Goal: Task Accomplishment & Management: Manage account settings

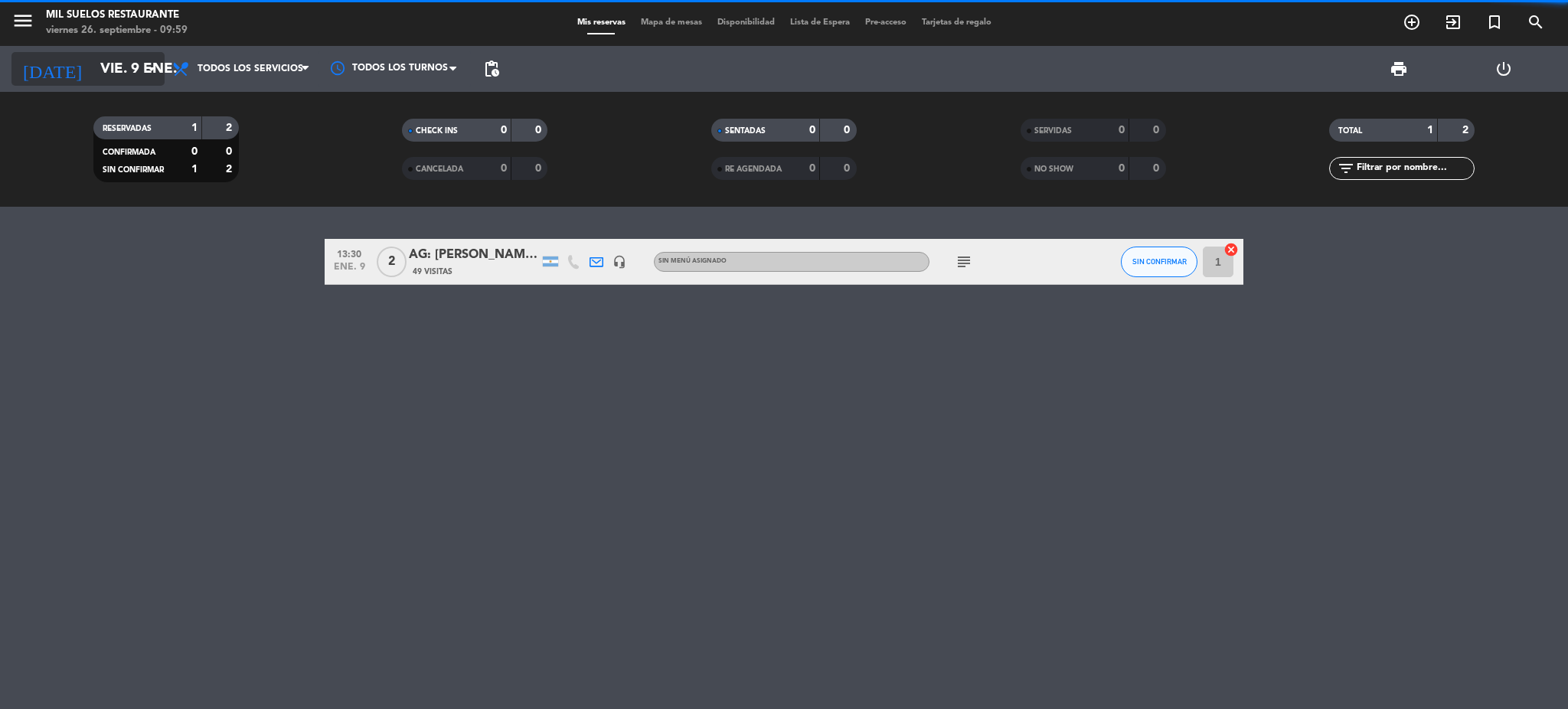
click at [117, 71] on input "vie. 9 ene." at bounding box center [185, 68] width 184 height 32
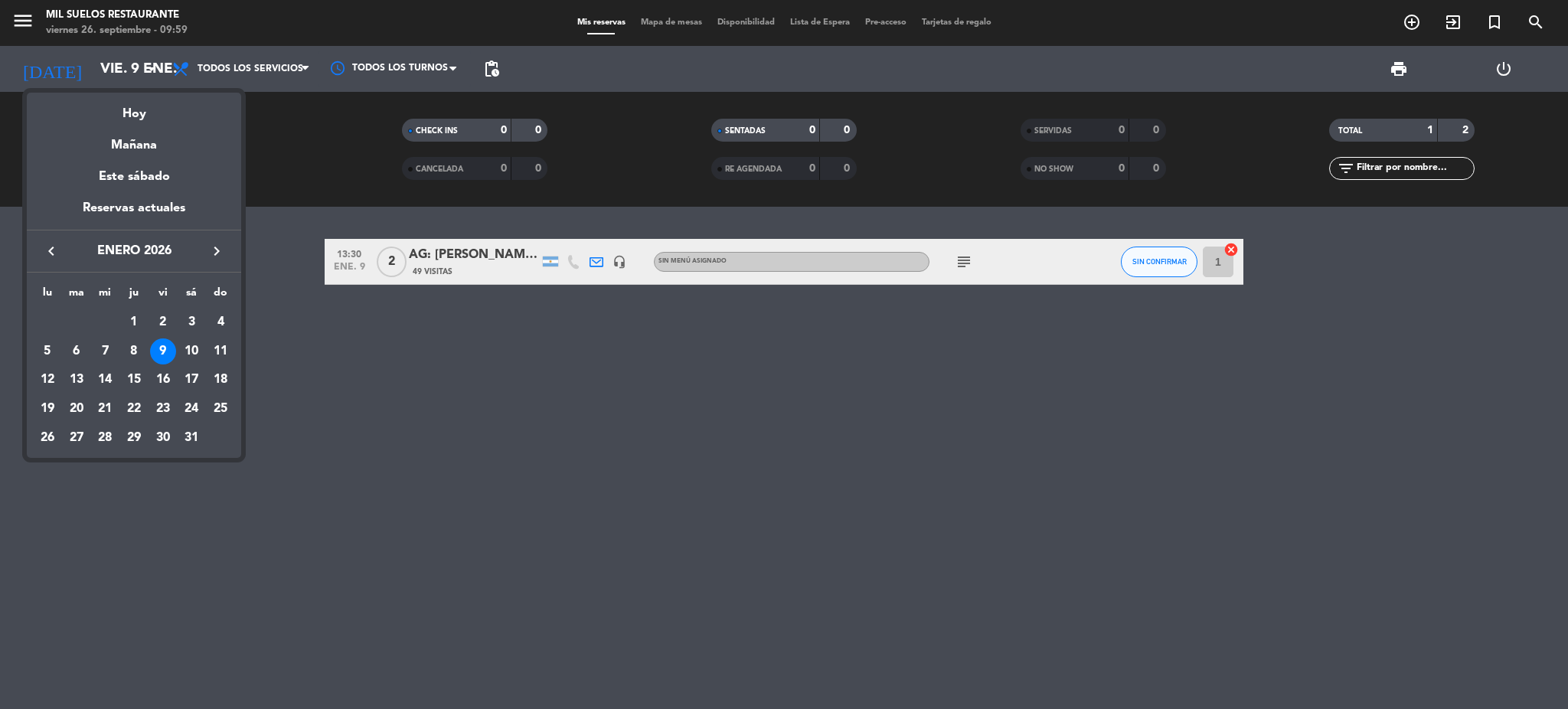
click at [23, 16] on div at bounding box center [784, 354] width 1568 height 709
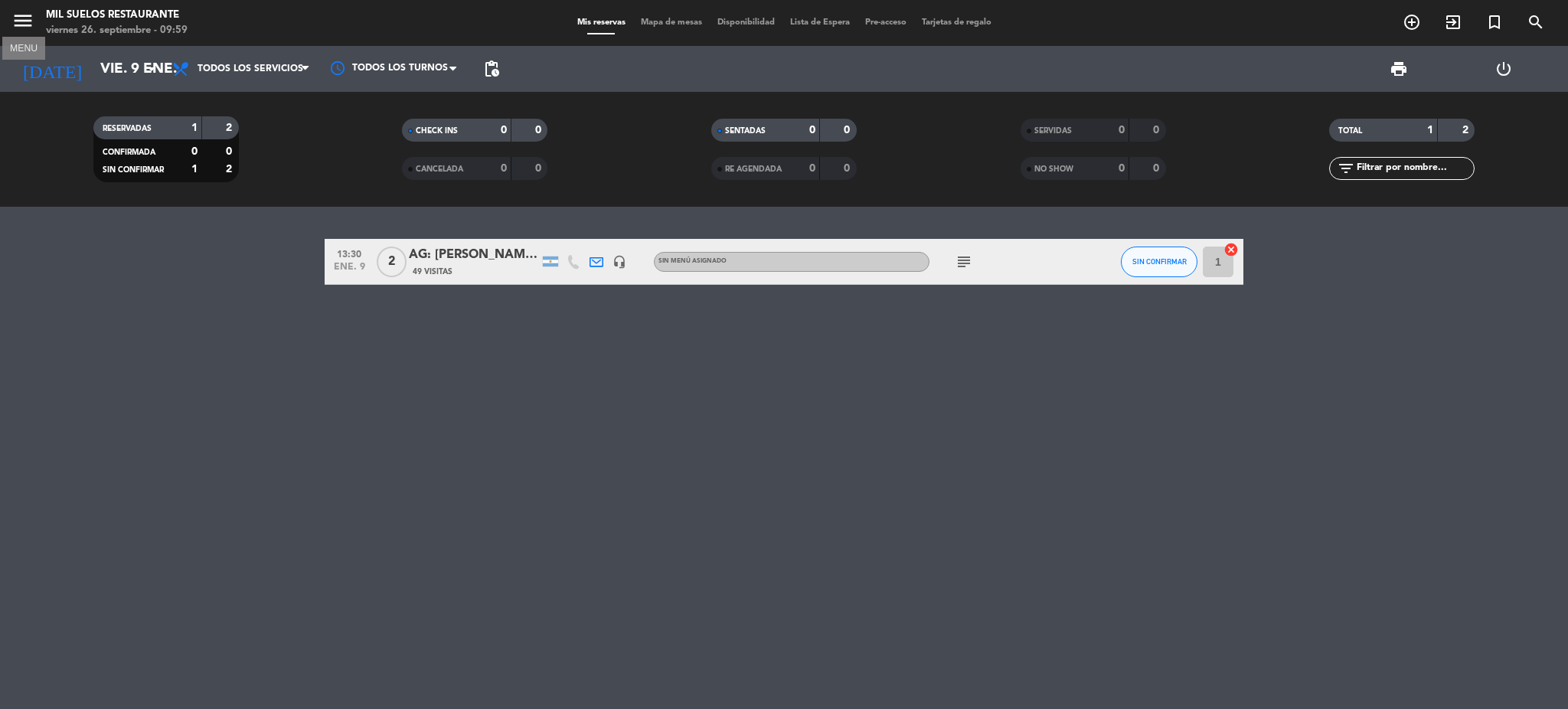
click at [20, 18] on icon "menu" at bounding box center [22, 20] width 23 height 23
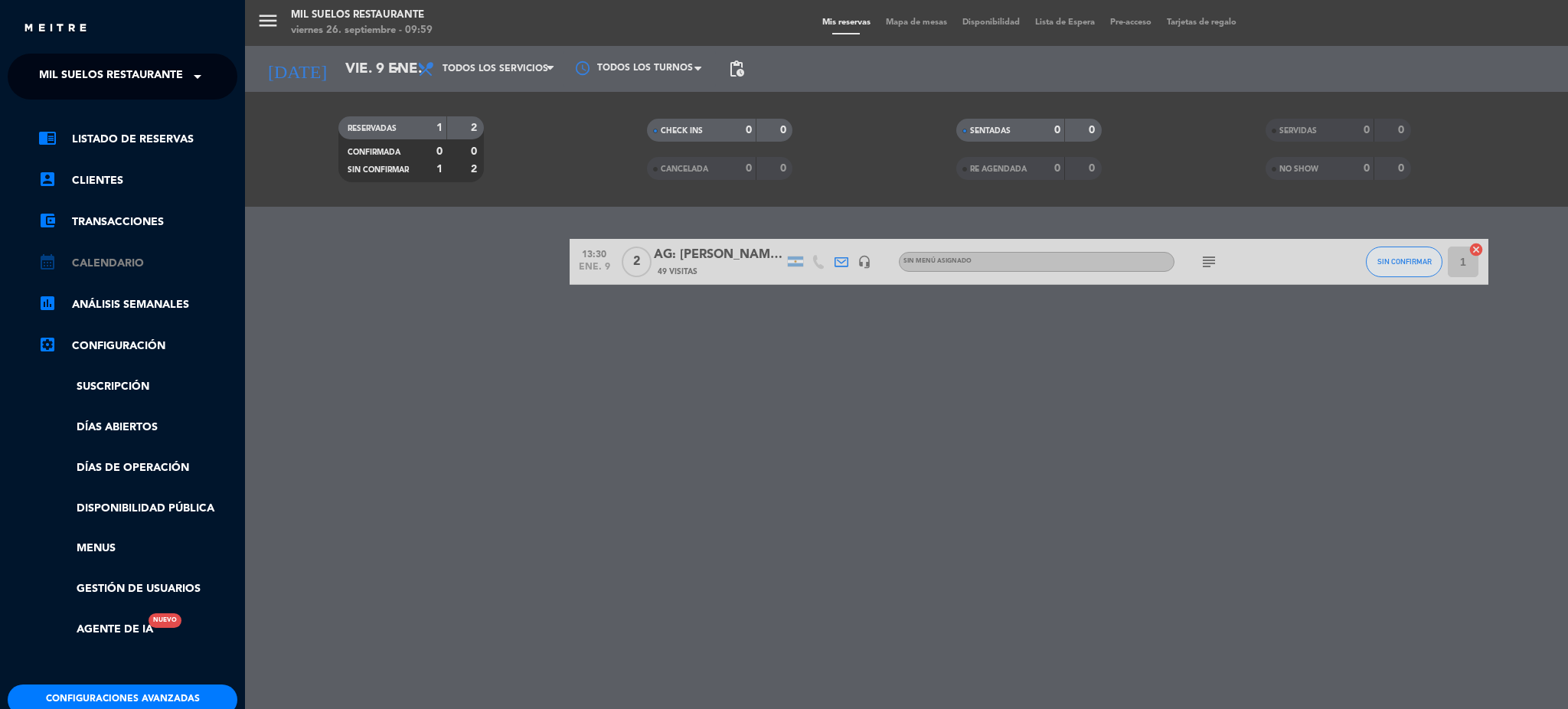
click at [129, 262] on link "calendar_month Calendario" at bounding box center [138, 263] width 199 height 18
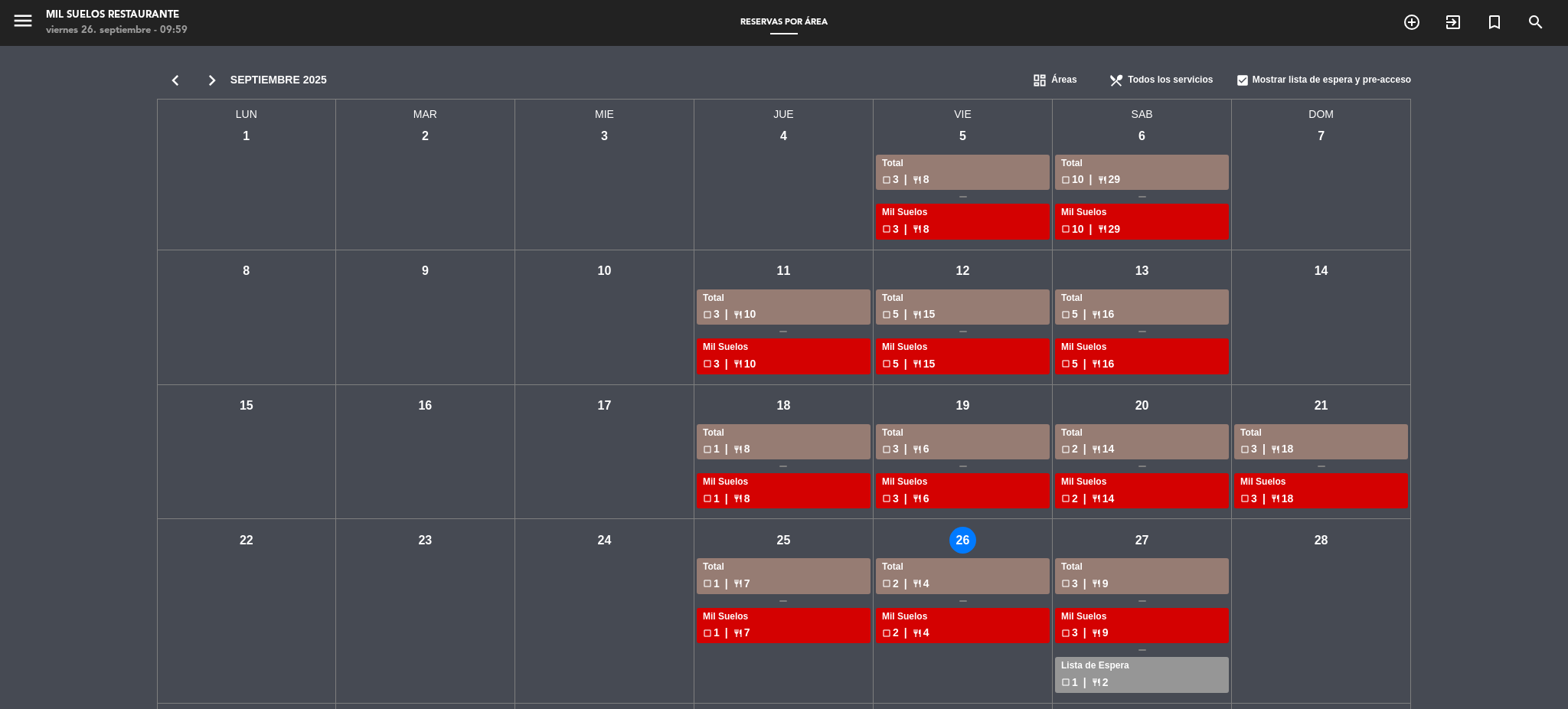
click at [176, 80] on icon "chevron_left" at bounding box center [175, 80] width 37 height 21
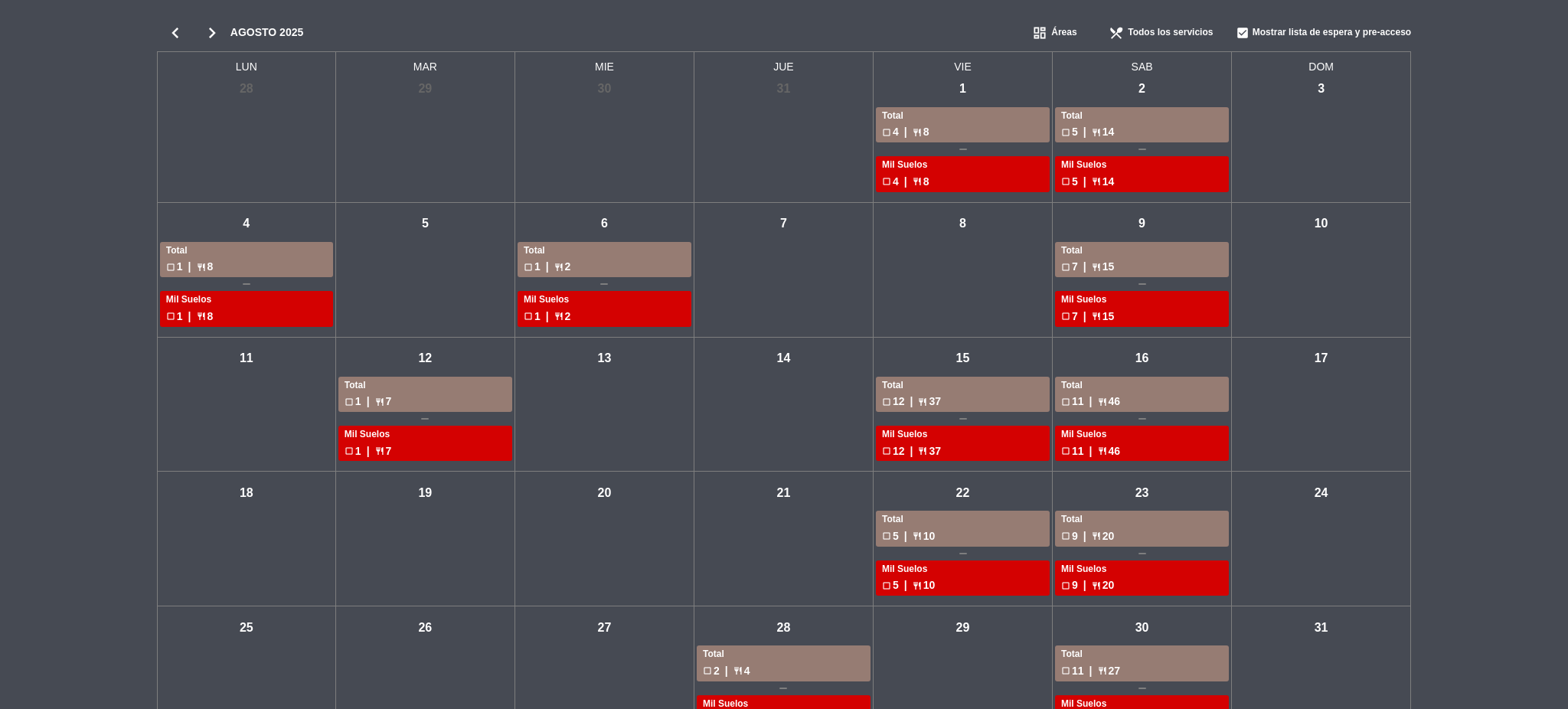
scroll to position [94, 0]
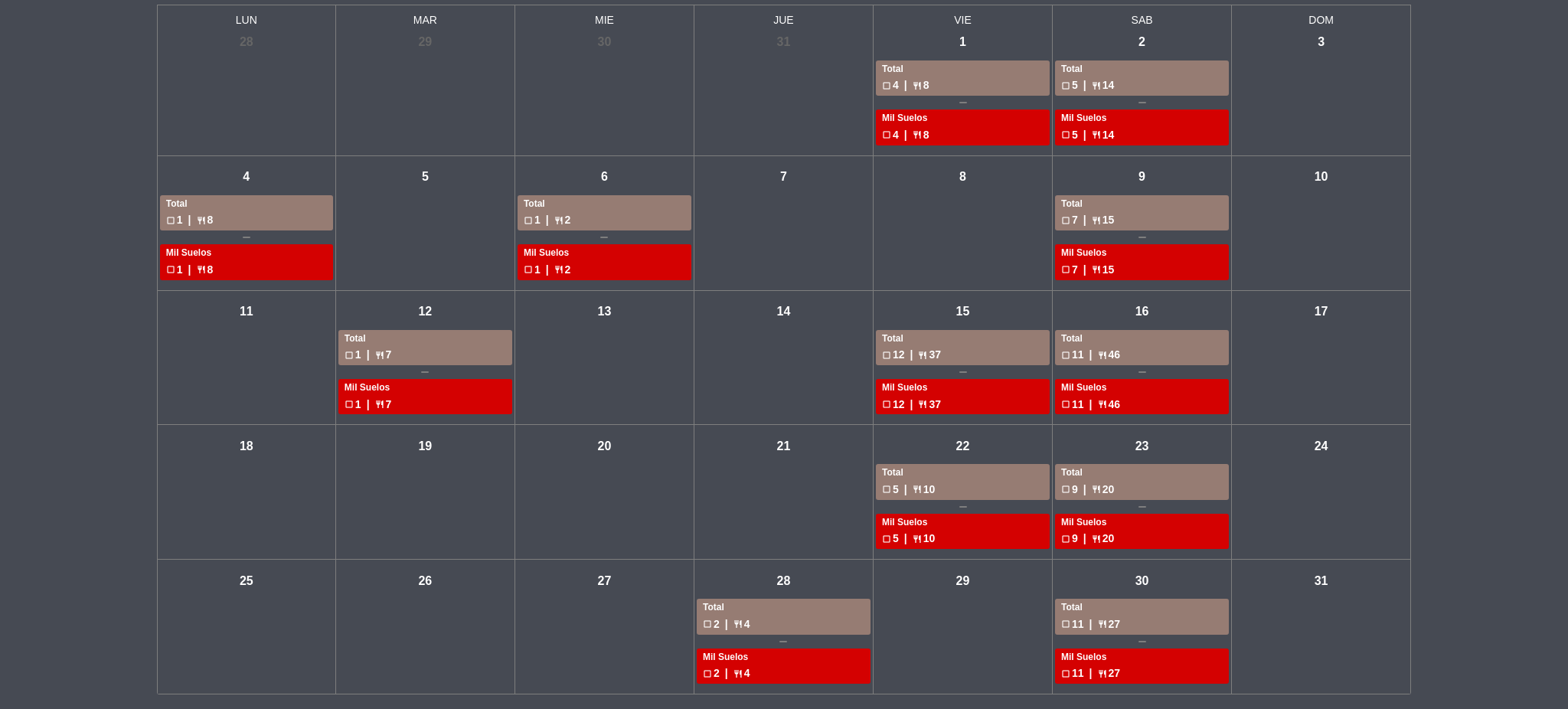
click at [1502, 52] on div "chevron_left chevron_right agosto 2025 dashboard Áreas restaurant_menu Todos lo…" at bounding box center [784, 331] width 1568 height 758
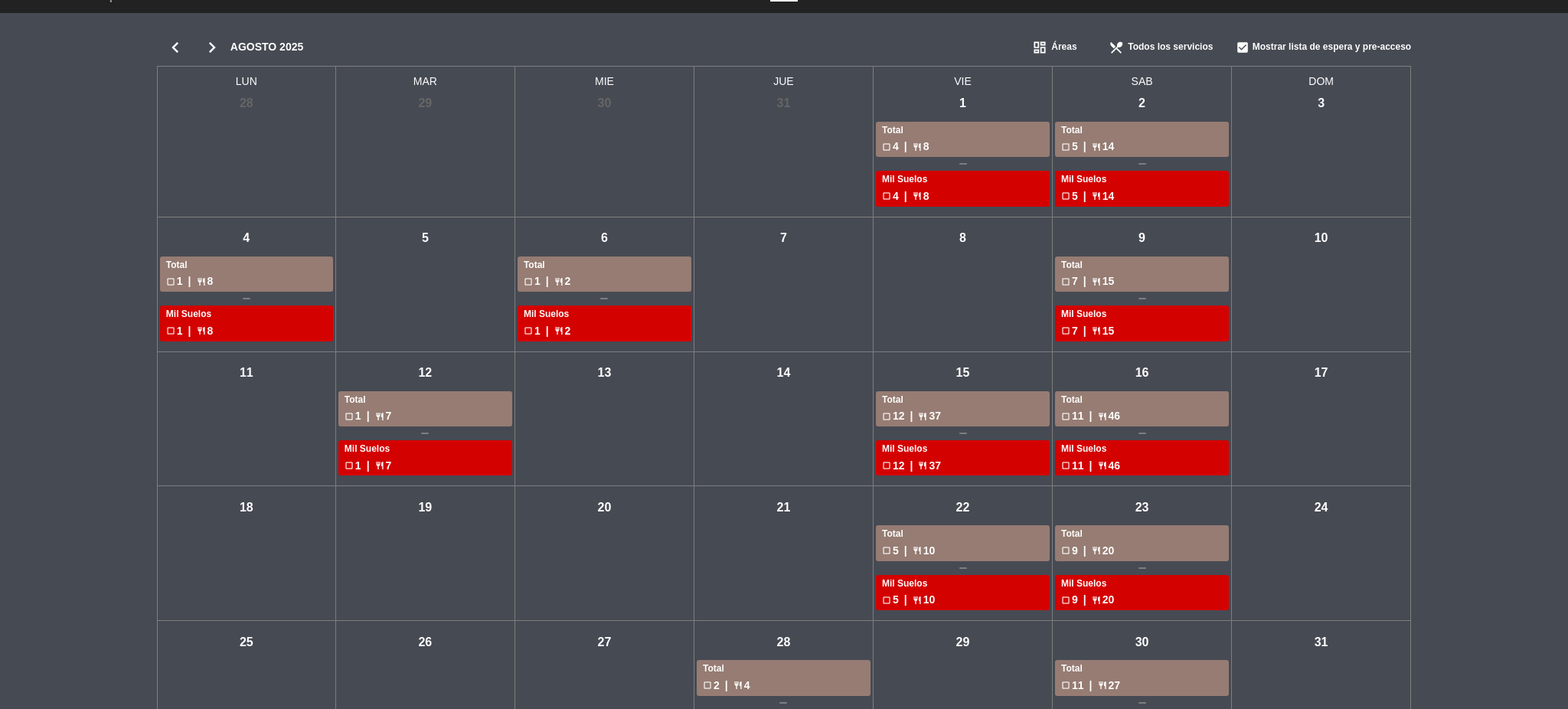
scroll to position [0, 0]
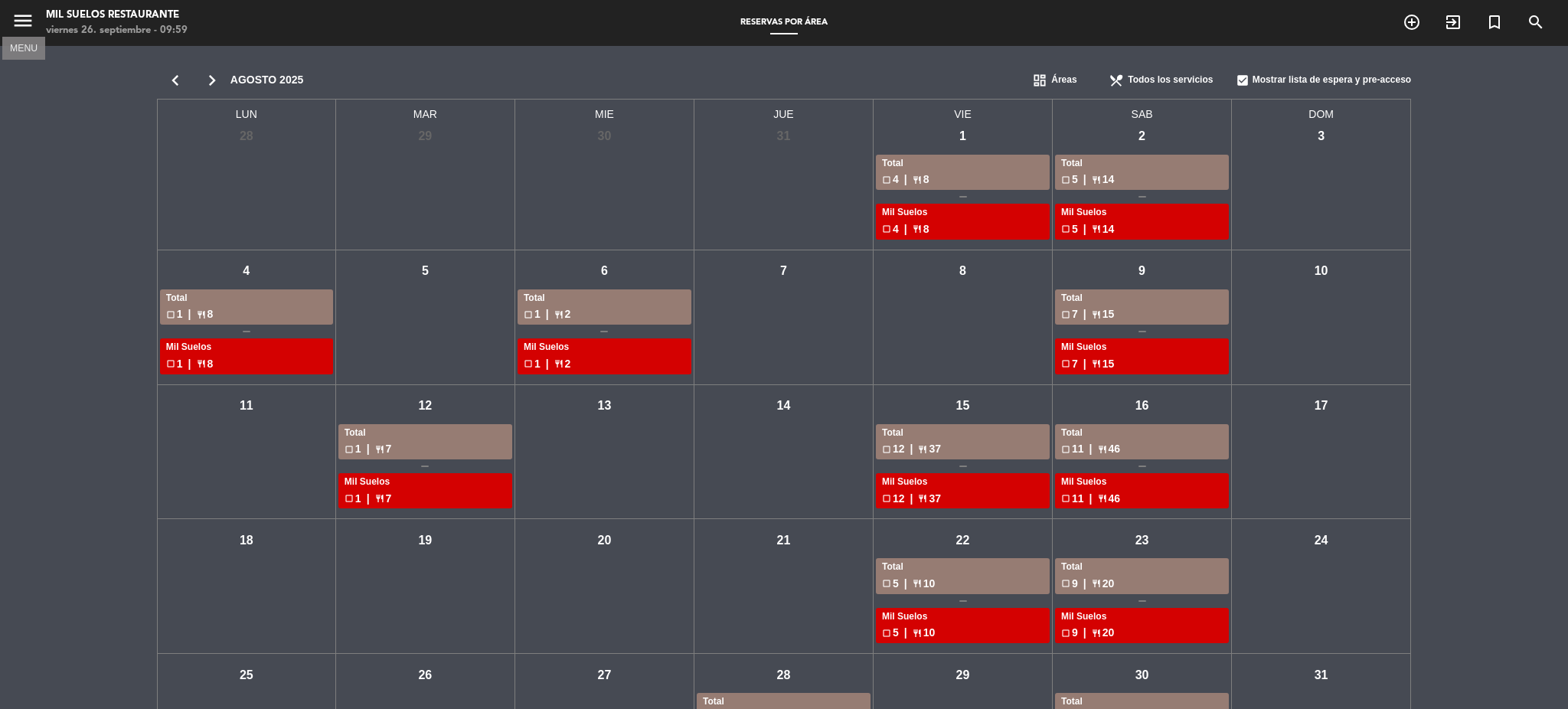
click at [11, 23] on icon "menu" at bounding box center [22, 20] width 23 height 23
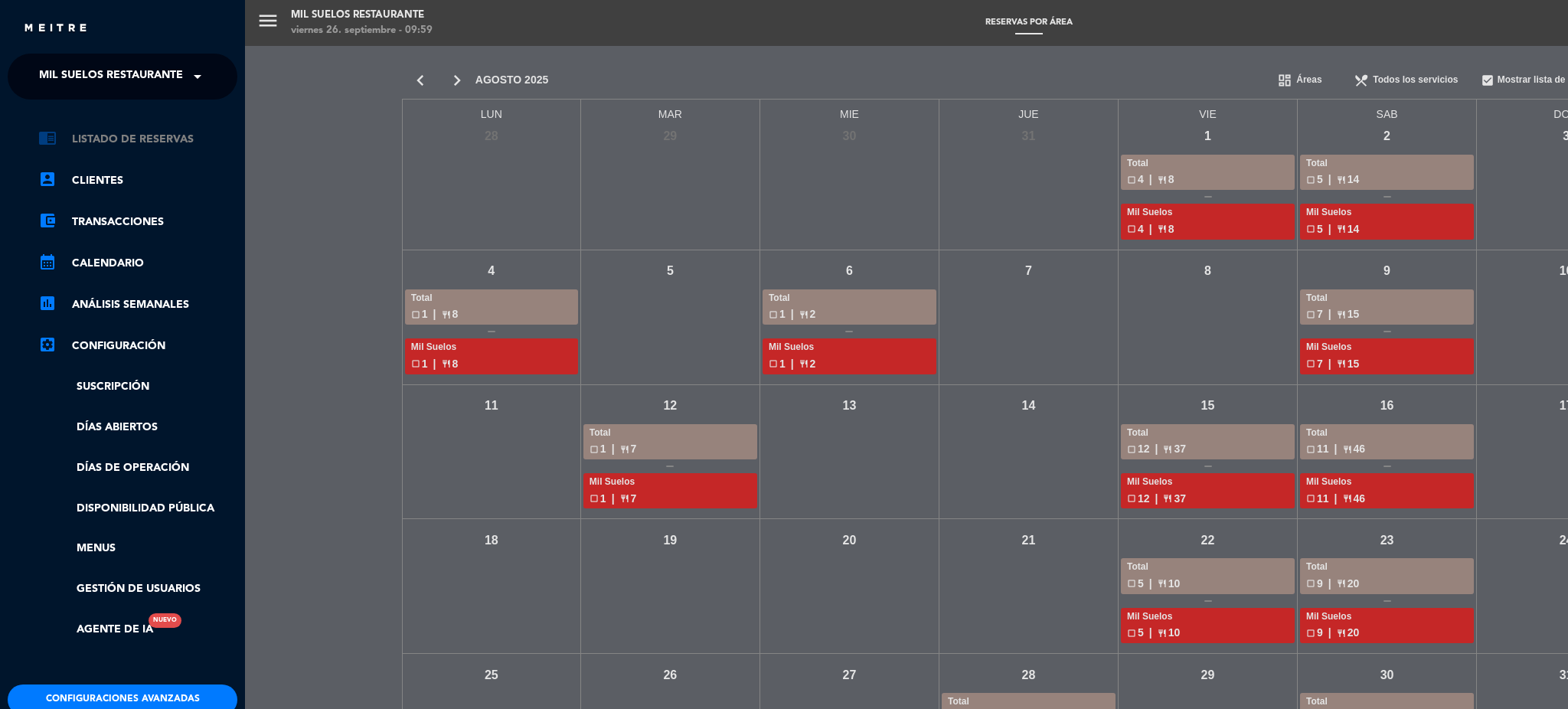
click at [111, 133] on link "chrome_reader_mode Listado de Reservas" at bounding box center [138, 139] width 199 height 18
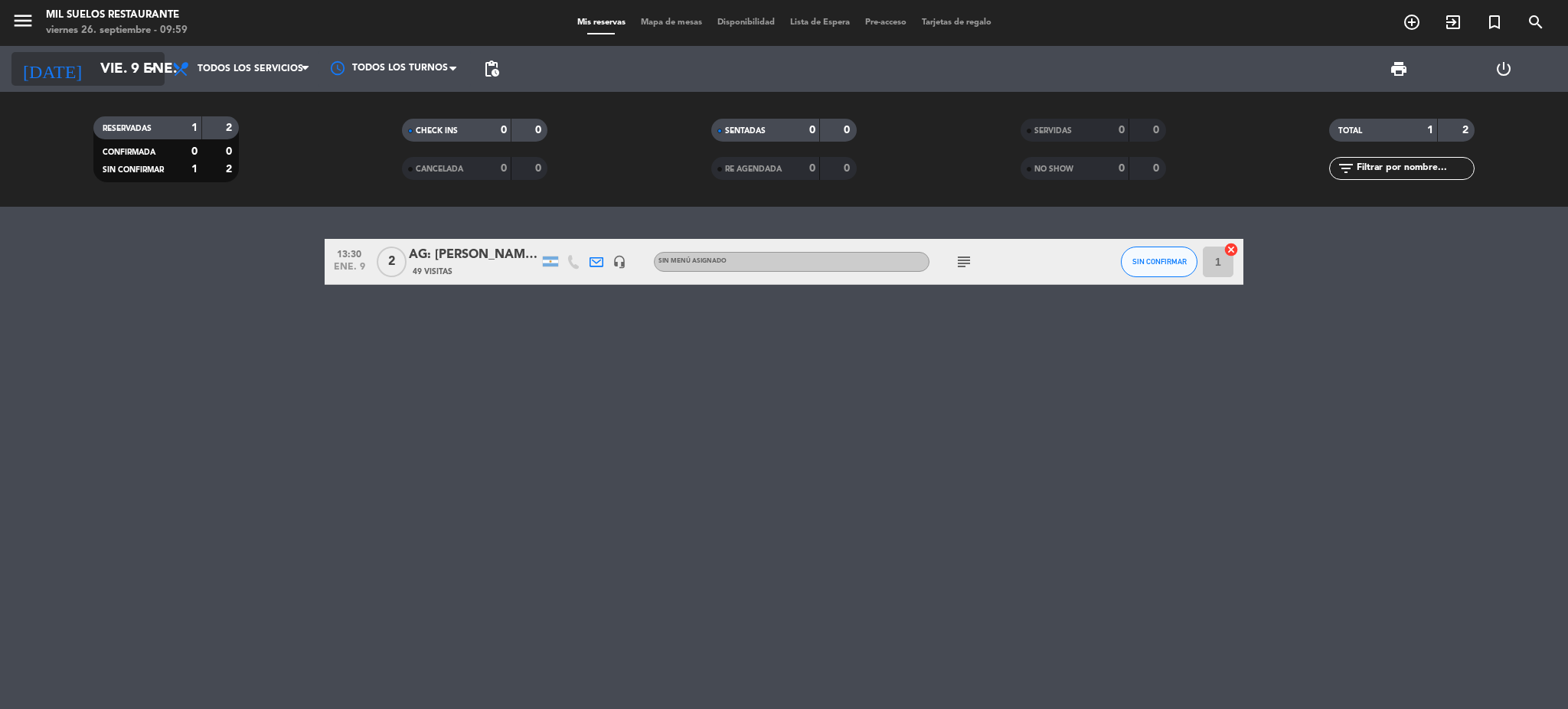
click at [111, 70] on input "vie. 9 ene." at bounding box center [185, 68] width 184 height 32
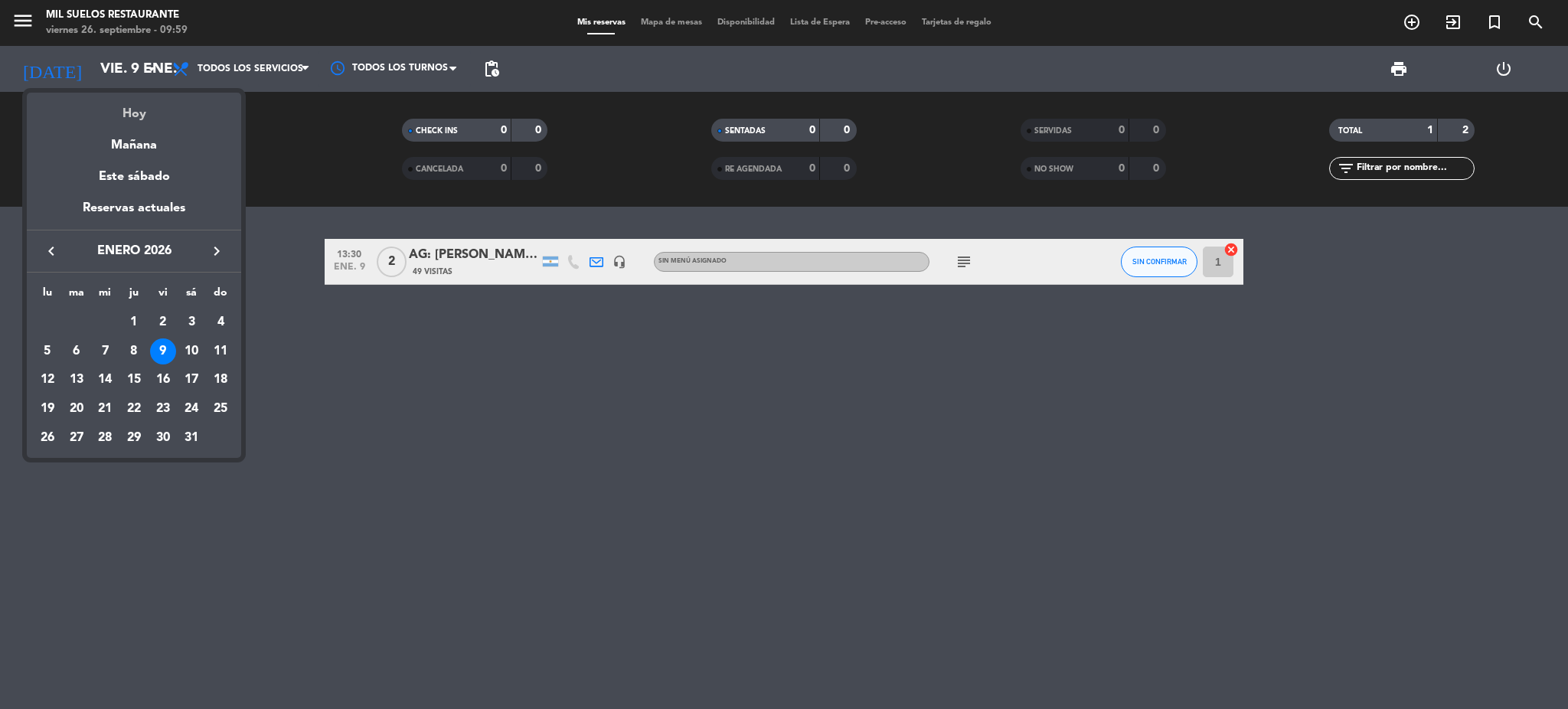
click at [149, 120] on div "Hoy" at bounding box center [134, 109] width 215 height 31
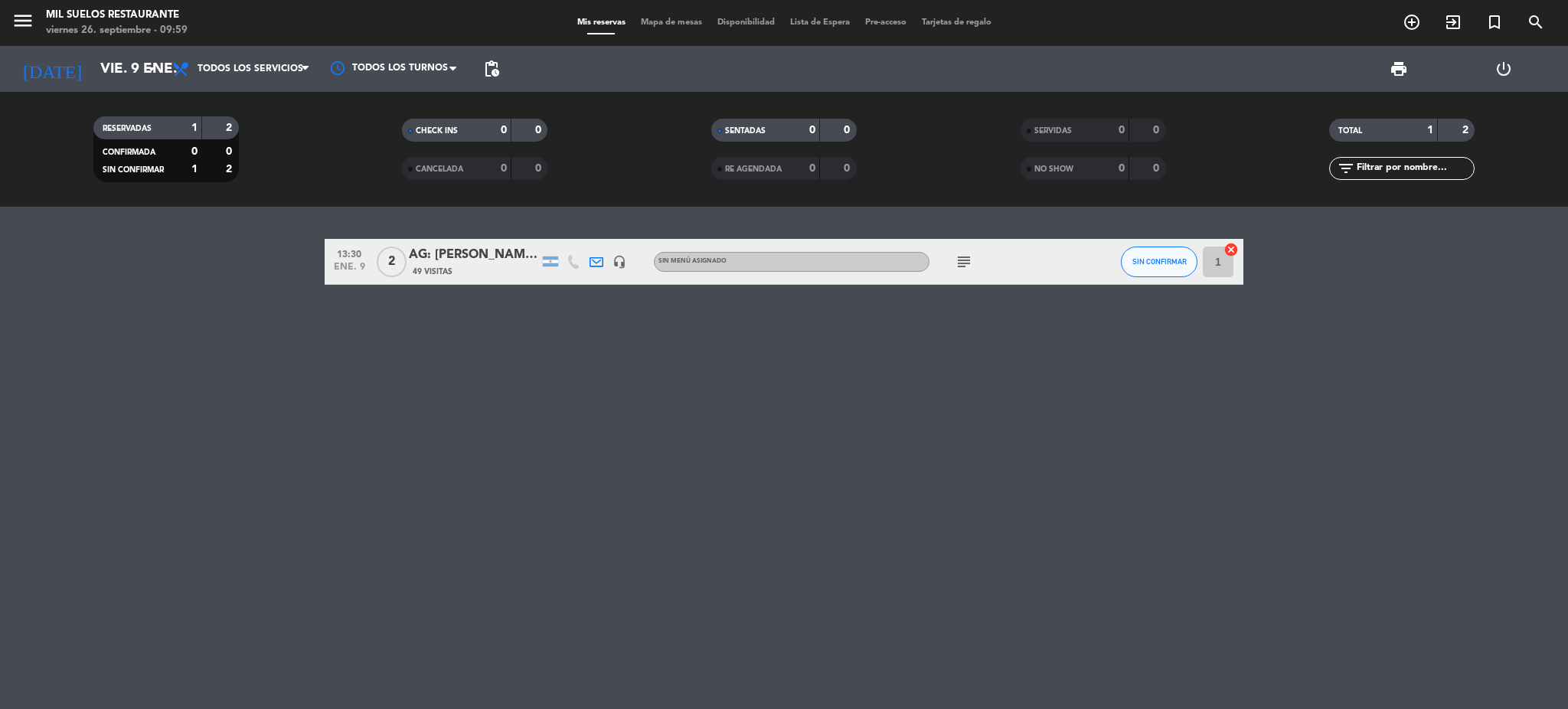
type input "vie. [DATE]"
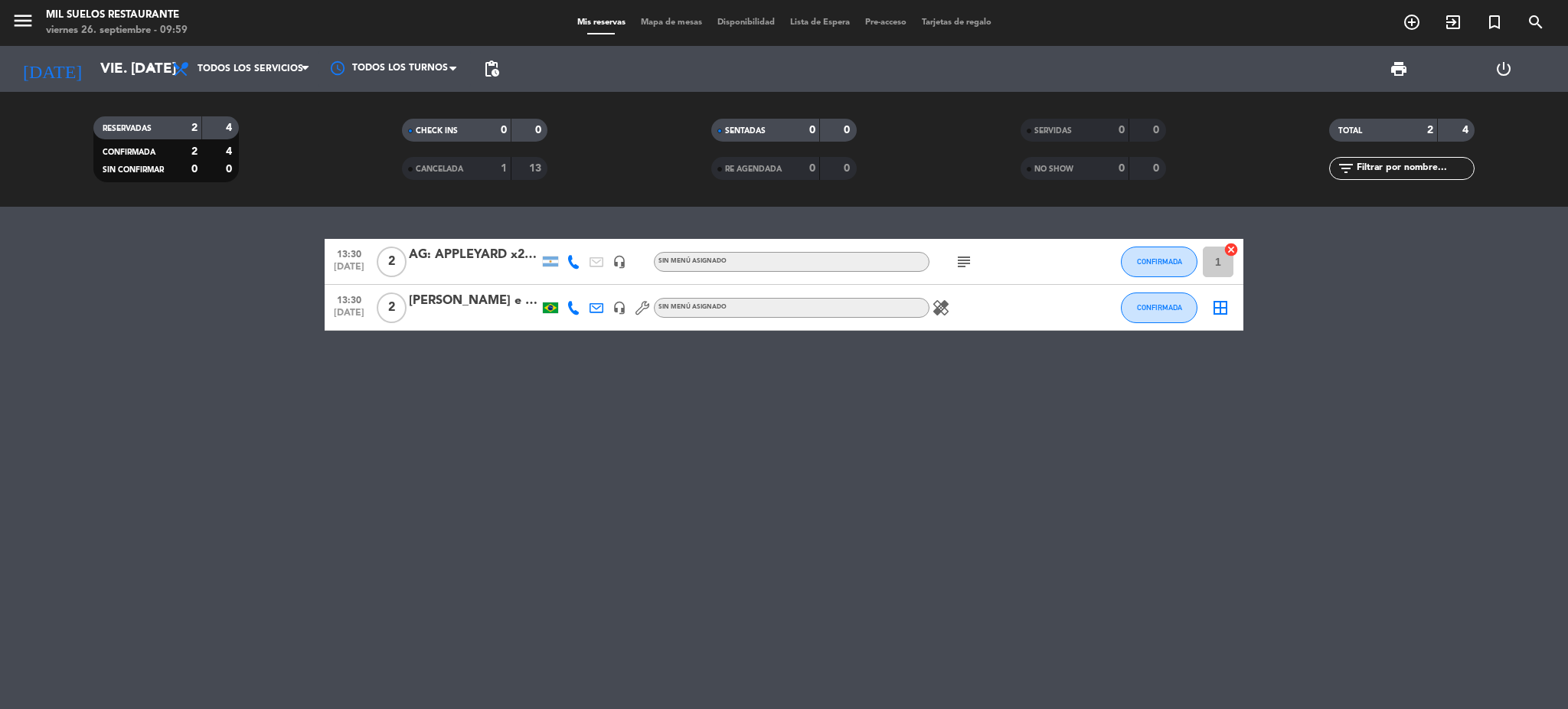
click at [611, 489] on div "13:30 [DATE] 2 AG: APPLEYARD x2 / VINTURA headset_mic Sin menú asignado subject…" at bounding box center [784, 457] width 1568 height 502
click at [1403, 71] on span "print" at bounding box center [1399, 69] width 18 height 18
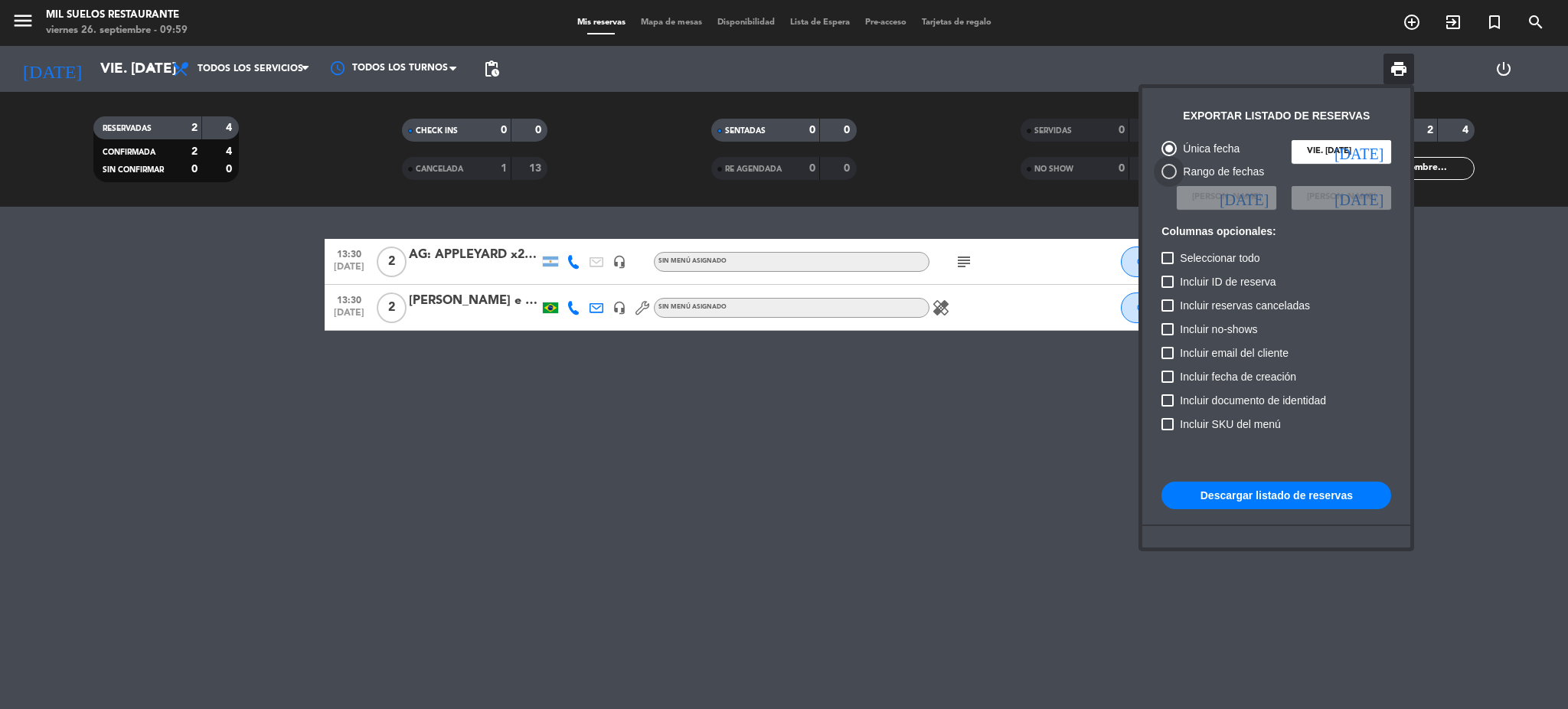
click at [1218, 170] on div "Rango de fechas" at bounding box center [1221, 171] width 88 height 17
click at [1169, 179] on input "Rango de fechas" at bounding box center [1168, 179] width 1 height 1
radio input "true"
radio input "false"
click at [1258, 201] on icon "[DATE]" at bounding box center [1244, 197] width 49 height 16
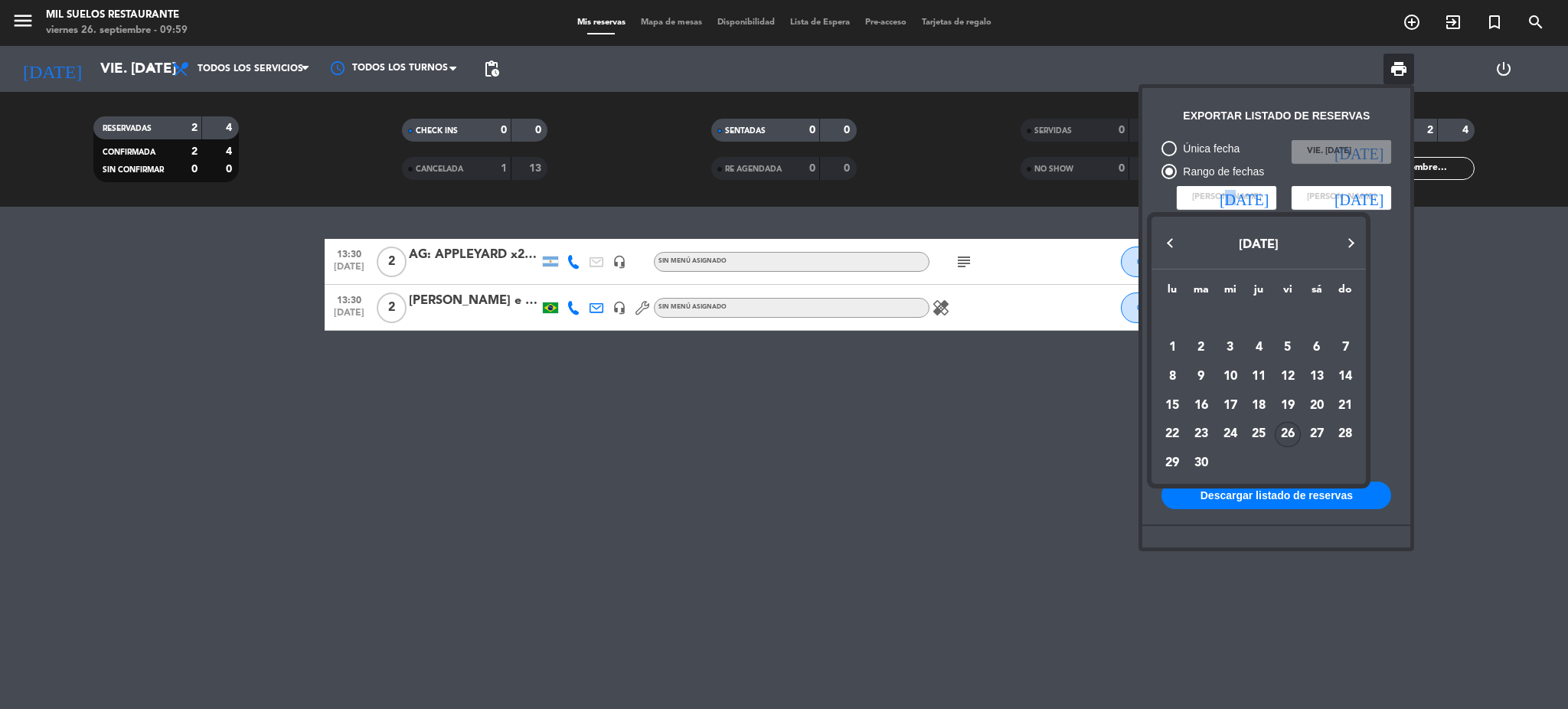
click at [1163, 243] on button "Previous month" at bounding box center [1170, 243] width 30 height 30
click at [1290, 317] on div "1" at bounding box center [1288, 319] width 26 height 26
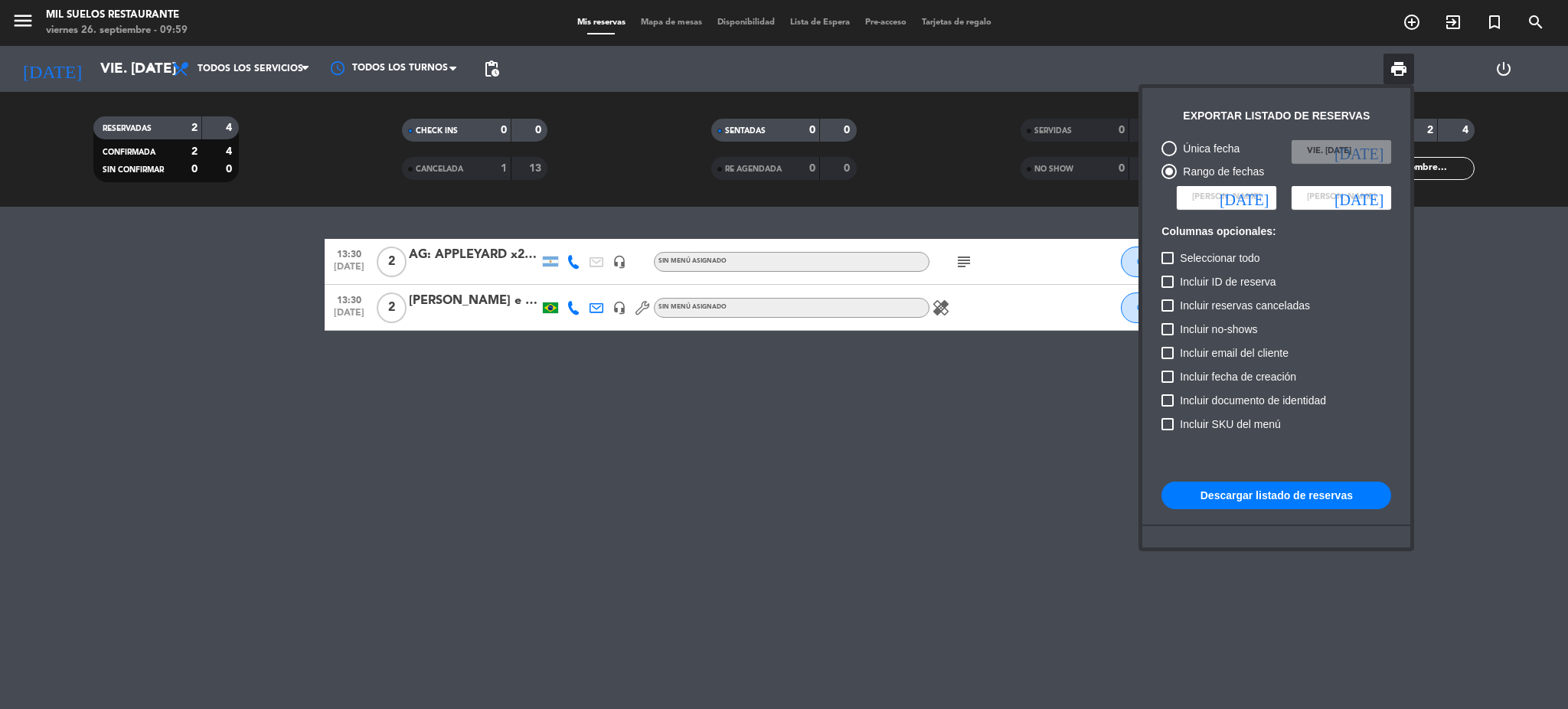
type input "vie. 1 ago."
click at [1349, 191] on span "[PERSON_NAME]" at bounding box center [1341, 197] width 69 height 14
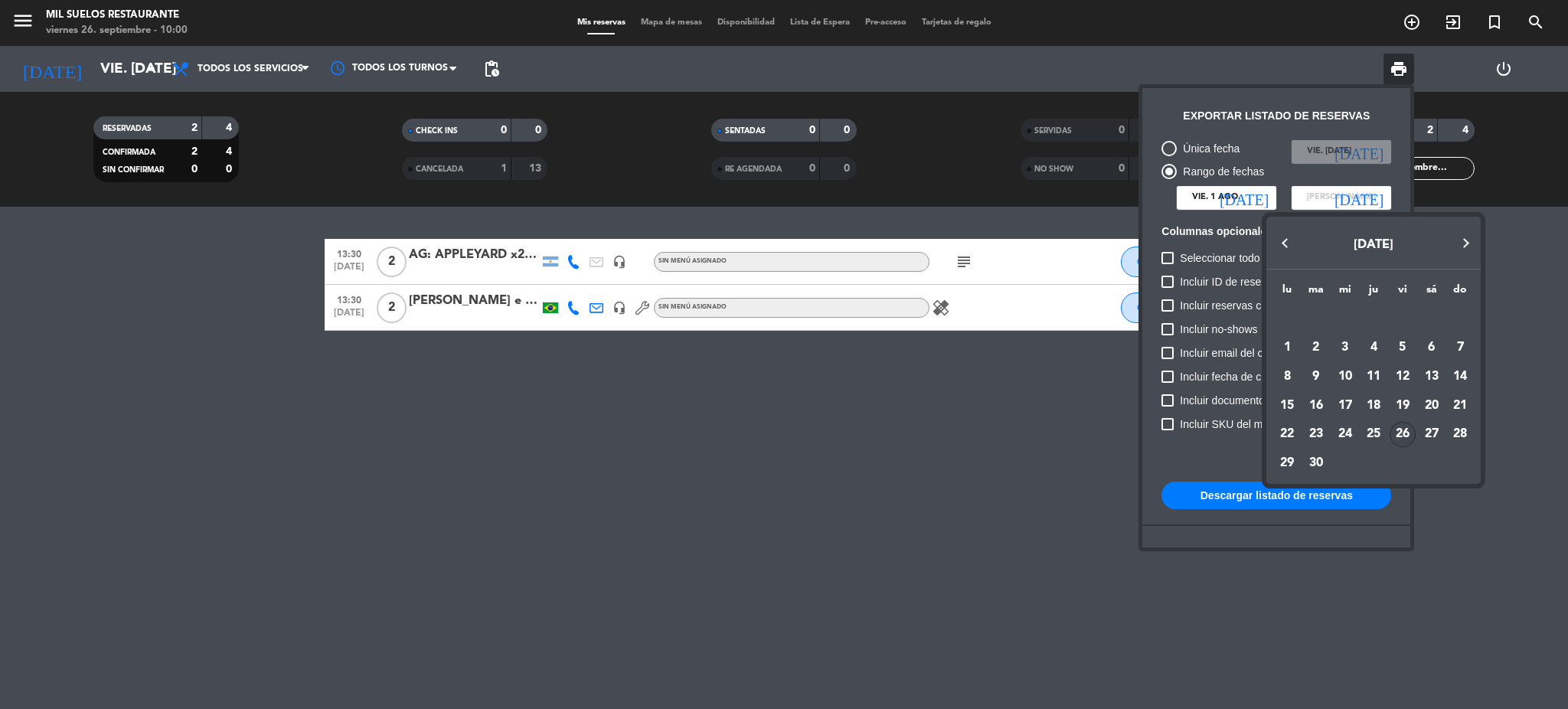
click at [1291, 243] on button "Previous month" at bounding box center [1285, 243] width 30 height 30
click at [1463, 433] on div "31" at bounding box center [1460, 435] width 26 height 26
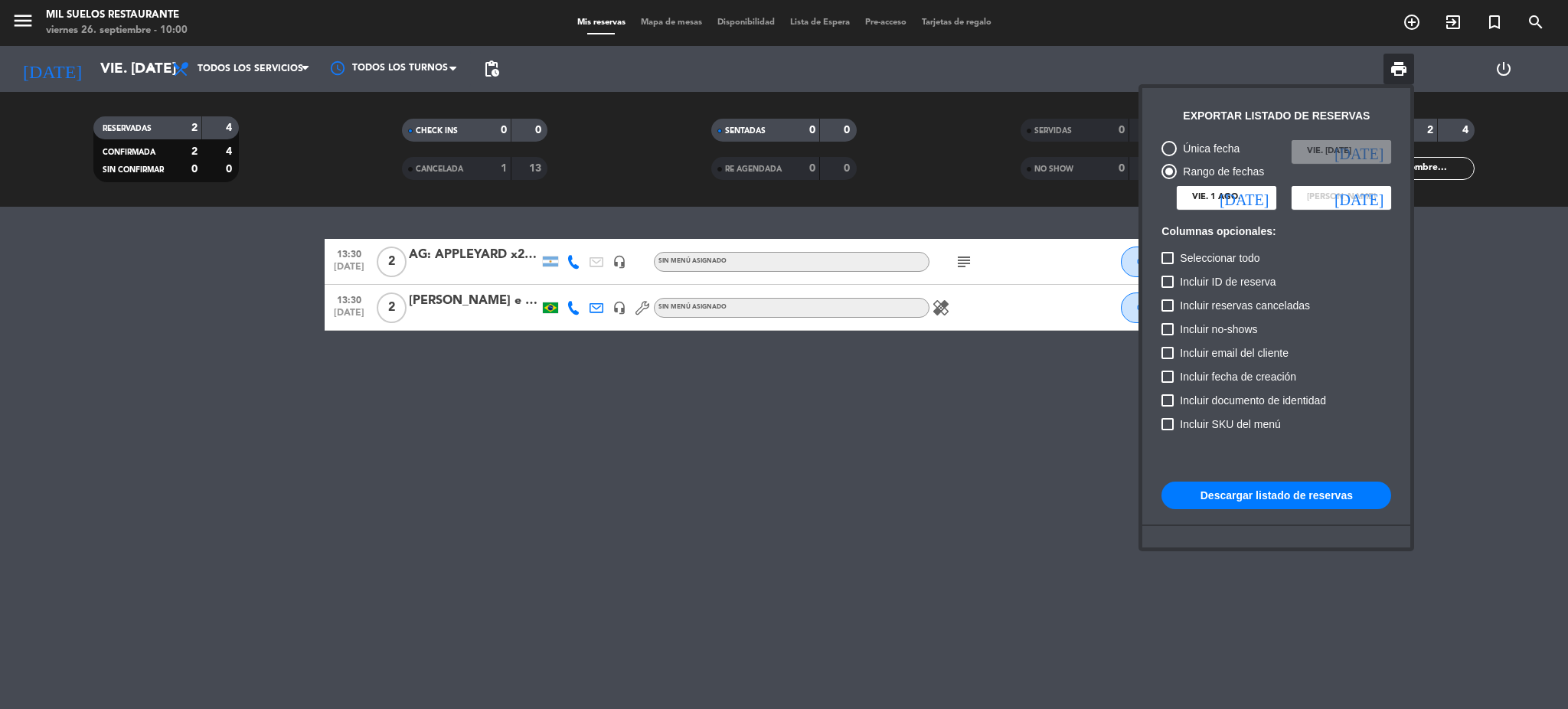
type input "dom. 31 ago."
click at [1296, 496] on button "Descargar listado de reservas" at bounding box center [1276, 495] width 229 height 28
click at [895, 464] on div at bounding box center [784, 354] width 1568 height 709
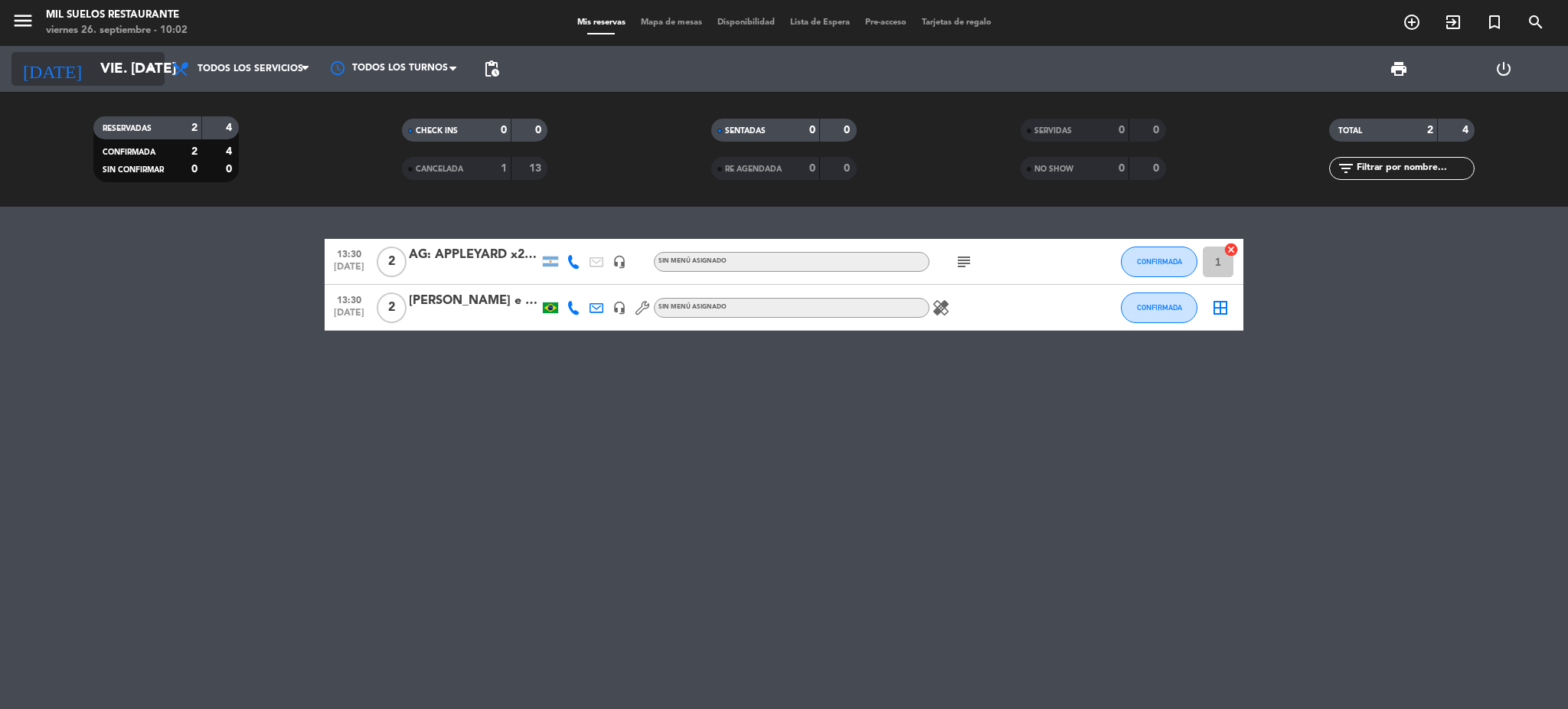
click at [143, 83] on input "vie. [DATE]" at bounding box center [185, 68] width 184 height 32
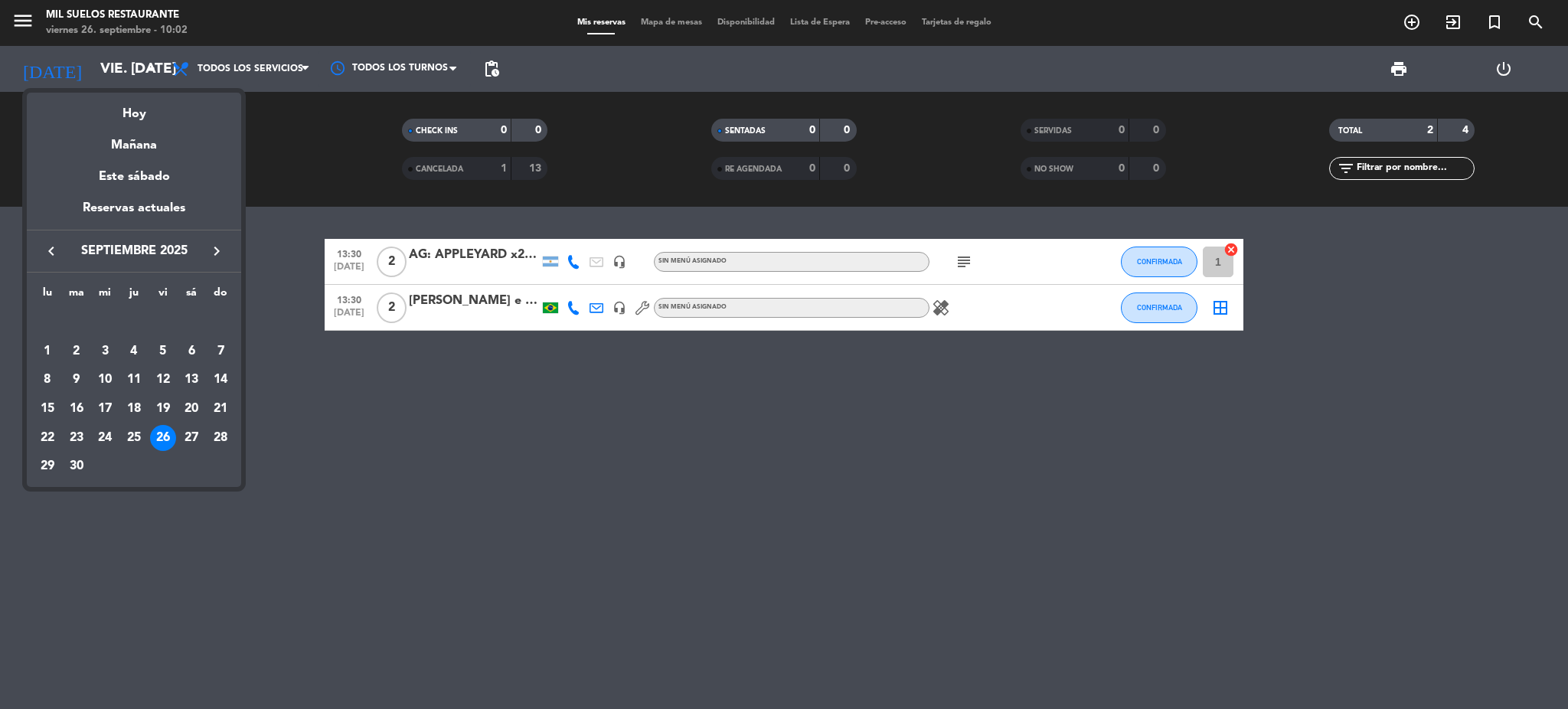
click at [213, 245] on icon "keyboard_arrow_right" at bounding box center [216, 251] width 18 height 18
click at [161, 348] on div "3" at bounding box center [163, 351] width 26 height 26
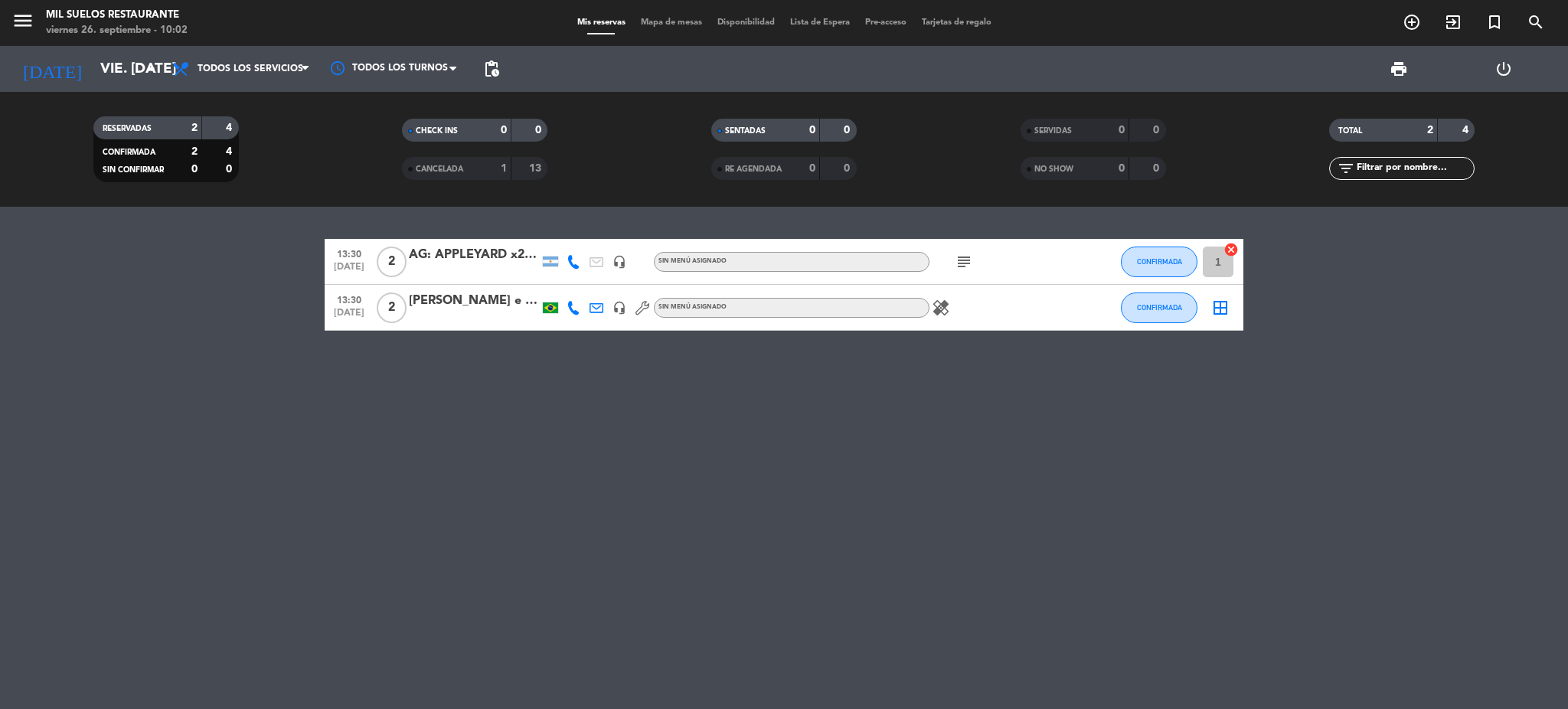
type input "vie. [DATE]"
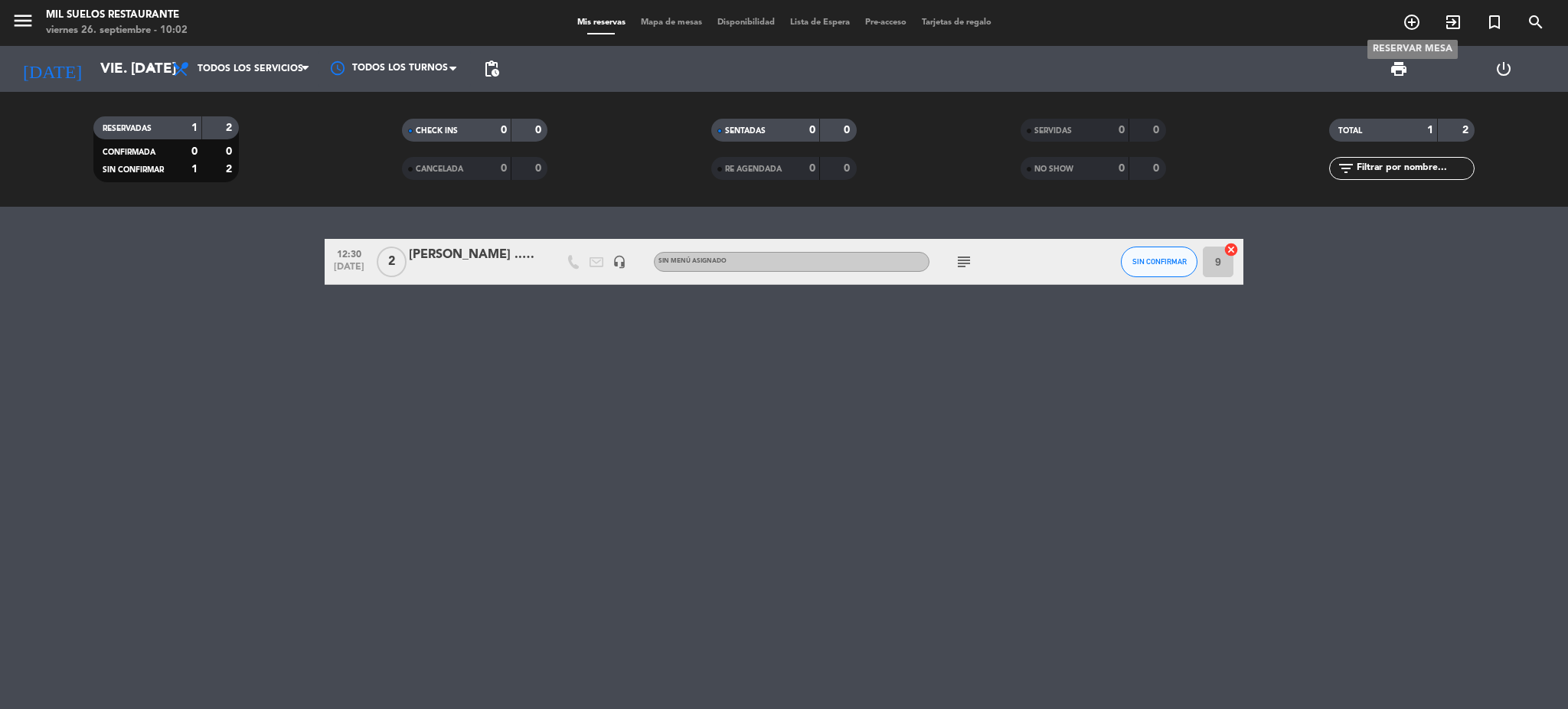
click at [1407, 20] on icon "add_circle_outline" at bounding box center [1412, 22] width 18 height 18
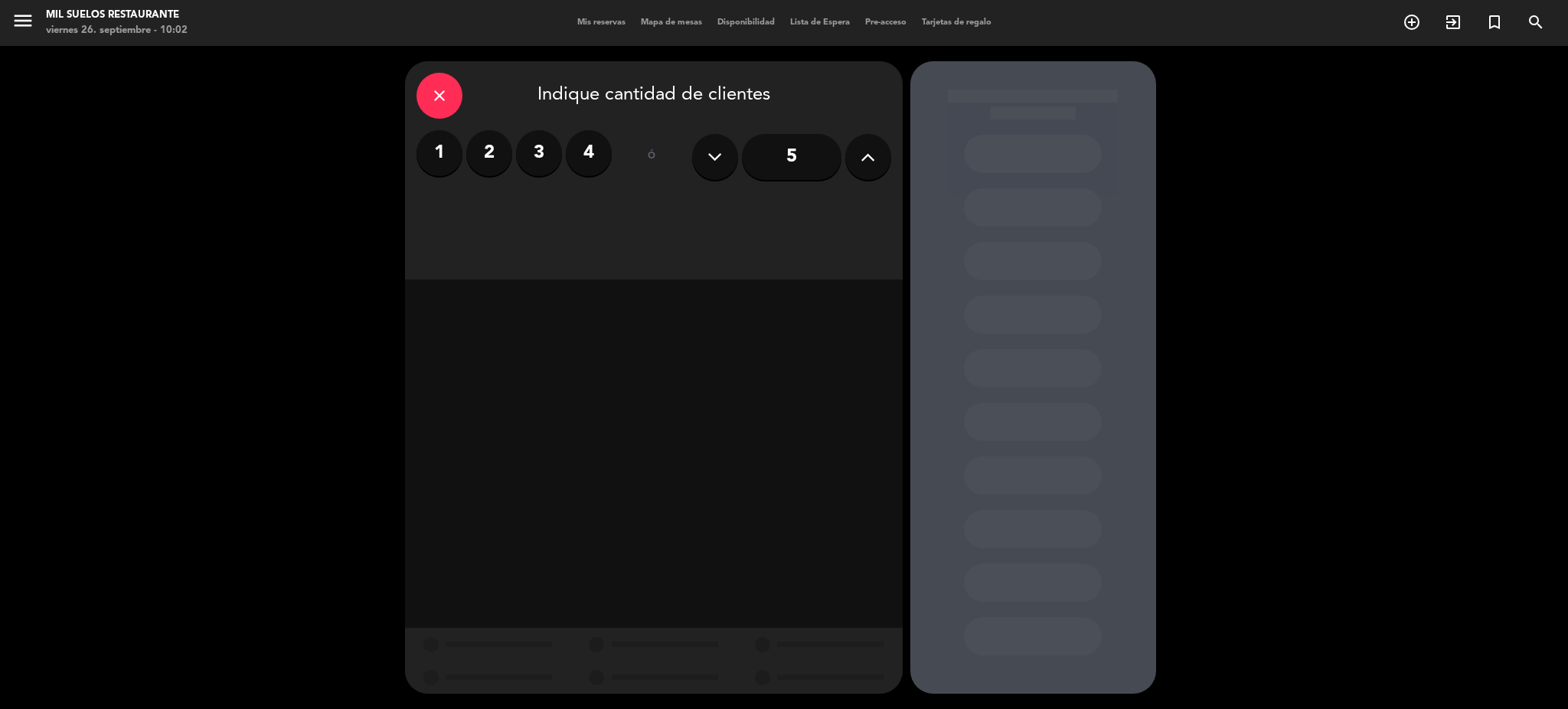
click at [591, 145] on label "4" at bounding box center [589, 153] width 46 height 46
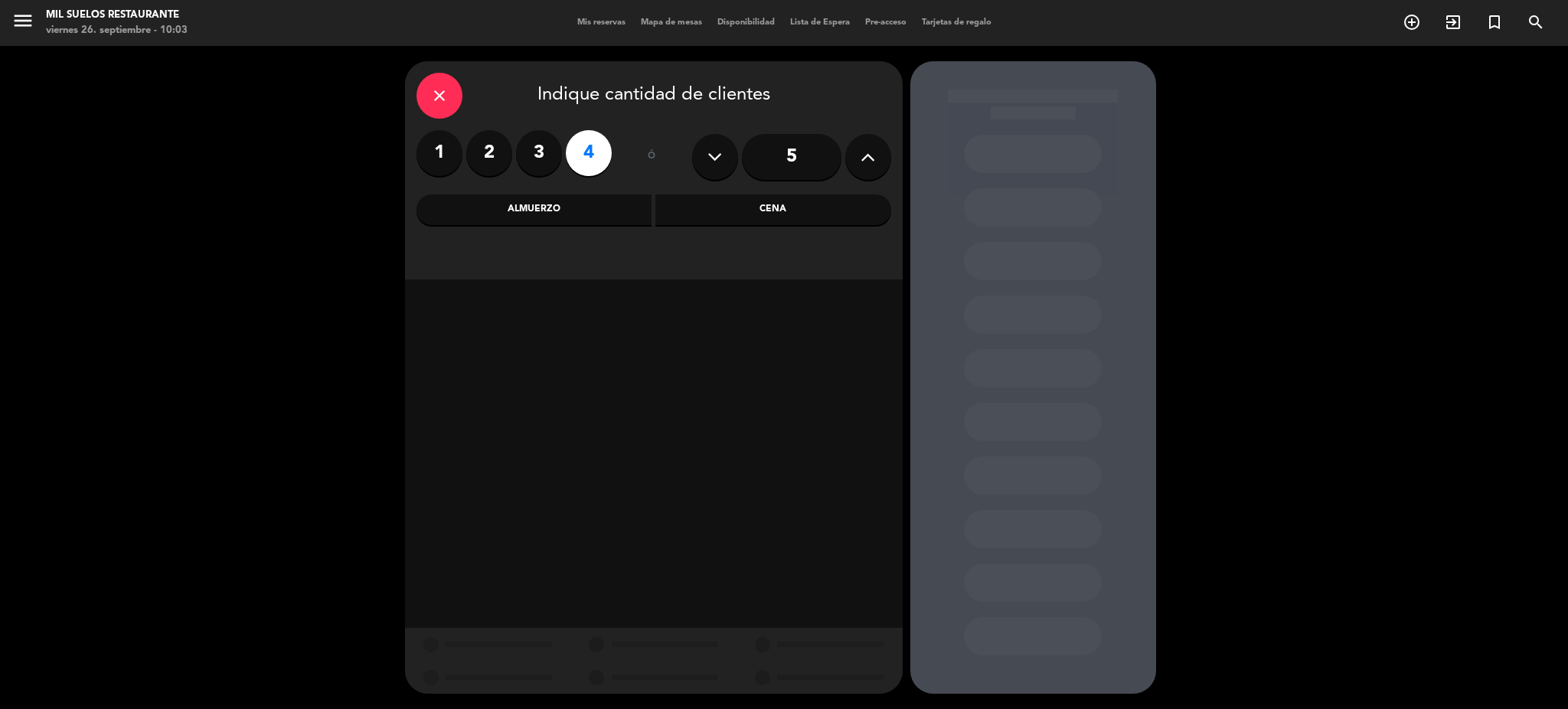
click at [545, 220] on div "Almuerzo" at bounding box center [534, 209] width 236 height 30
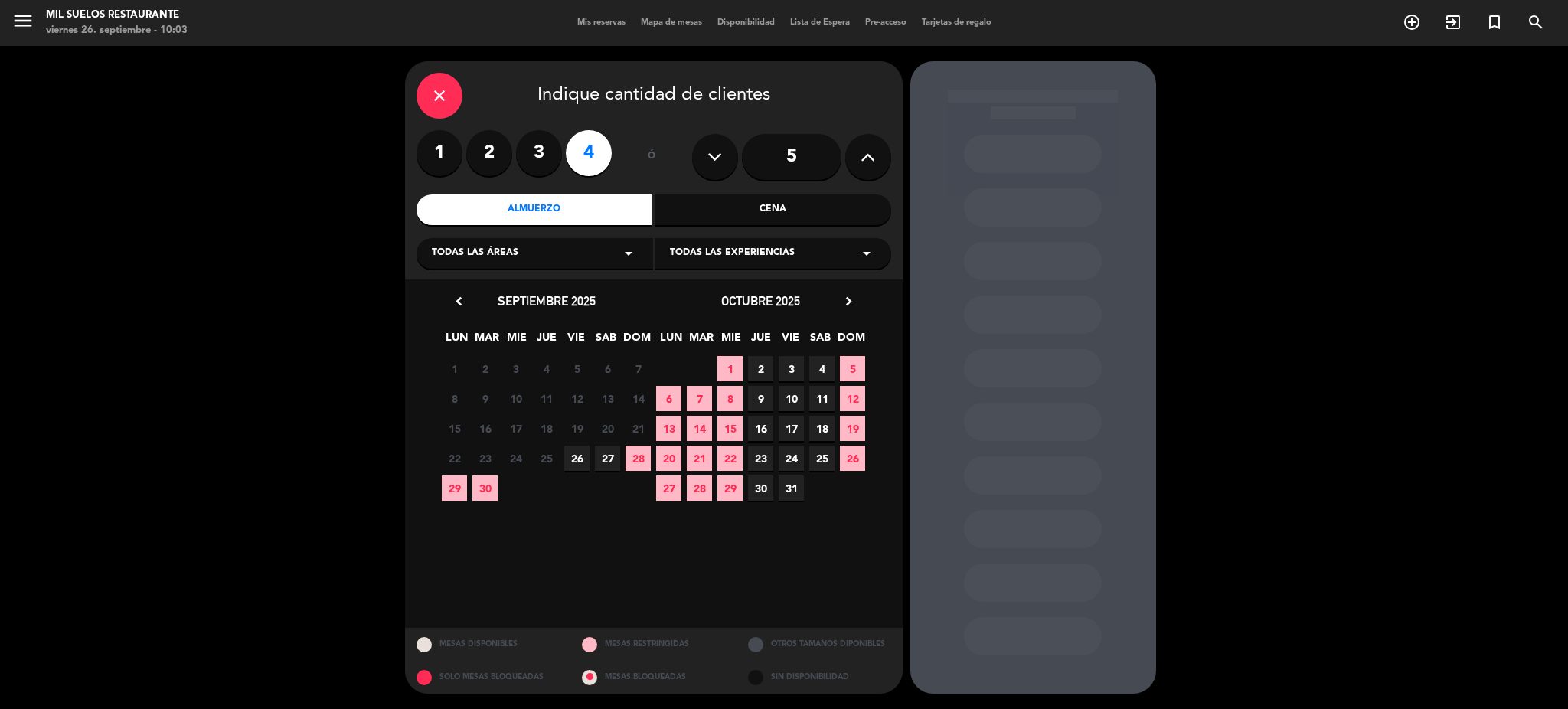
click at [790, 370] on span "3" at bounding box center [790, 367] width 25 height 25
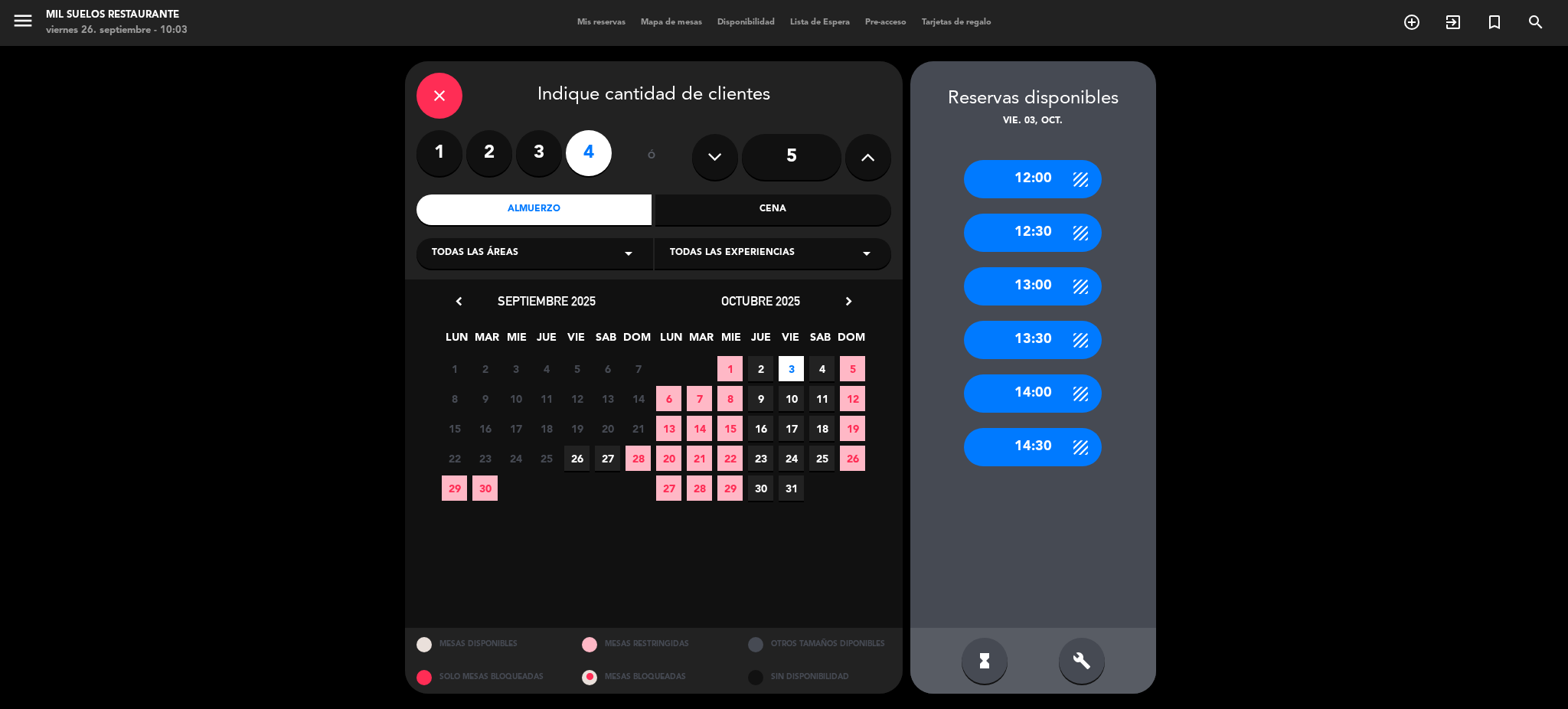
click at [1027, 192] on div "12:00" at bounding box center [1033, 180] width 138 height 39
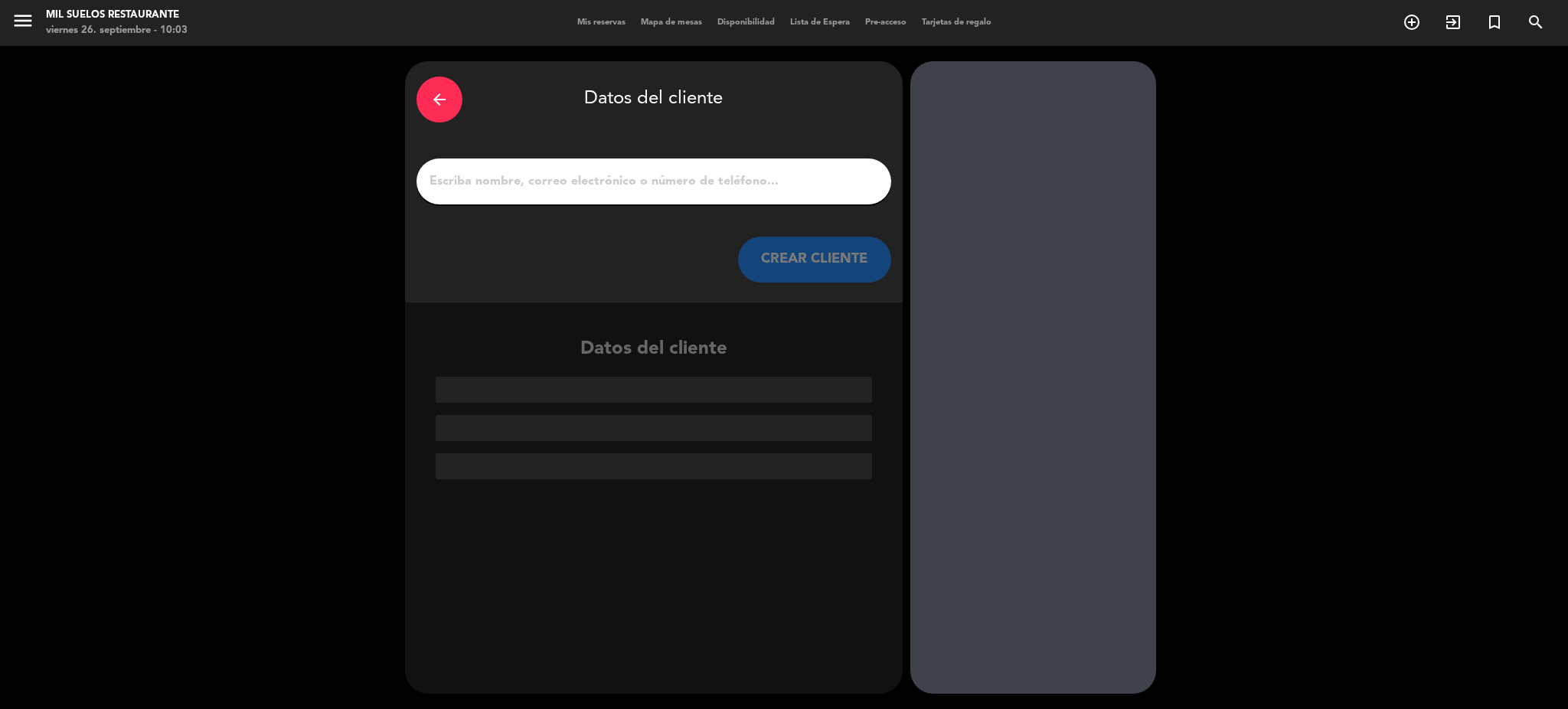
click at [605, 187] on input "1" at bounding box center [654, 180] width 451 height 21
paste input "[PERSON_NAME]"
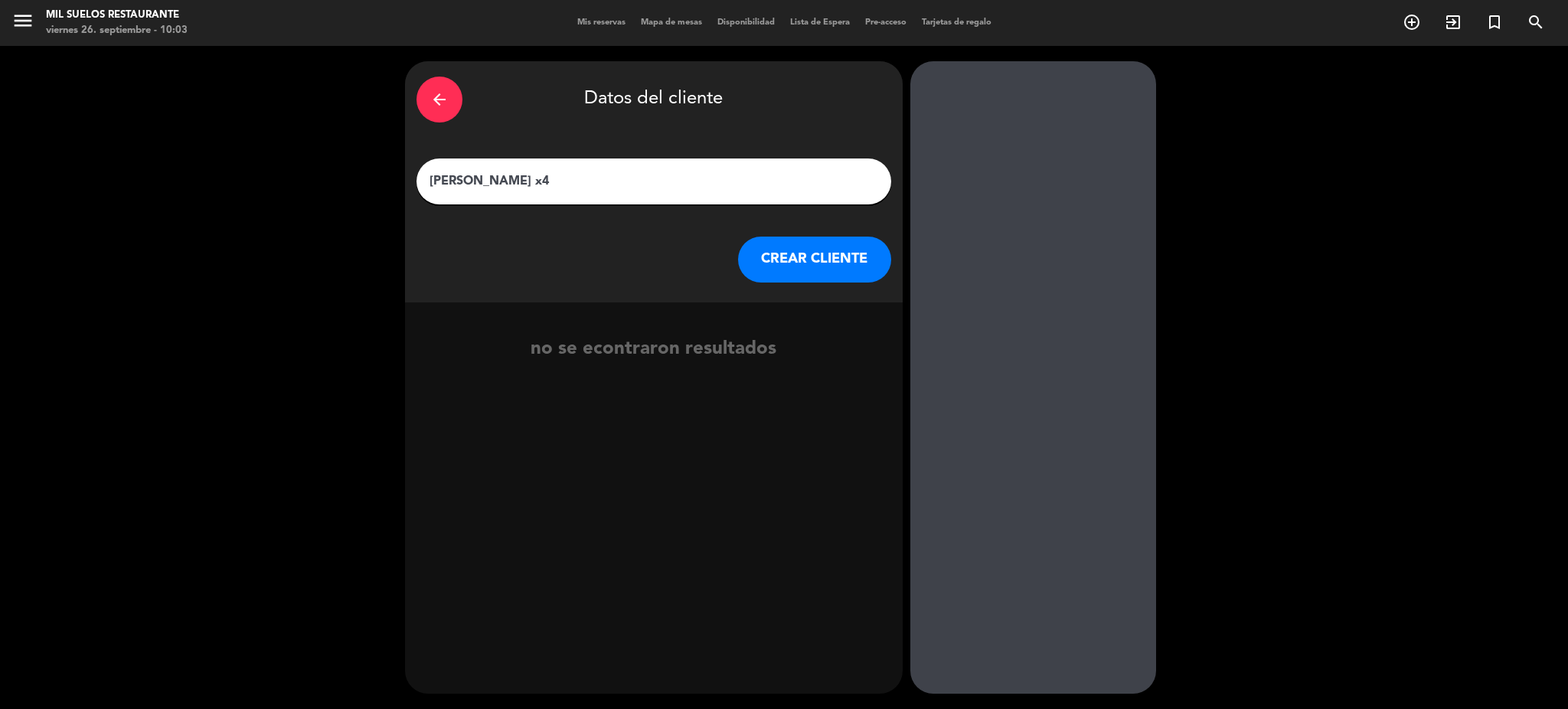
type input "[PERSON_NAME] x4"
click at [790, 256] on button "CREAR CLIENTE" at bounding box center [814, 260] width 153 height 46
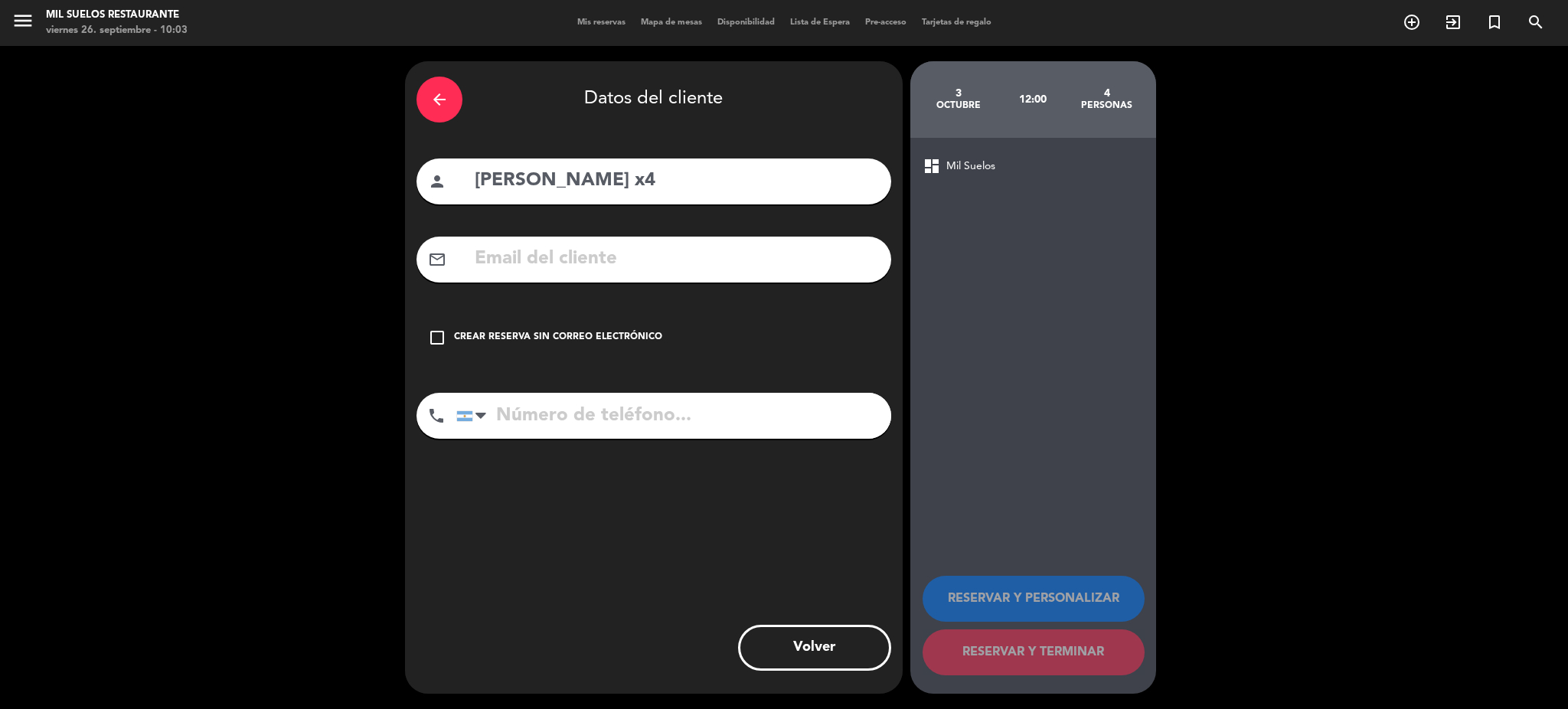
click at [566, 343] on div "Crear reserva sin correo electrónico" at bounding box center [558, 337] width 208 height 16
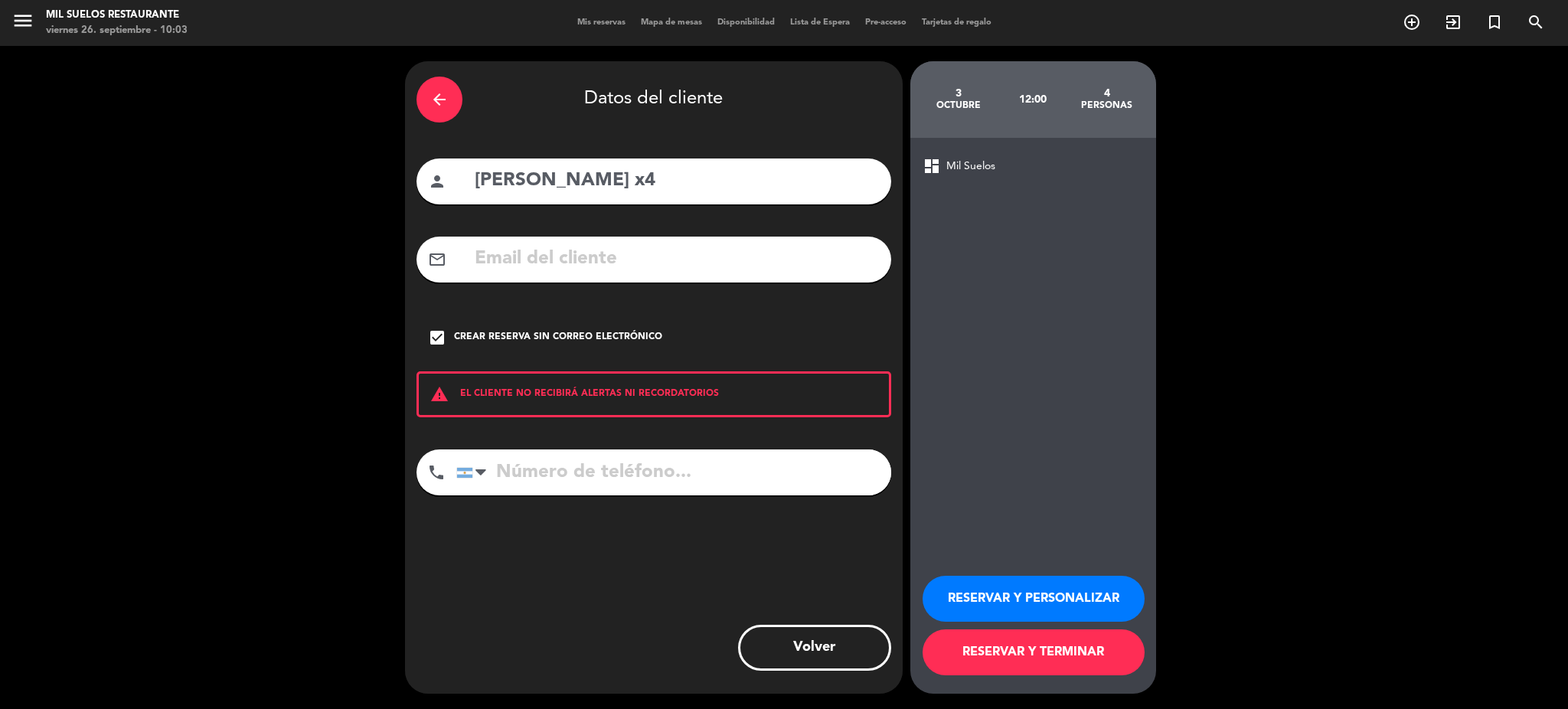
click at [1059, 599] on button "RESERVAR Y PERSONALIZAR" at bounding box center [1034, 599] width 222 height 46
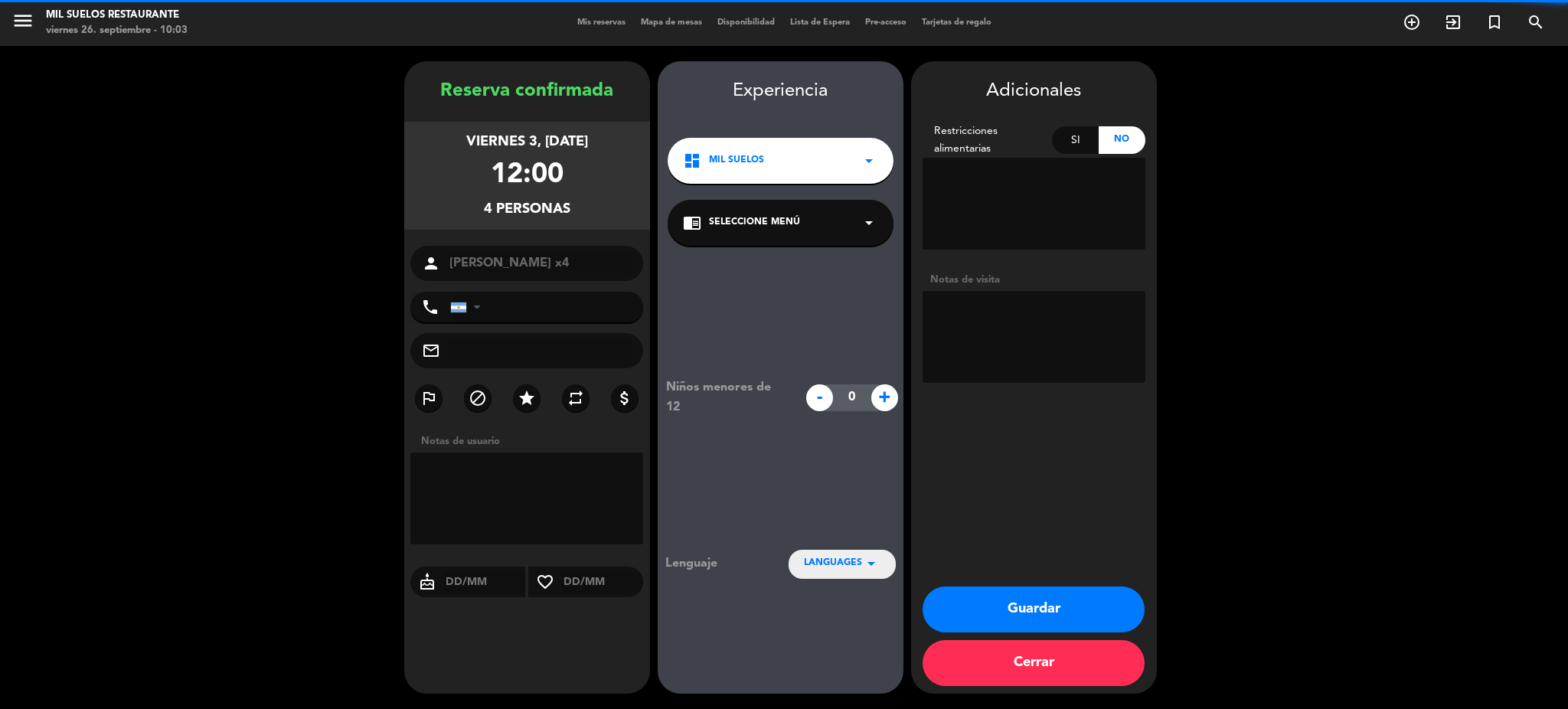
drag, startPoint x: 1009, startPoint y: 341, endPoint x: 1009, endPoint y: 330, distance: 11.0
click at [1009, 338] on textarea at bounding box center [1035, 337] width 223 height 92
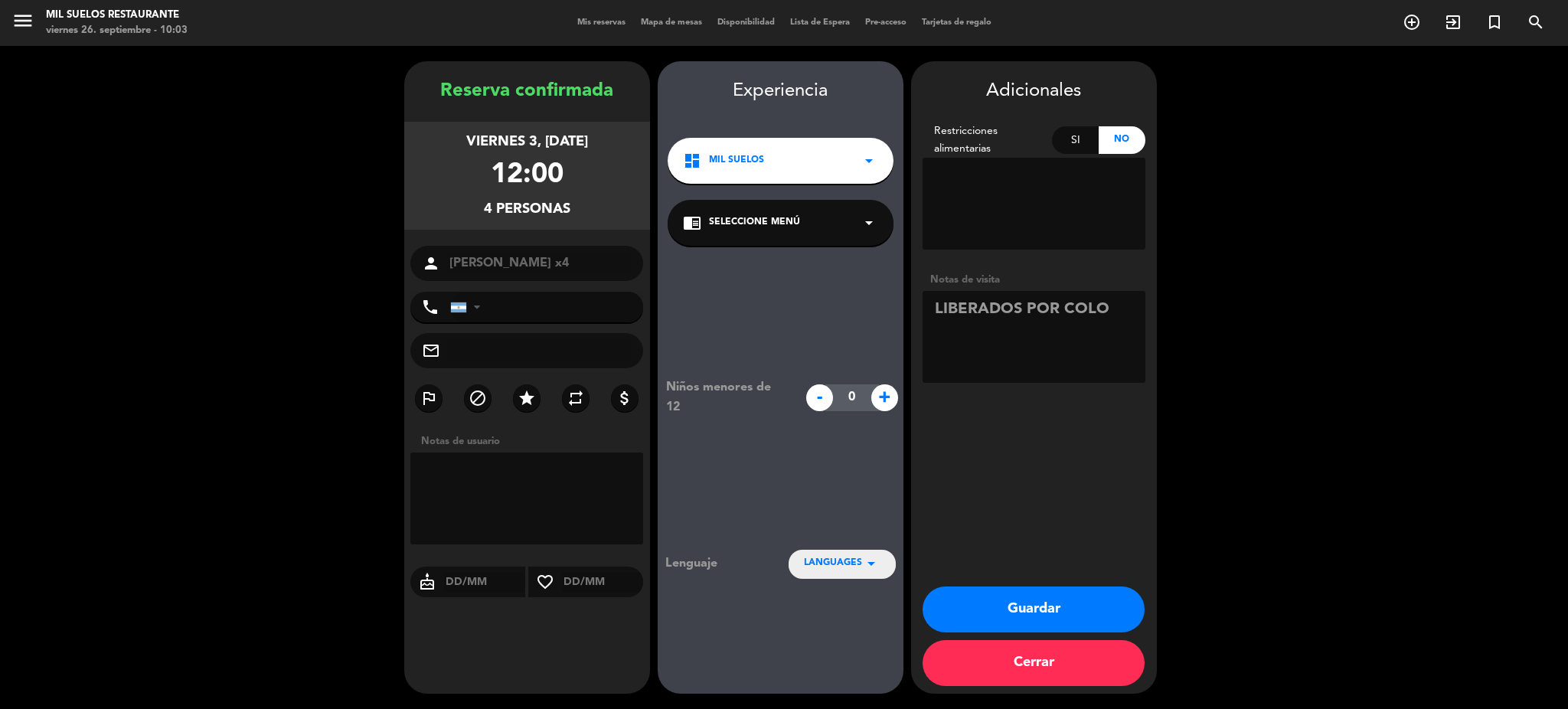
type textarea "LIBERADOS POR COLO"
click at [1079, 148] on div "Si" at bounding box center [1075, 140] width 47 height 28
click at [1071, 187] on textarea at bounding box center [1035, 203] width 223 height 92
type textarea "1 VEGETARIANO"
click at [1060, 610] on button "Guardar" at bounding box center [1034, 610] width 222 height 46
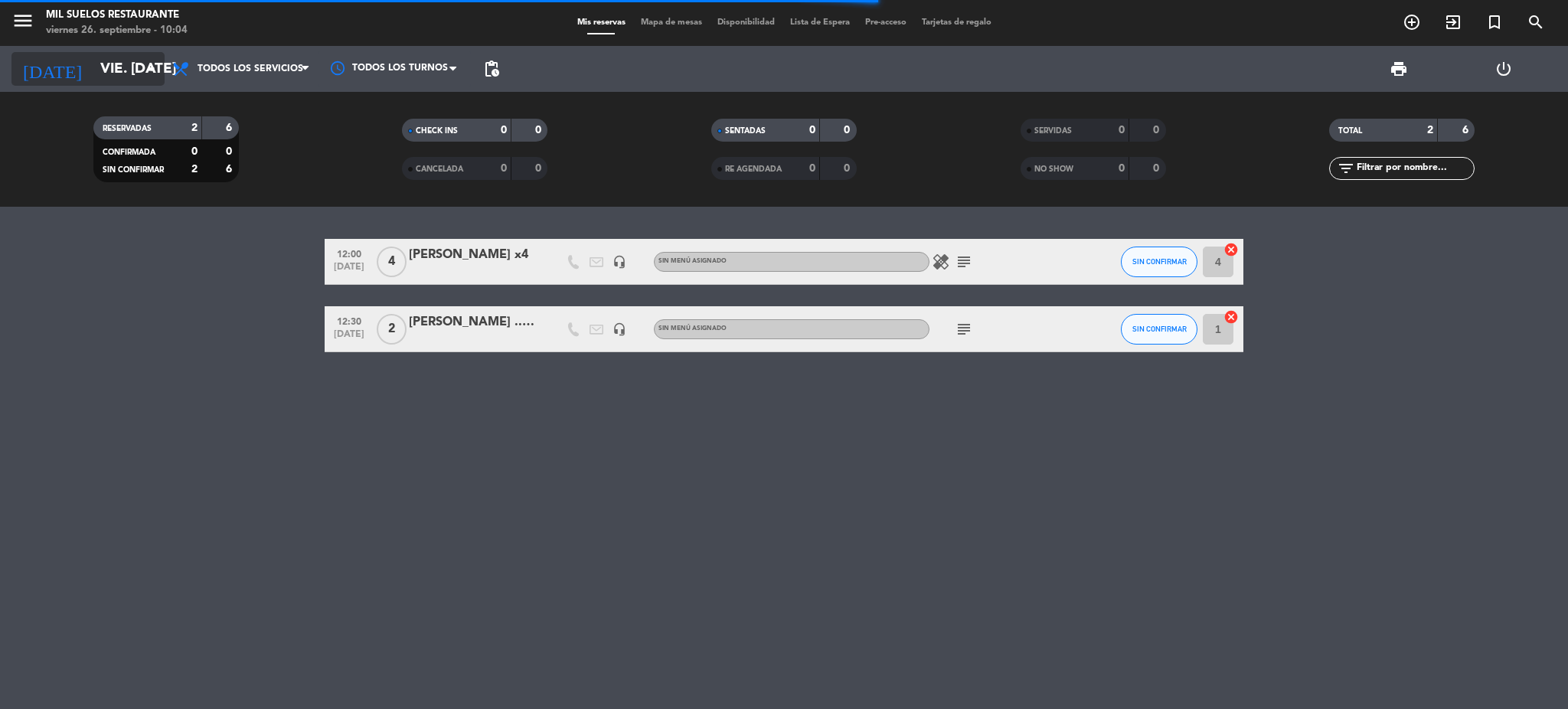
click at [123, 58] on input "vie. [DATE]" at bounding box center [185, 68] width 184 height 32
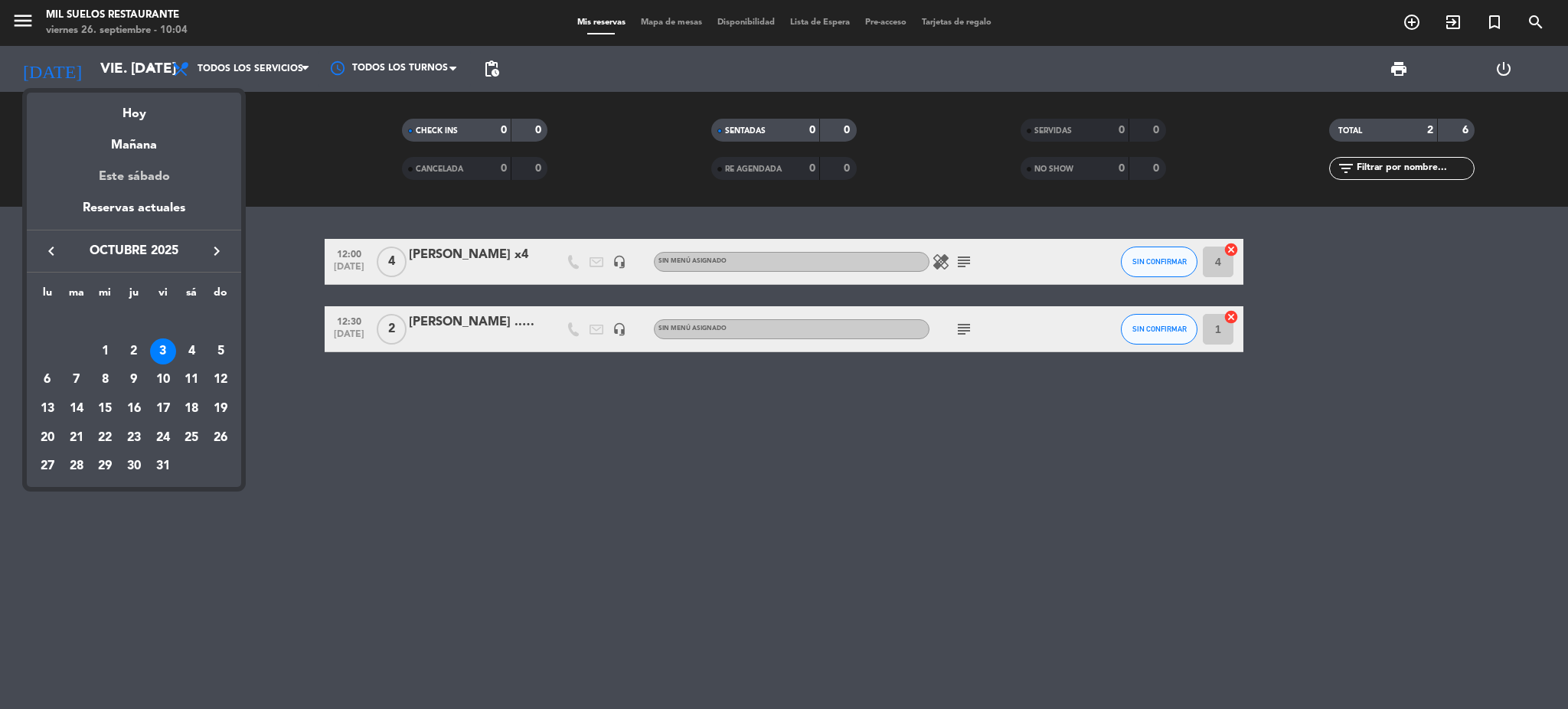
click at [144, 169] on div "Este sábado" at bounding box center [134, 177] width 215 height 43
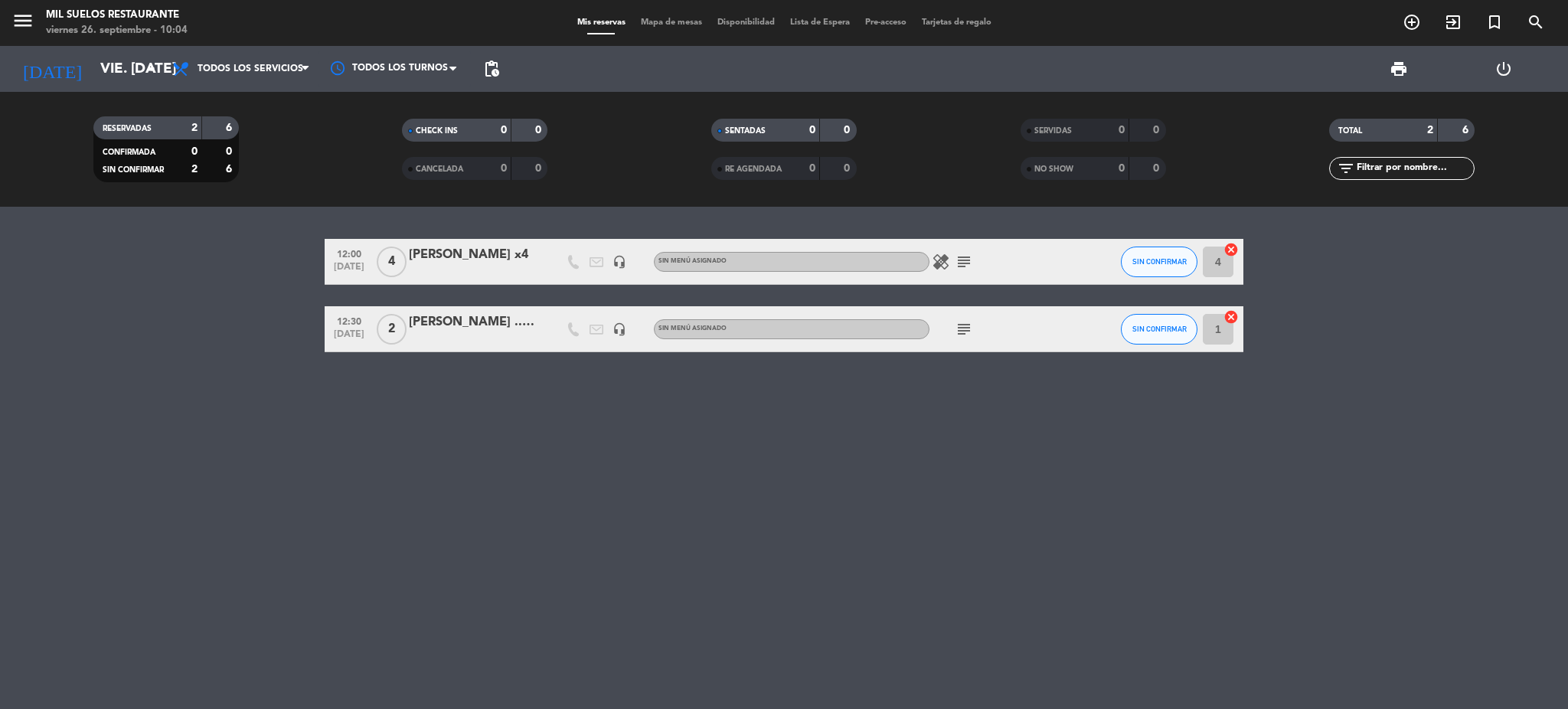
type input "sáb. [DATE]"
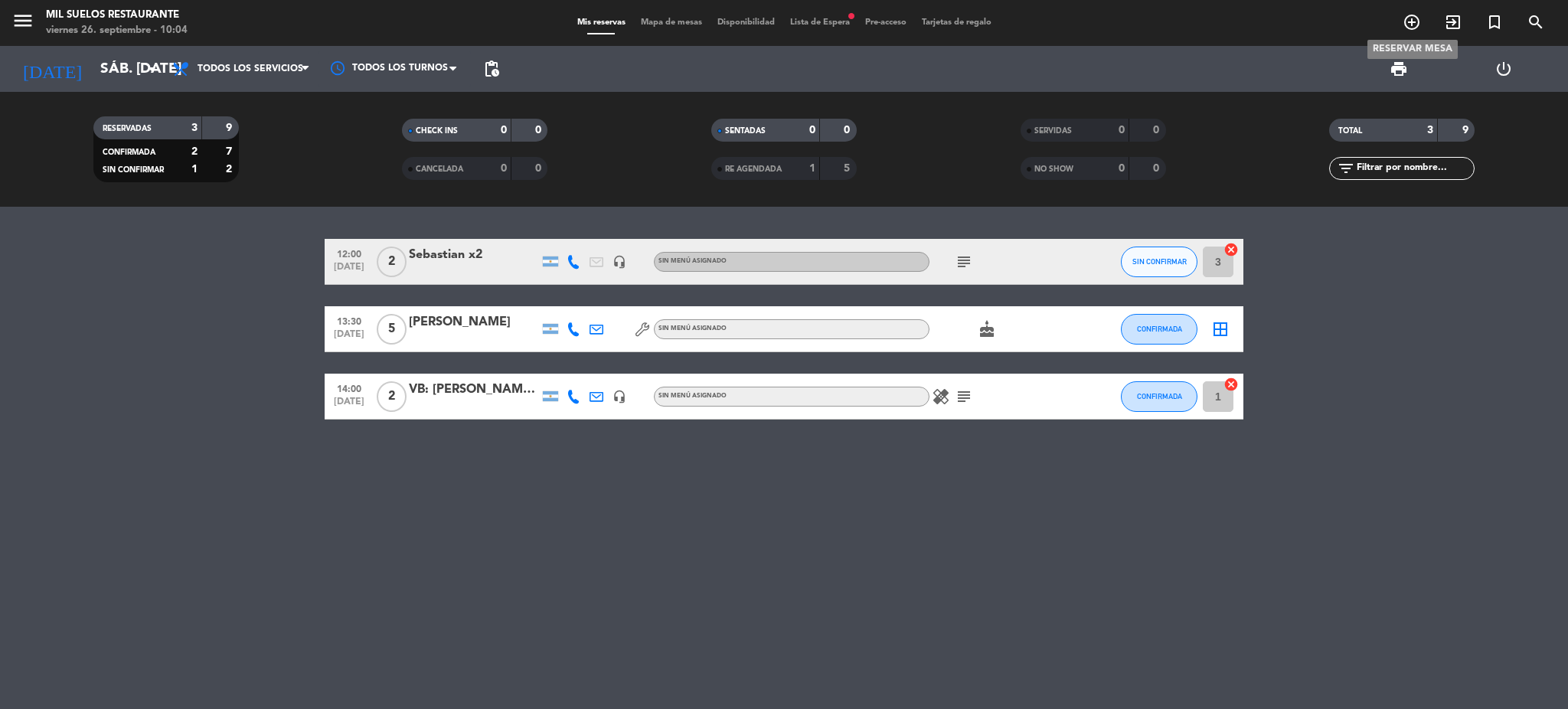
click at [1407, 20] on icon "add_circle_outline" at bounding box center [1412, 22] width 18 height 18
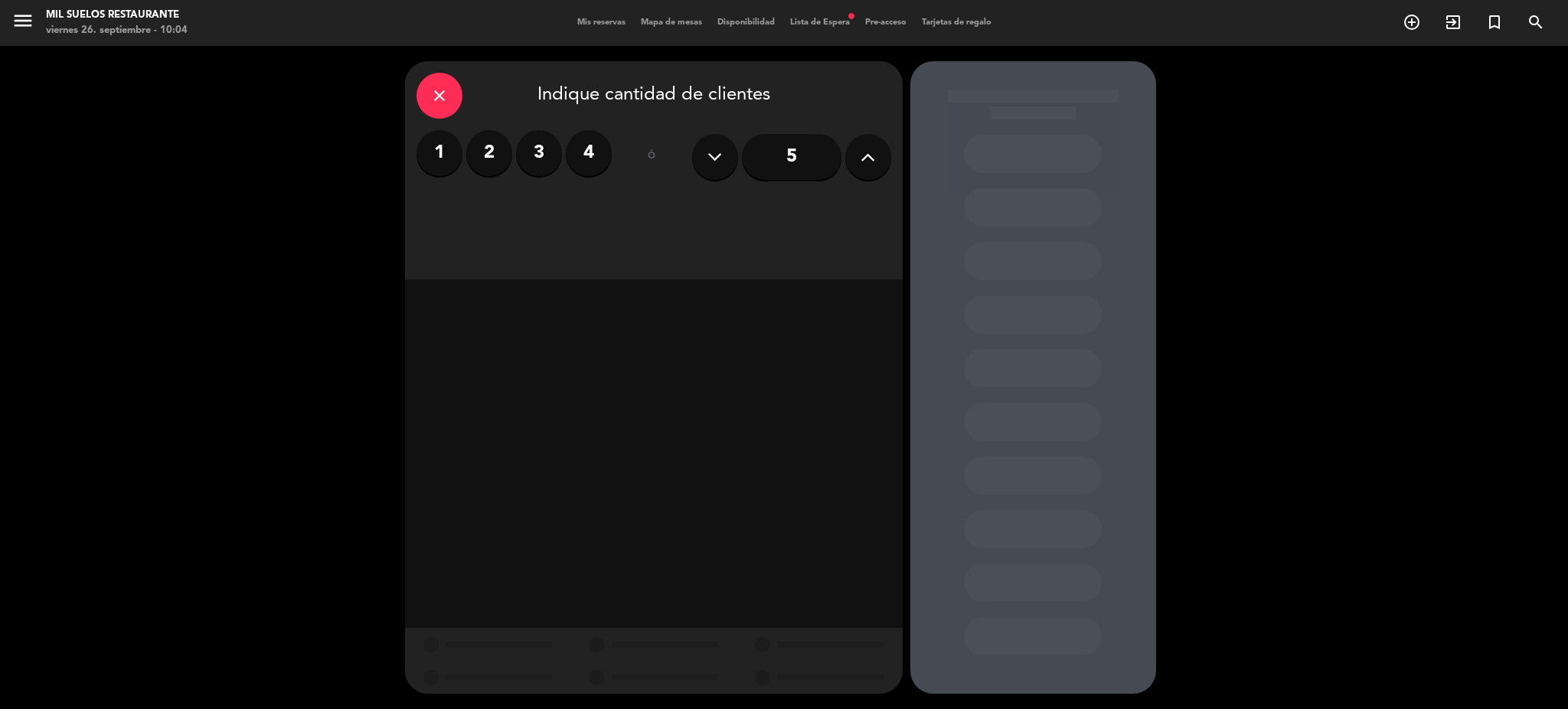
click at [486, 150] on label "2" at bounding box center [489, 153] width 46 height 46
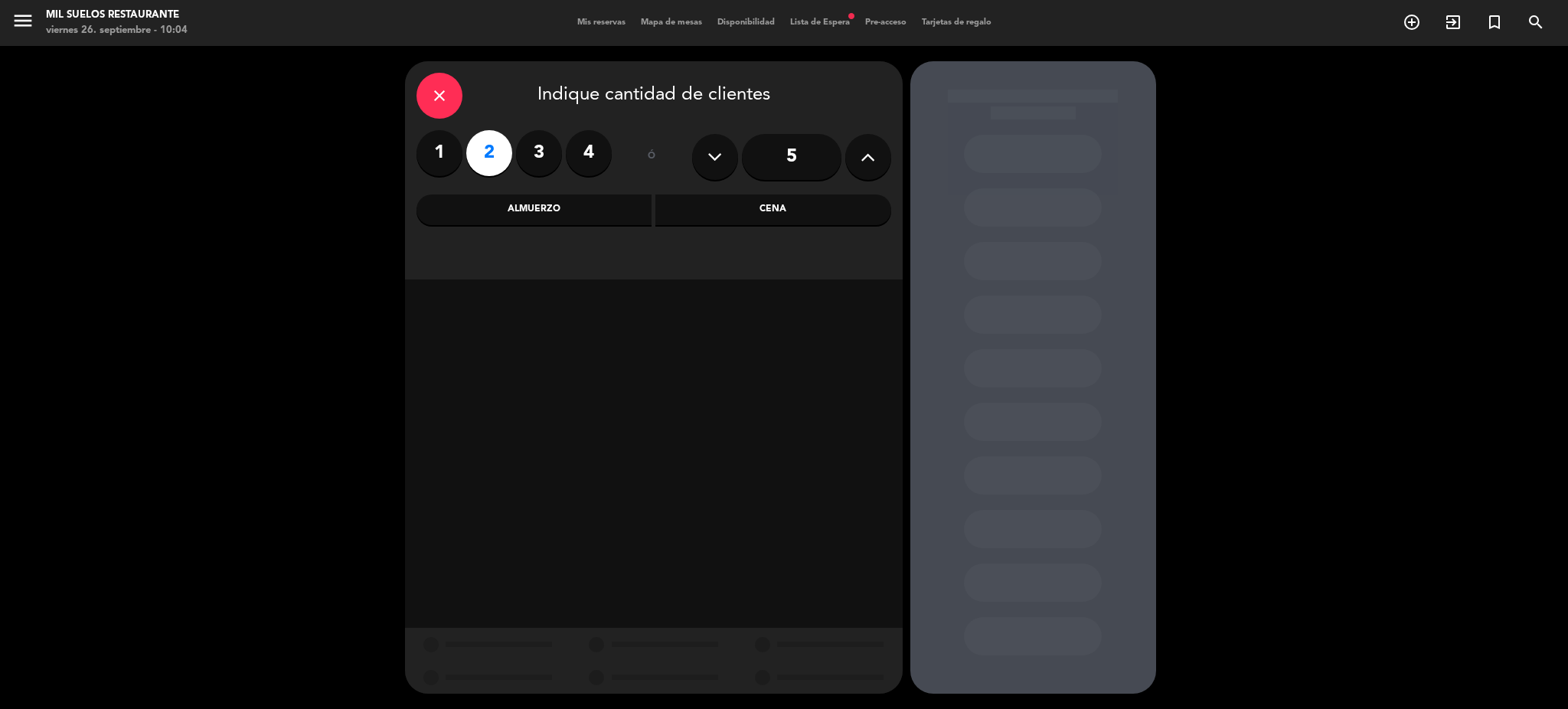
click at [547, 212] on div "Almuerzo" at bounding box center [534, 209] width 236 height 30
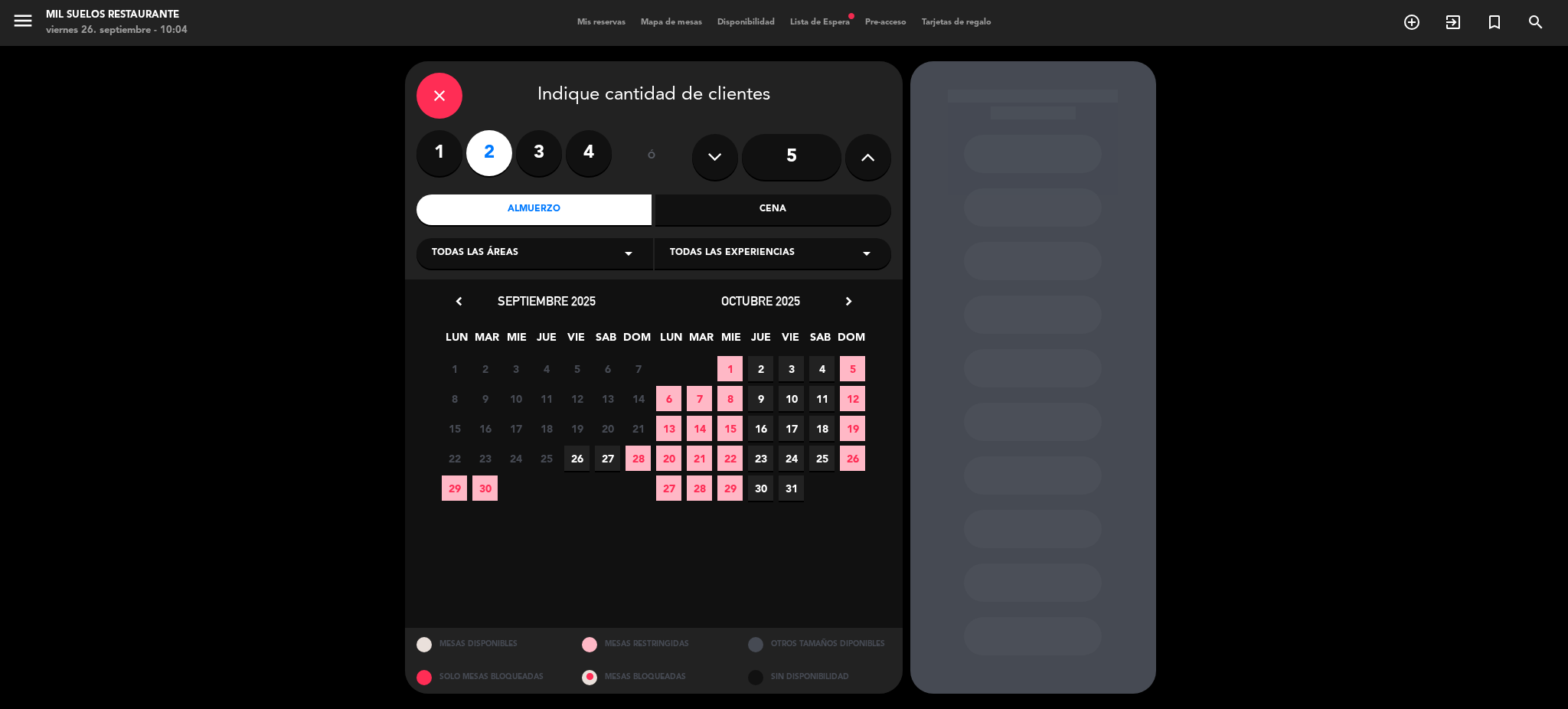
click at [605, 466] on span "27" at bounding box center [607, 458] width 25 height 25
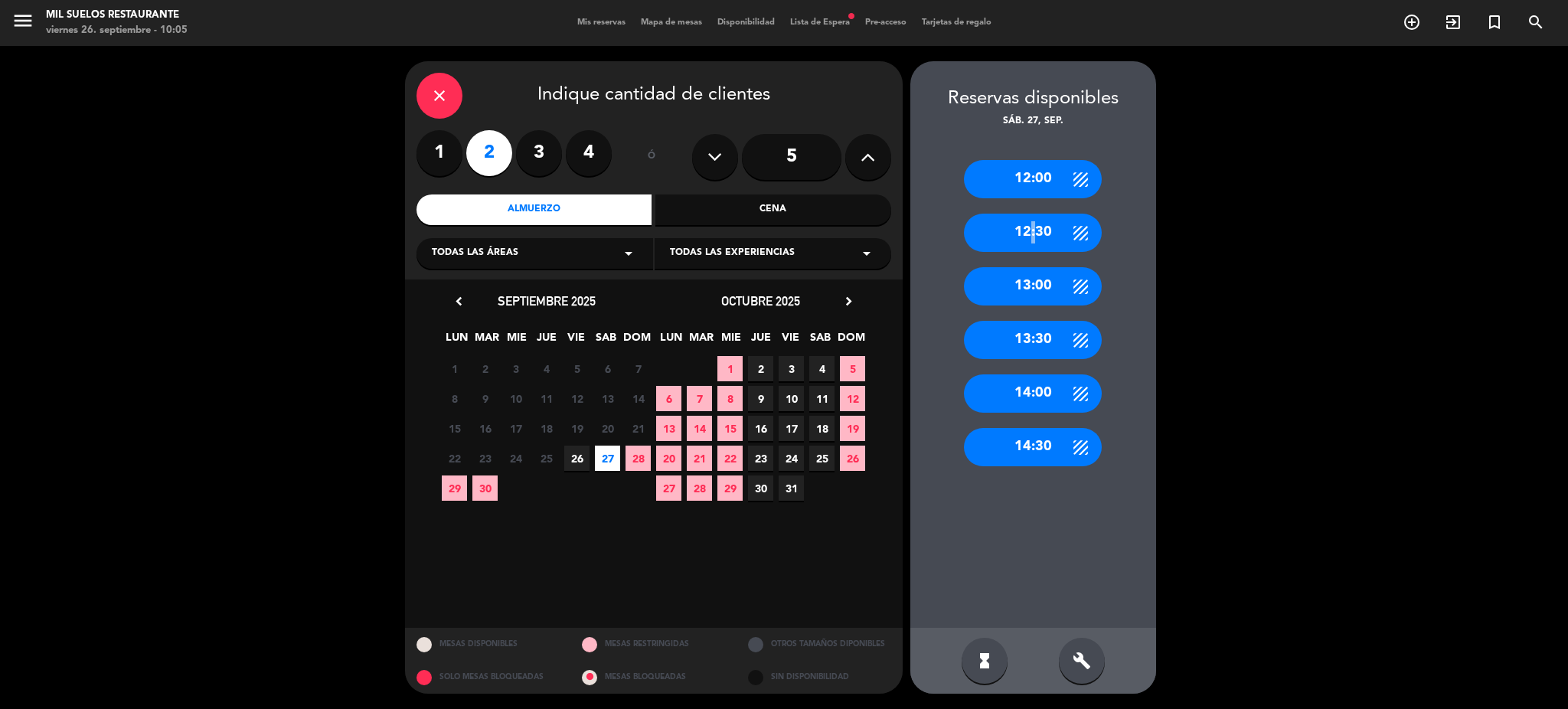
drag, startPoint x: 1027, startPoint y: 232, endPoint x: 1027, endPoint y: 240, distance: 8.0
click at [1031, 234] on div "12:30" at bounding box center [1033, 233] width 138 height 39
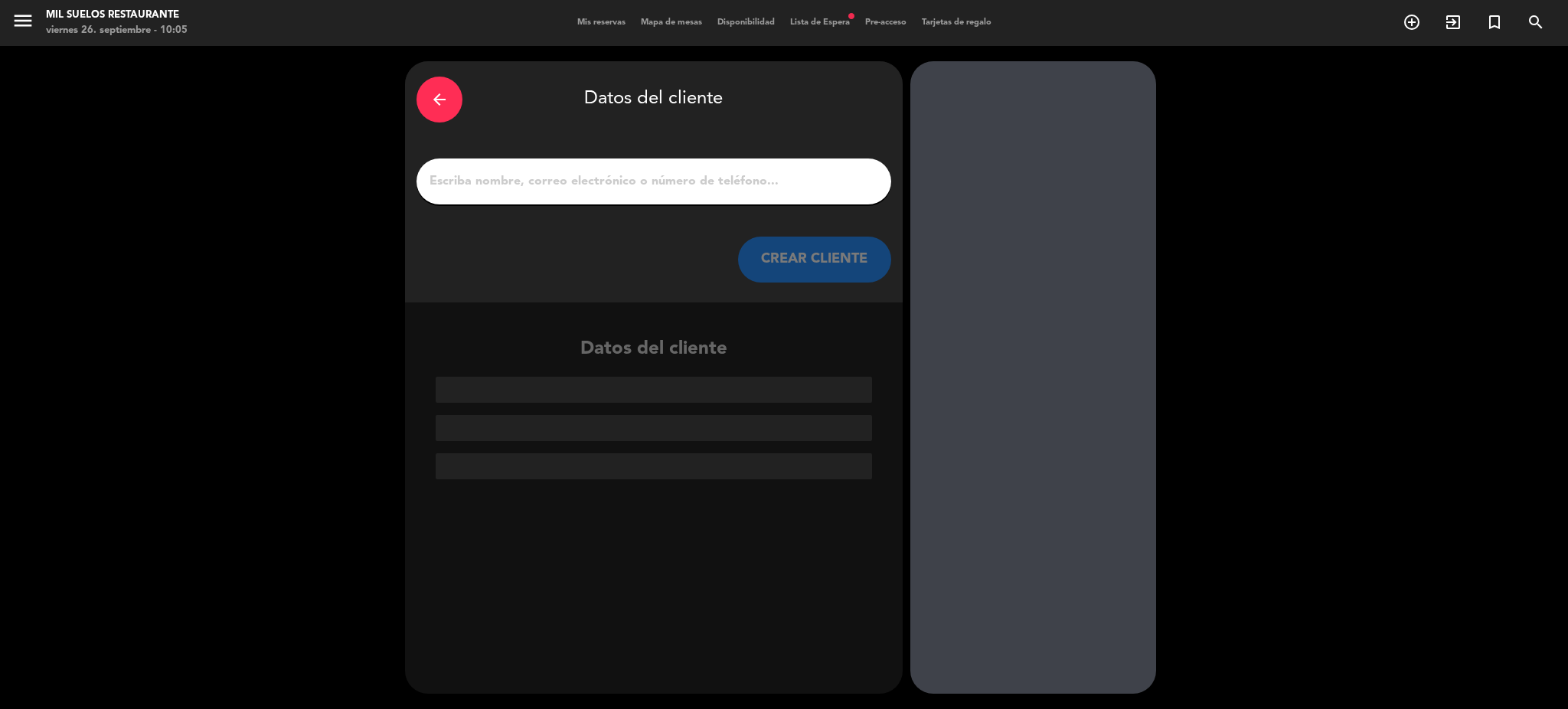
click at [732, 183] on input "1" at bounding box center [654, 180] width 451 height 21
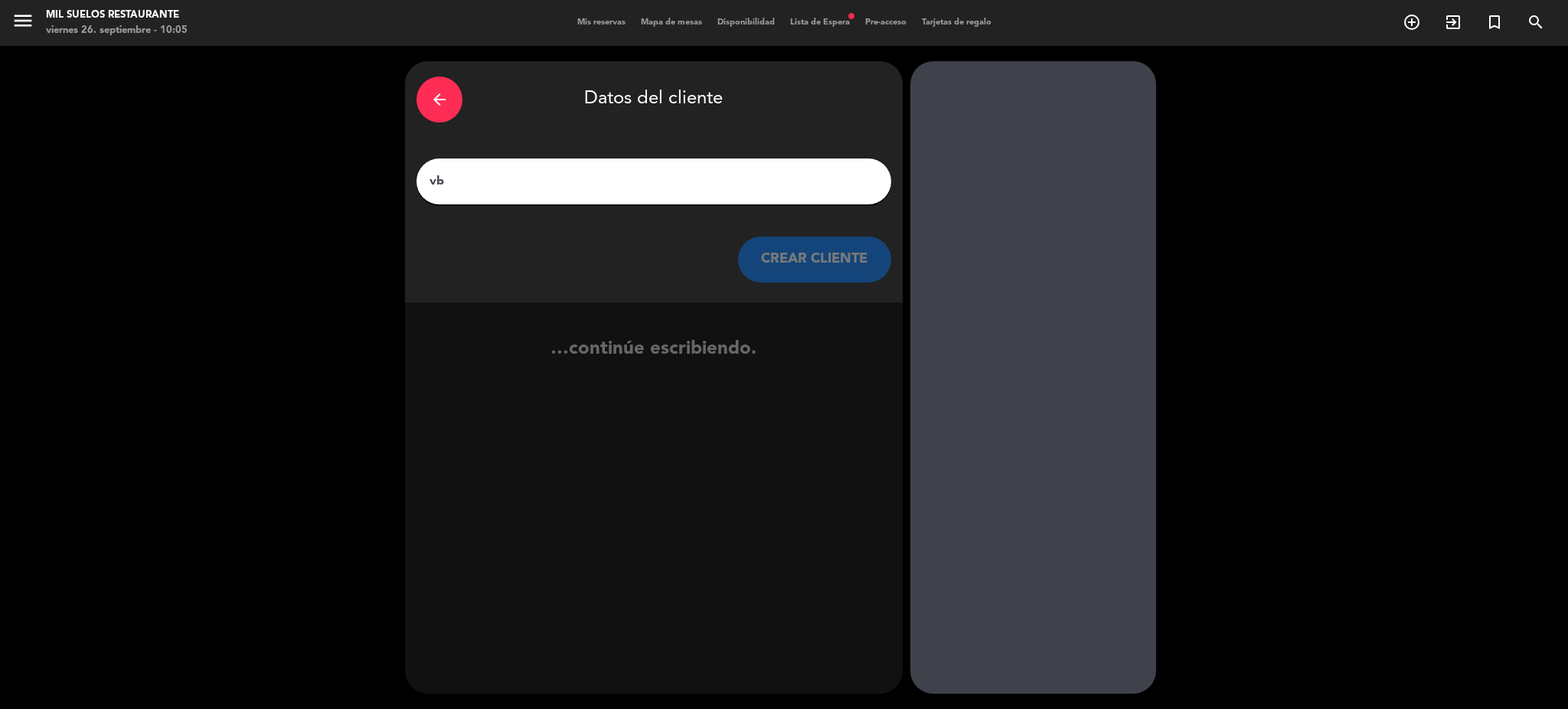
type input "v"
paste input "[PERSON_NAME]"
type input "VB: [PERSON_NAME] x2"
click at [804, 261] on button "CREAR CLIENTE" at bounding box center [814, 260] width 153 height 46
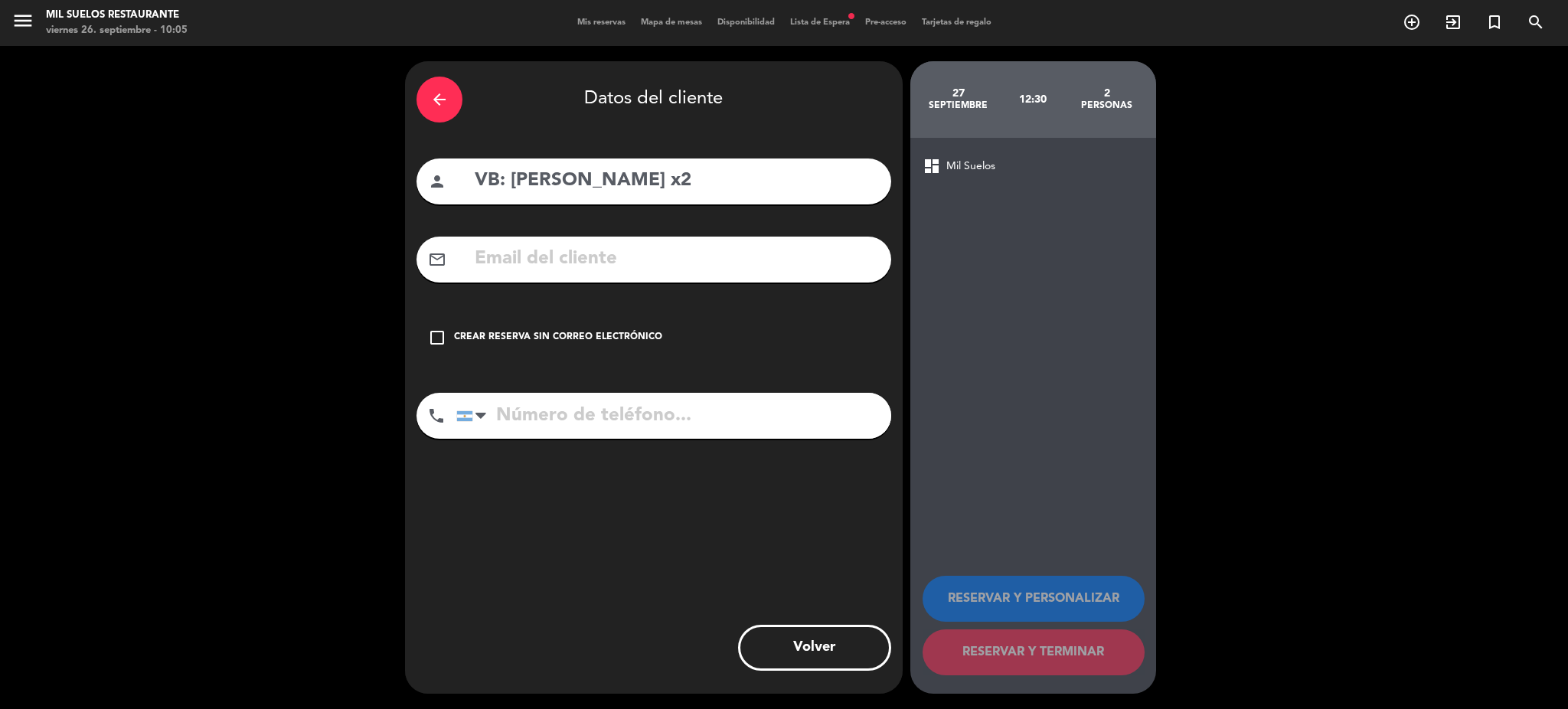
click at [648, 259] on input "text" at bounding box center [676, 259] width 406 height 31
click at [447, 95] on icon "arrow_back" at bounding box center [439, 99] width 18 height 18
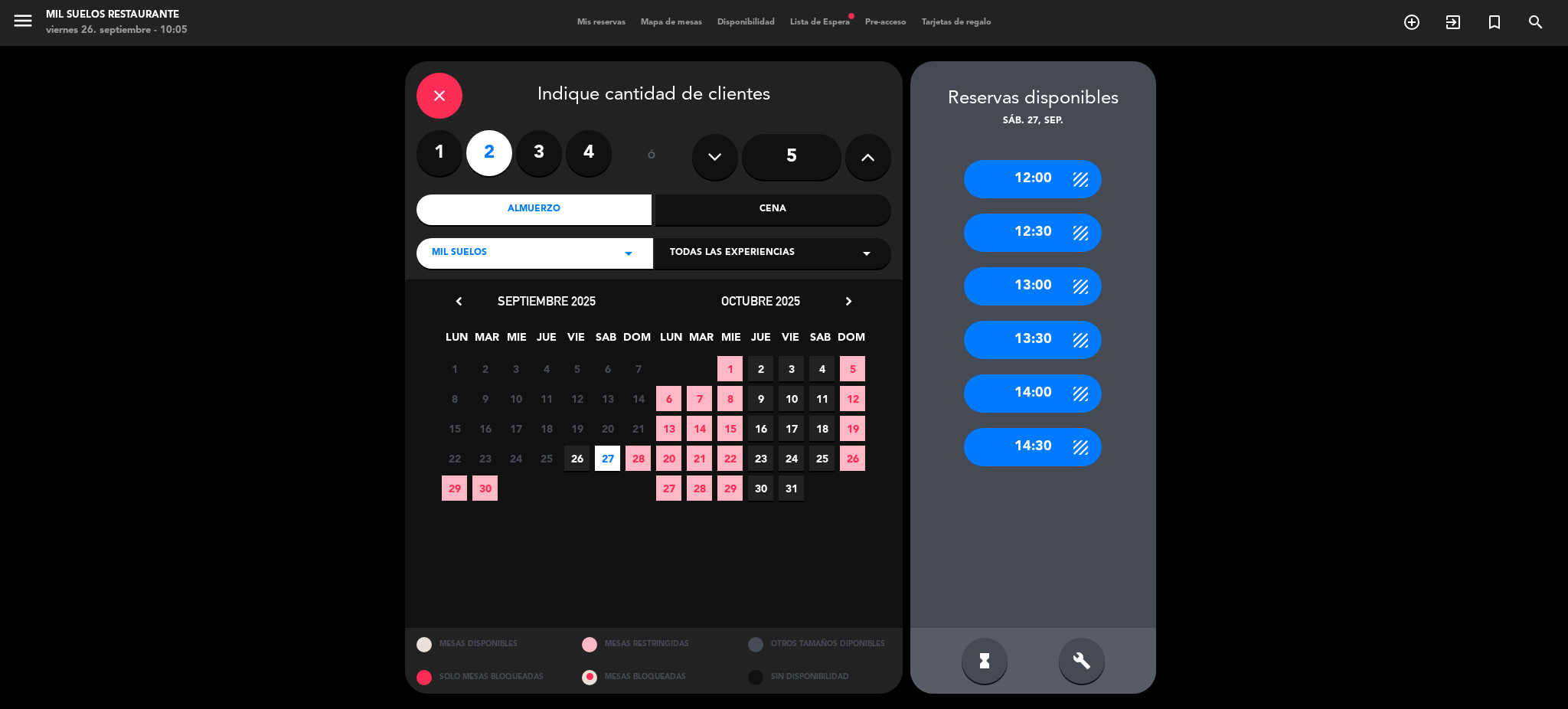
click at [1033, 288] on div "13:00" at bounding box center [1033, 286] width 138 height 39
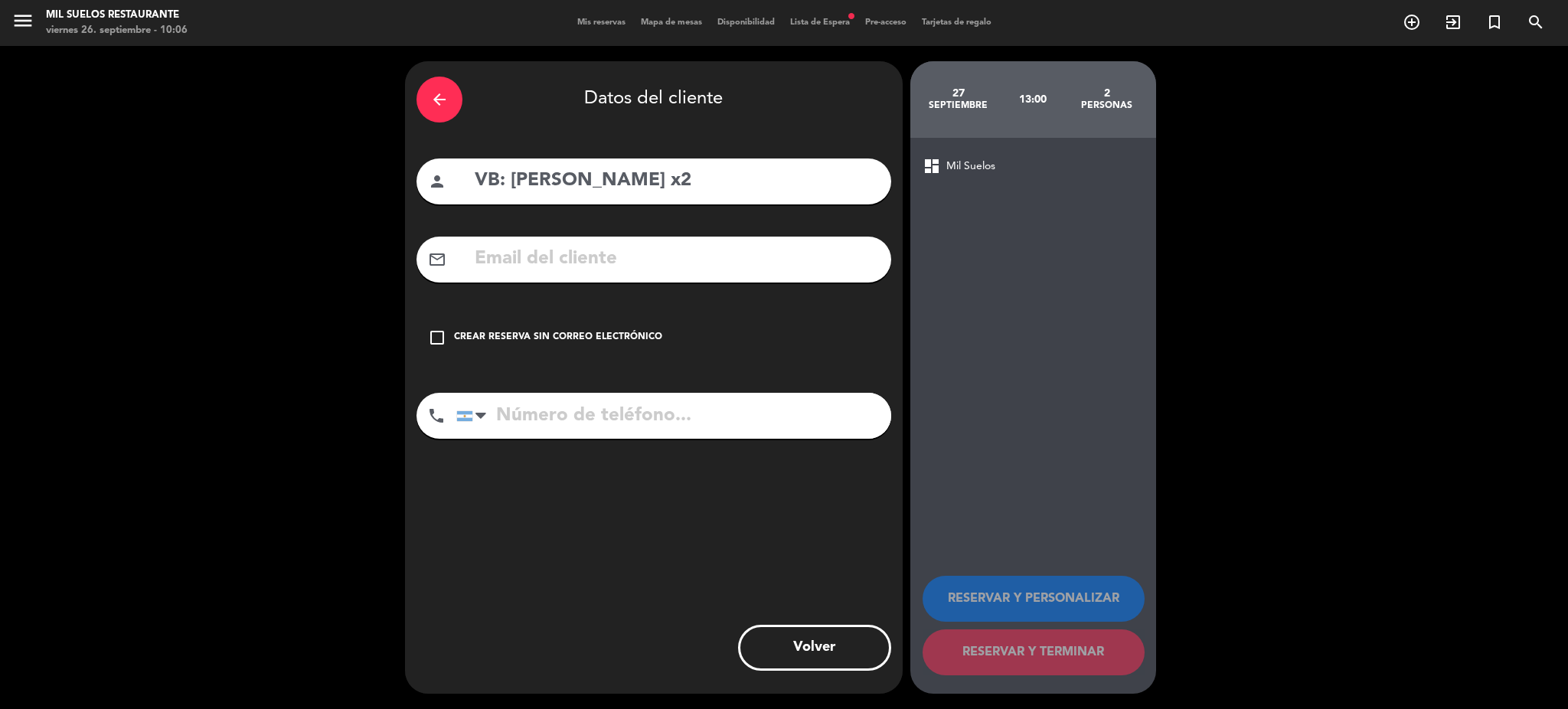
click at [574, 262] on input "text" at bounding box center [676, 259] width 406 height 31
paste input "[PERSON_NAME][EMAIL_ADDRESS][PERSON_NAME][DOMAIN_NAME][PERSON_NAME]"
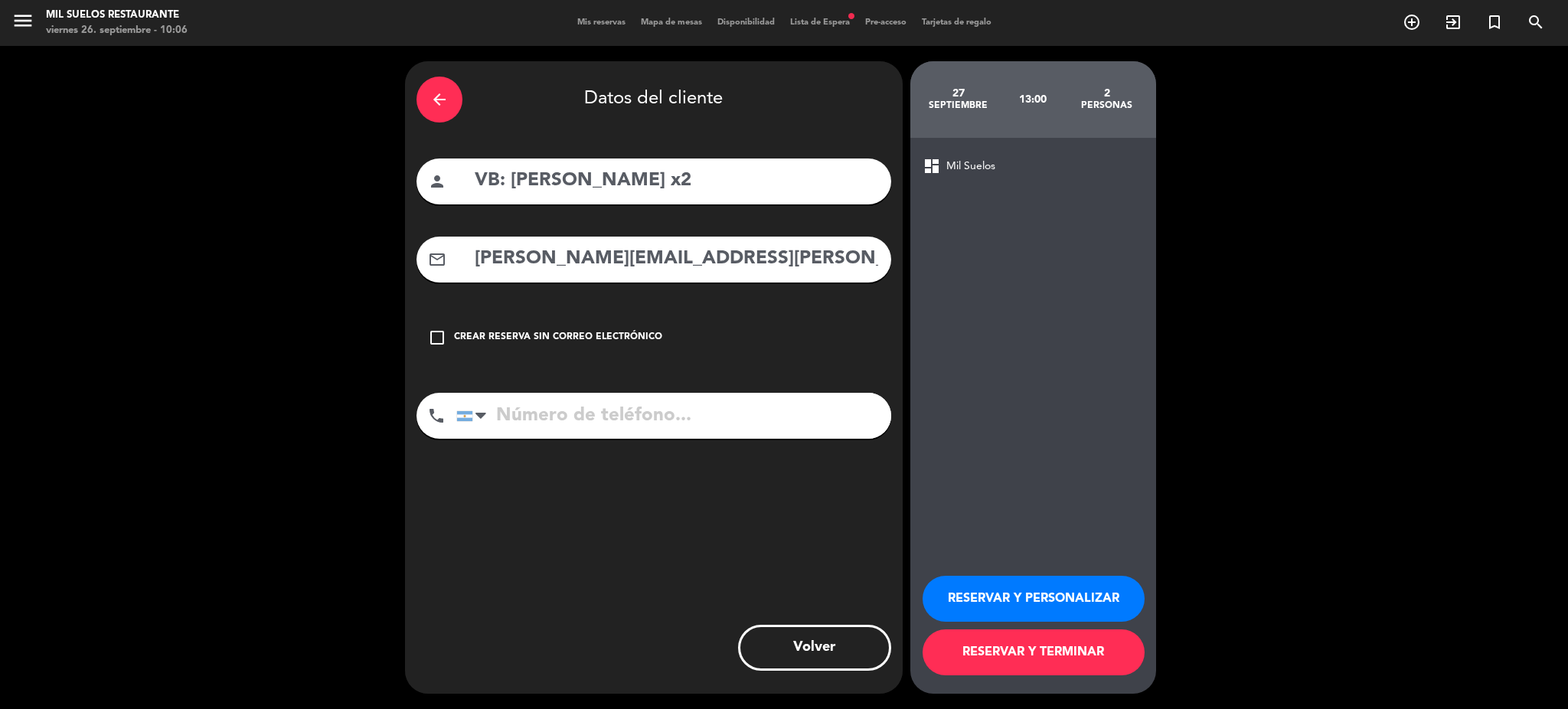
type input "[PERSON_NAME][EMAIL_ADDRESS][PERSON_NAME][DOMAIN_NAME][PERSON_NAME]"
click at [537, 405] on input "tel" at bounding box center [673, 415] width 435 height 46
paste input "2616919285"
type input "2616919285"
click at [1002, 604] on button "RESERVAR Y PERSONALIZAR" at bounding box center [1034, 599] width 222 height 46
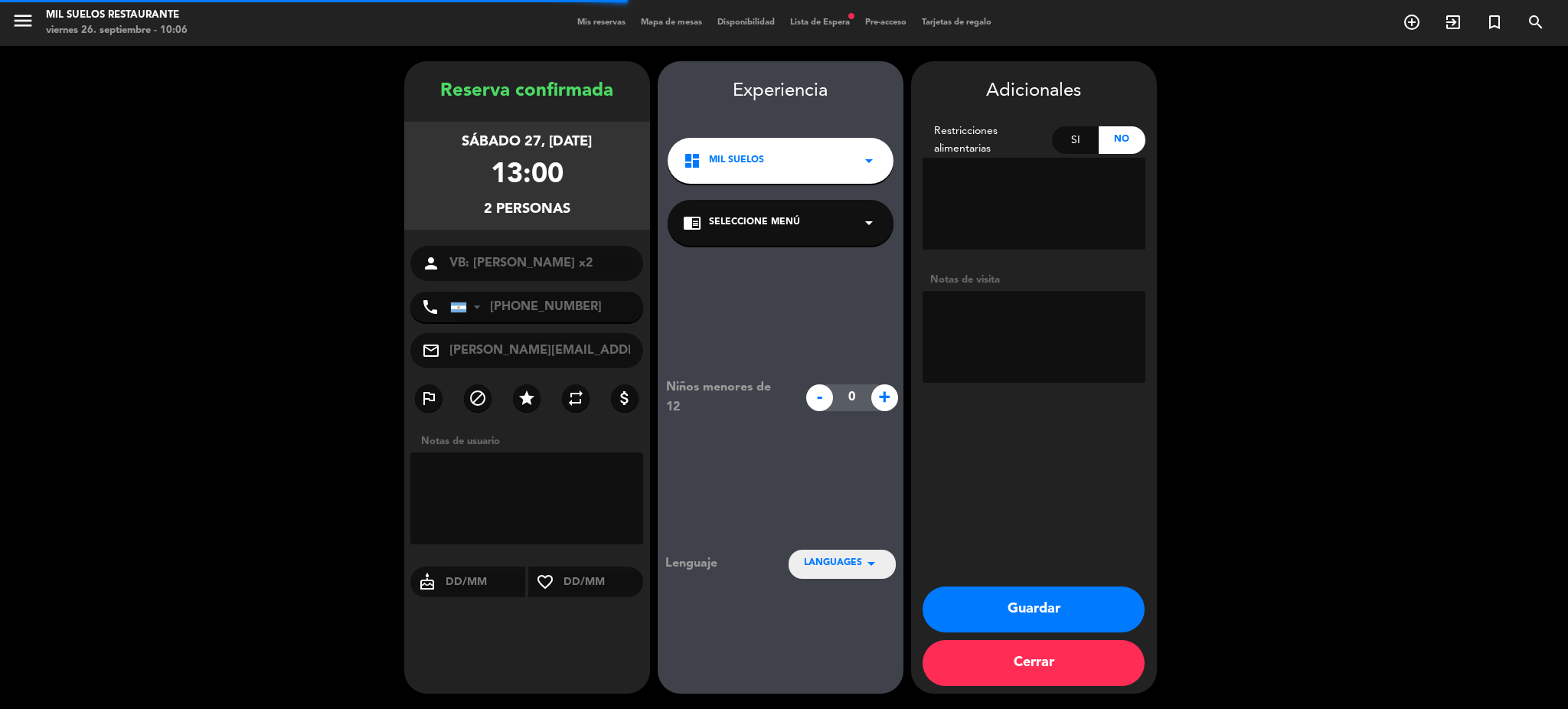
click at [950, 325] on textarea at bounding box center [1035, 337] width 223 height 92
click at [985, 314] on textarea at bounding box center [1035, 337] width 223 height 92
paste textarea "NO COBRAR A PAX. COBRADO Y PAGADO POR ADMIN. MENU PAUTADO + MANOS NEGRAS"
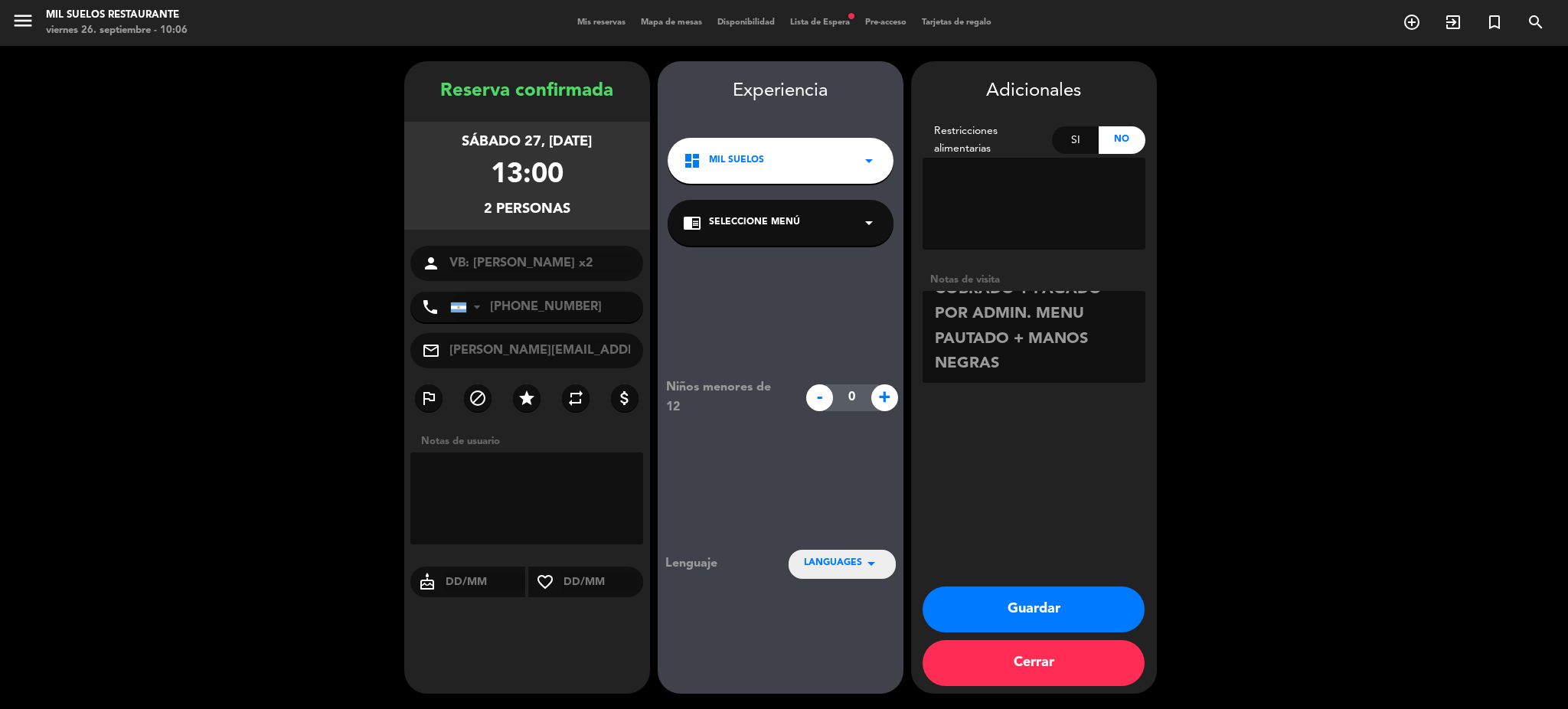
scroll to position [44, 0]
type textarea "NO COBRAR A PAX. COBRADO Y PAGADO POR ADMIN. MENU PAUTADO + MANOS NEGRAS"
click at [1014, 619] on button "Guardar" at bounding box center [1034, 610] width 222 height 46
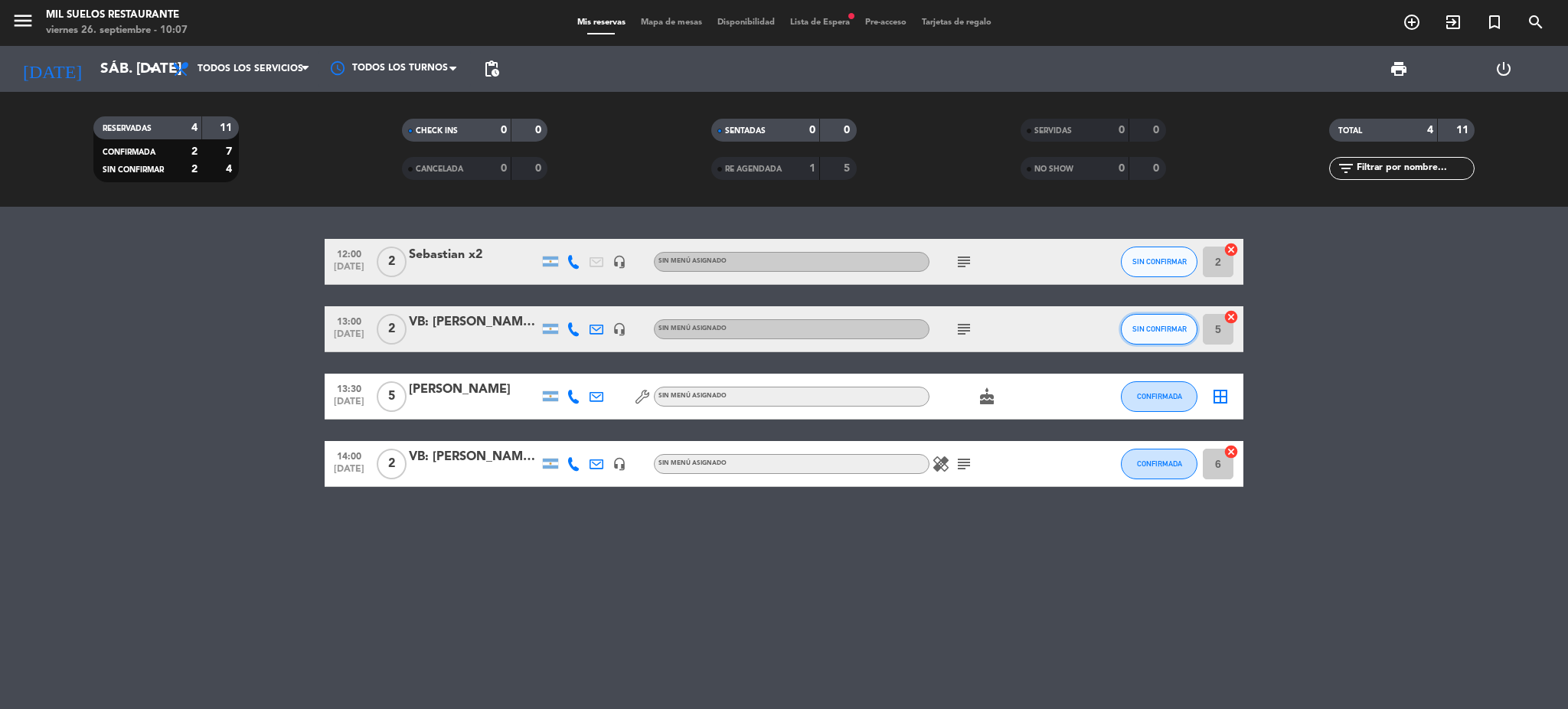
click at [1169, 334] on button "SIN CONFIRMAR" at bounding box center [1159, 329] width 76 height 30
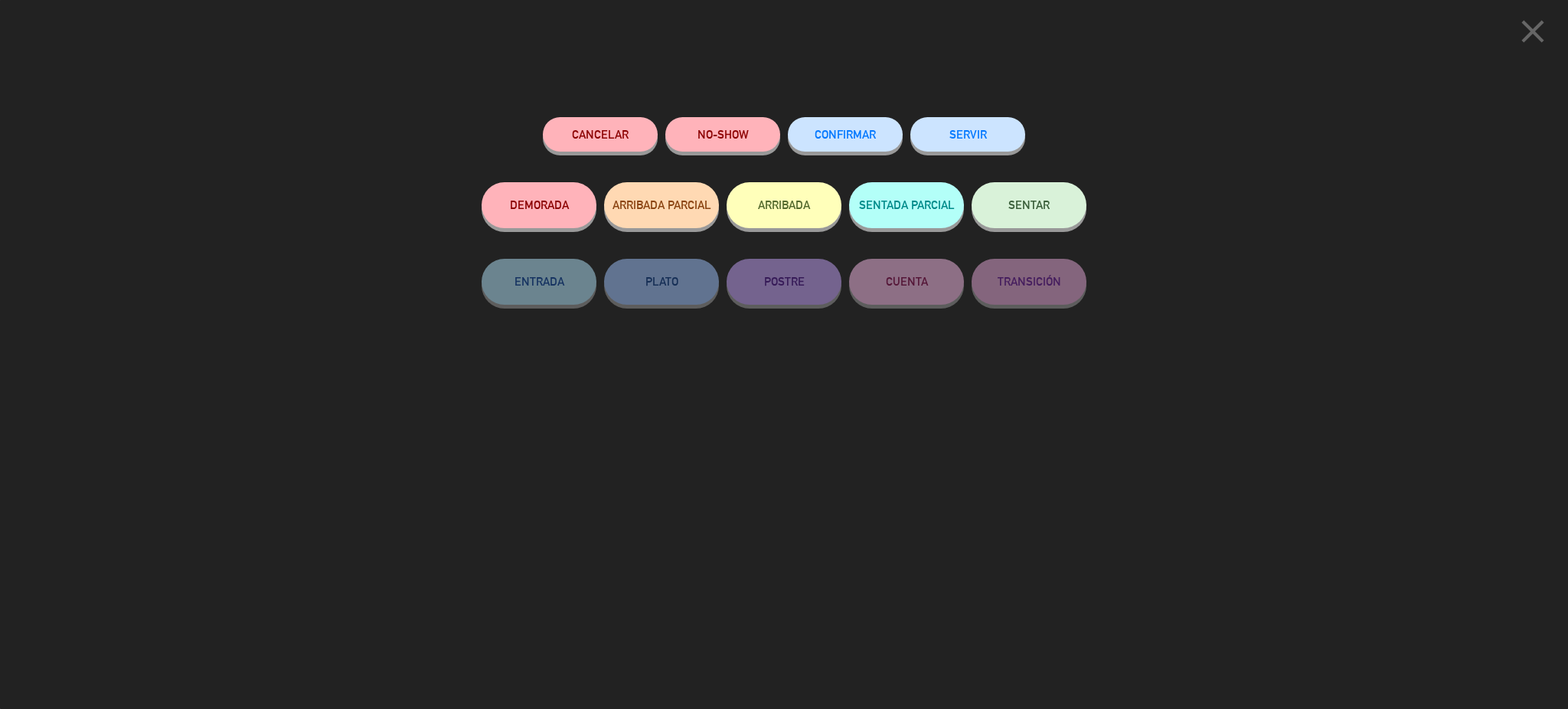
click at [863, 133] on span "CONFIRMAR" at bounding box center [845, 134] width 61 height 13
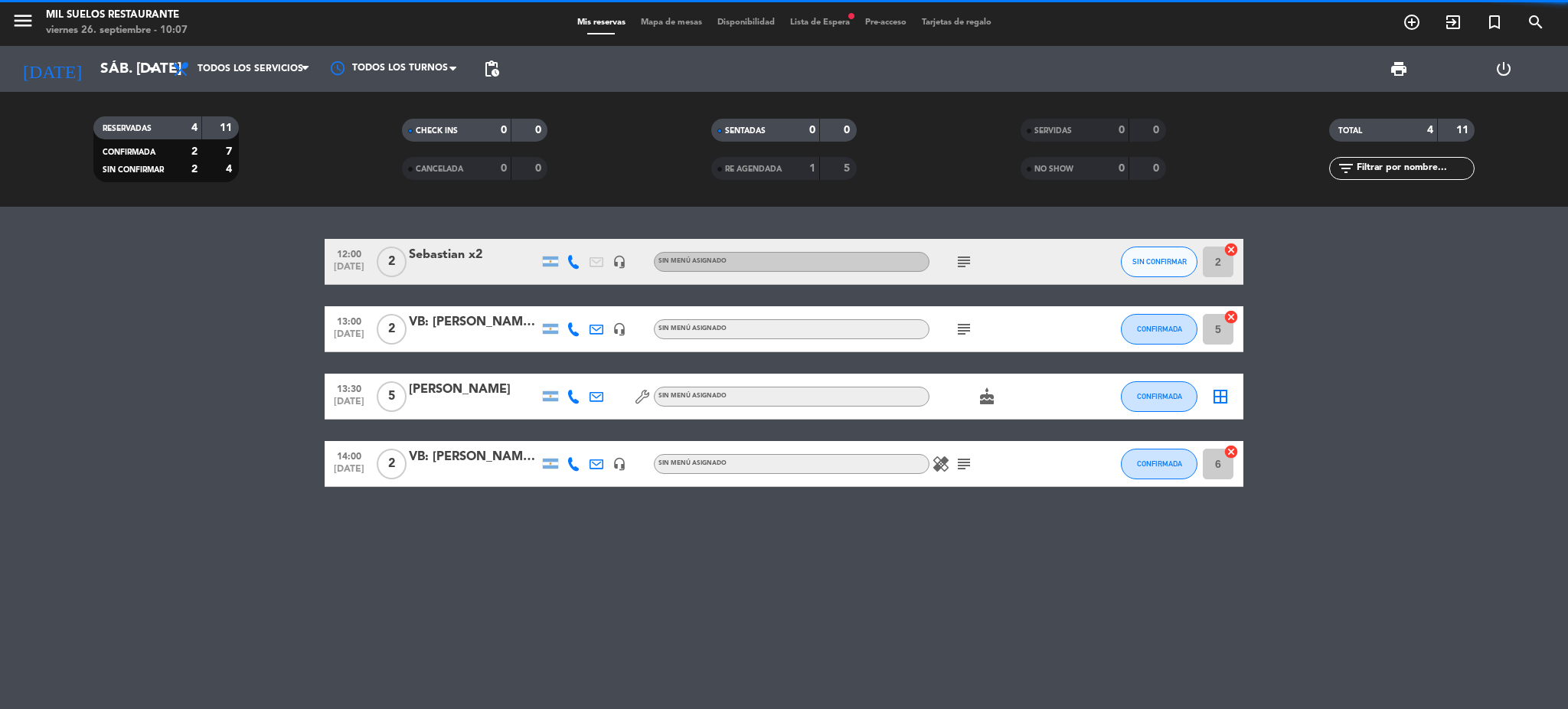
click at [827, 26] on span "Lista de Espera fiber_manual_record" at bounding box center [819, 22] width 75 height 8
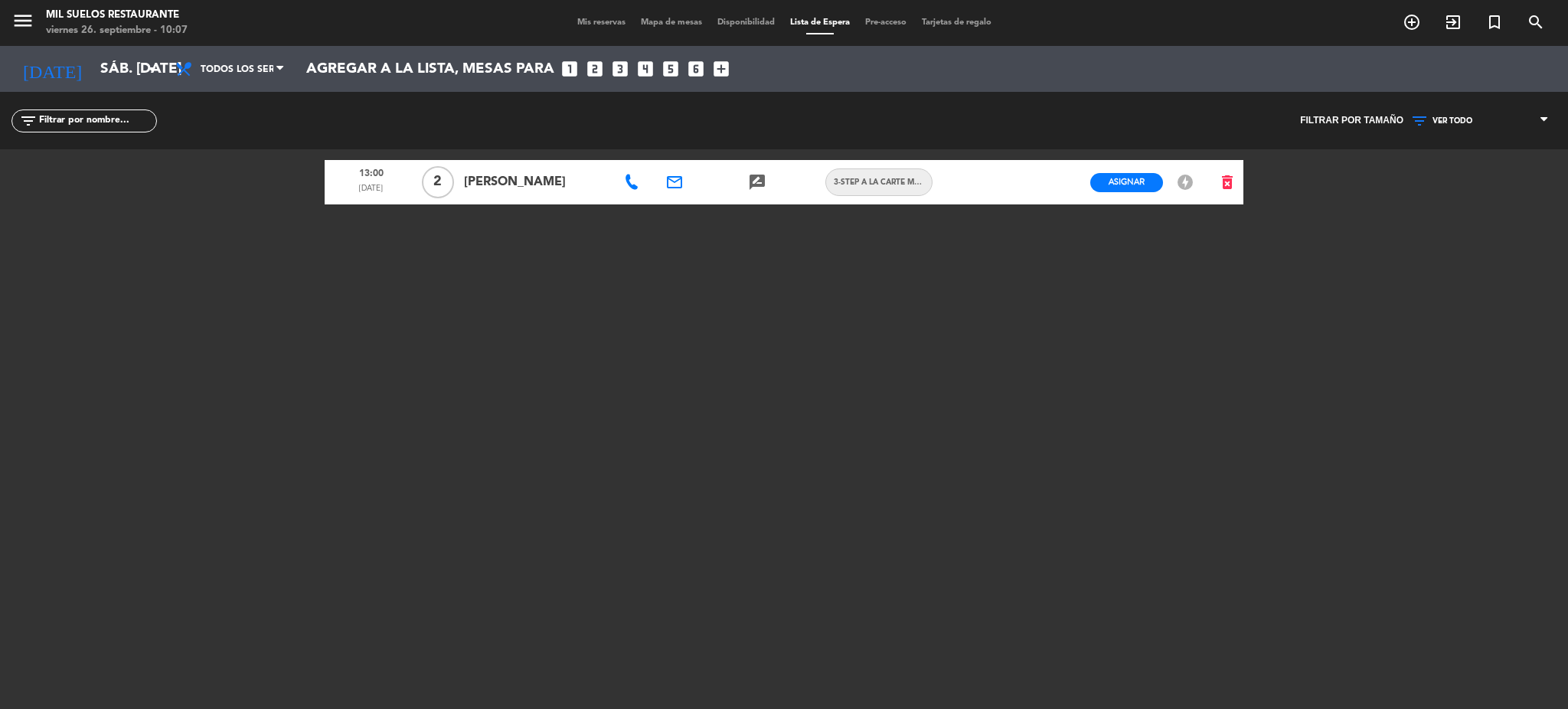
click at [638, 188] on icon at bounding box center [631, 182] width 16 height 16
click at [675, 152] on span "Copiar" at bounding box center [684, 155] width 32 height 16
drag, startPoint x: 747, startPoint y: 378, endPoint x: 619, endPoint y: 151, distance: 260.6
click at [747, 376] on div "13:00 [DATE] 2 [PERSON_NAME] check_circle Copiado email rate_review credit_card…" at bounding box center [783, 341] width 919 height 383
click at [111, 63] on input "sáb. [DATE]" at bounding box center [185, 68] width 184 height 32
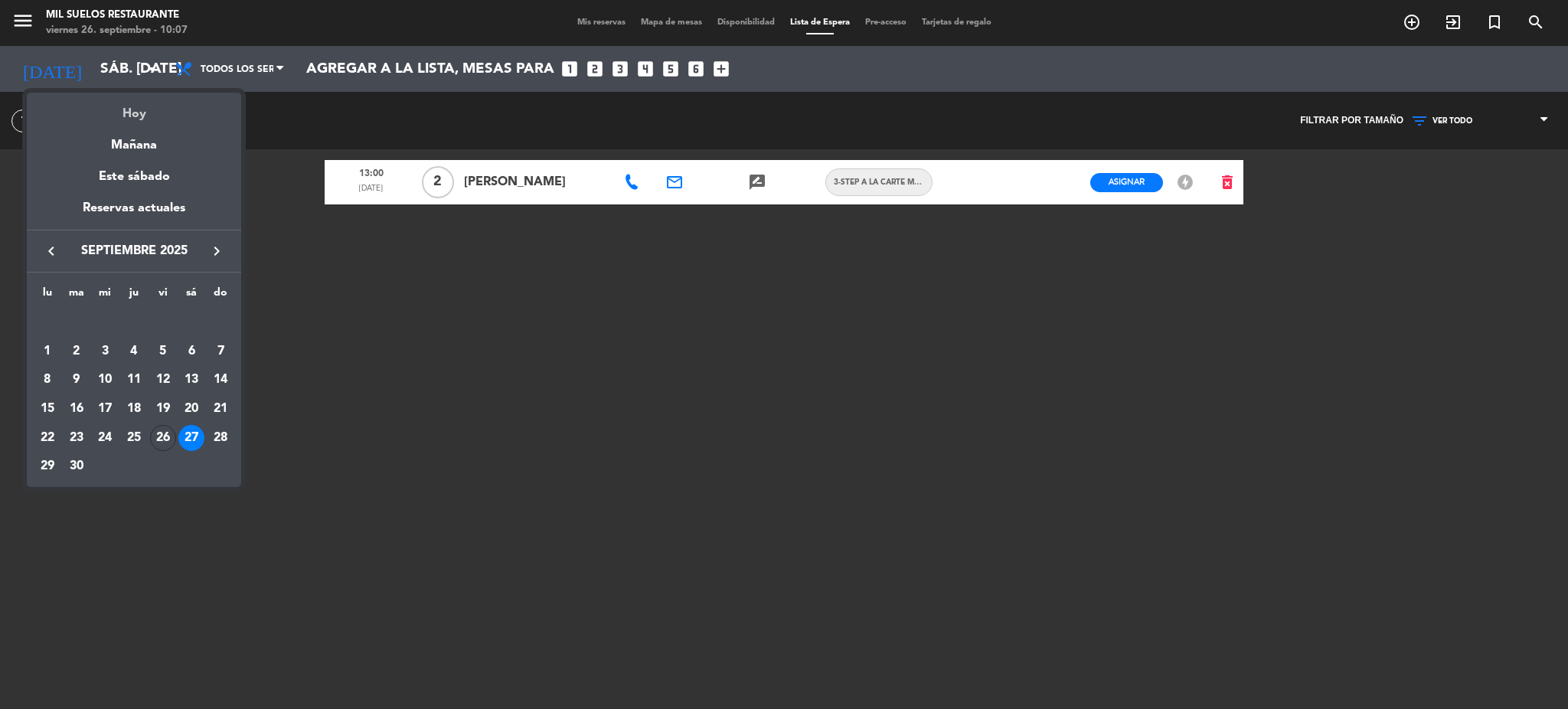
click at [151, 115] on div "Hoy" at bounding box center [134, 109] width 215 height 31
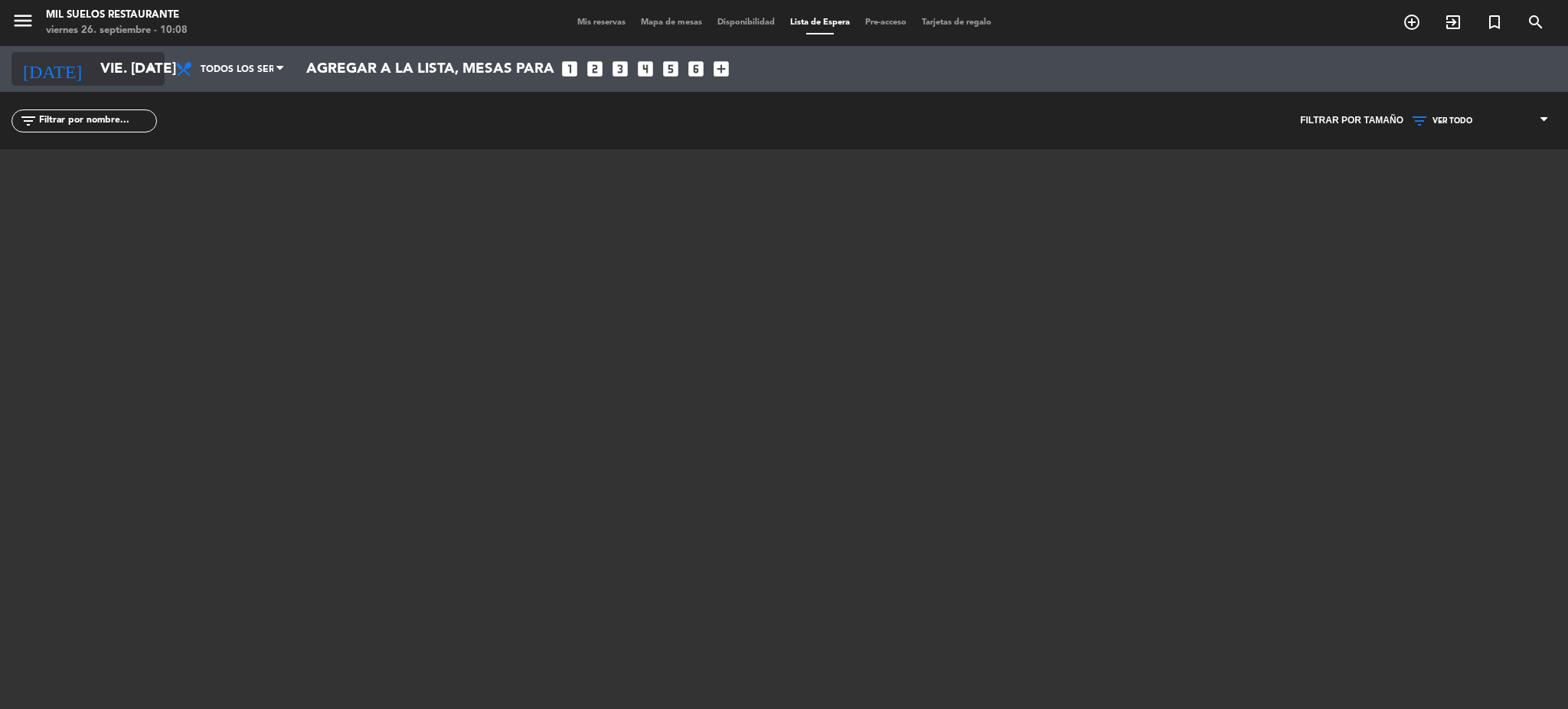
click at [93, 67] on input "vie. [DATE]" at bounding box center [185, 68] width 184 height 32
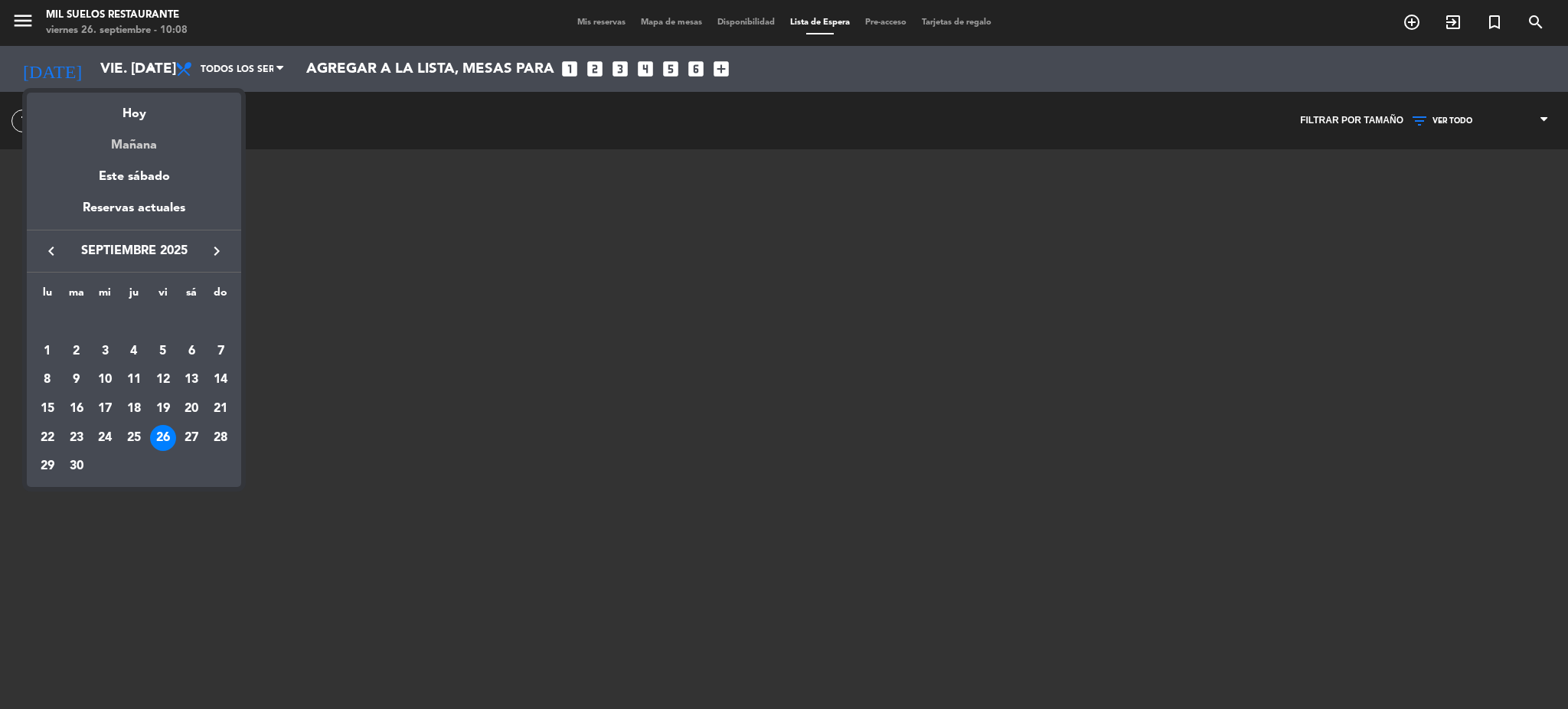
click at [133, 145] on div "Mañana" at bounding box center [134, 140] width 215 height 31
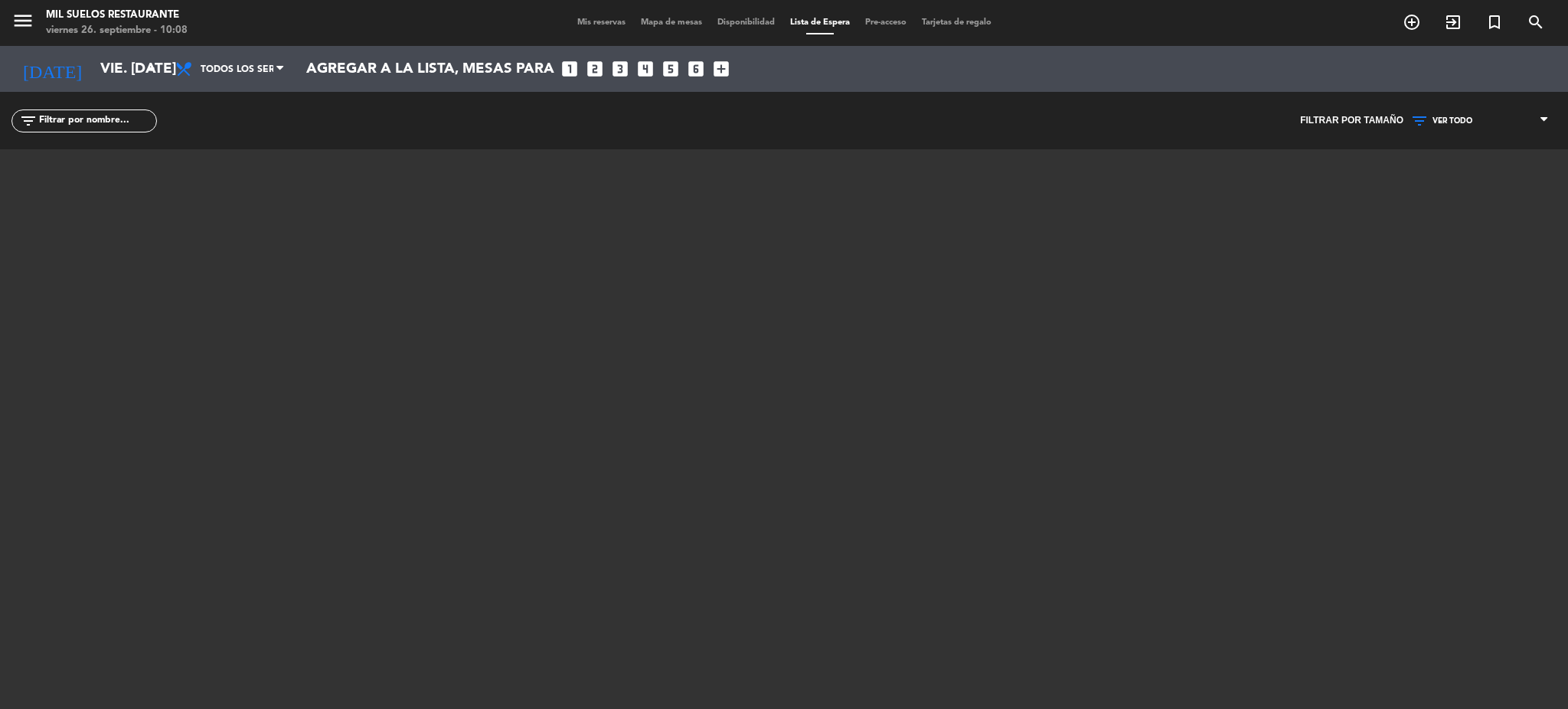
type input "sáb. [DATE]"
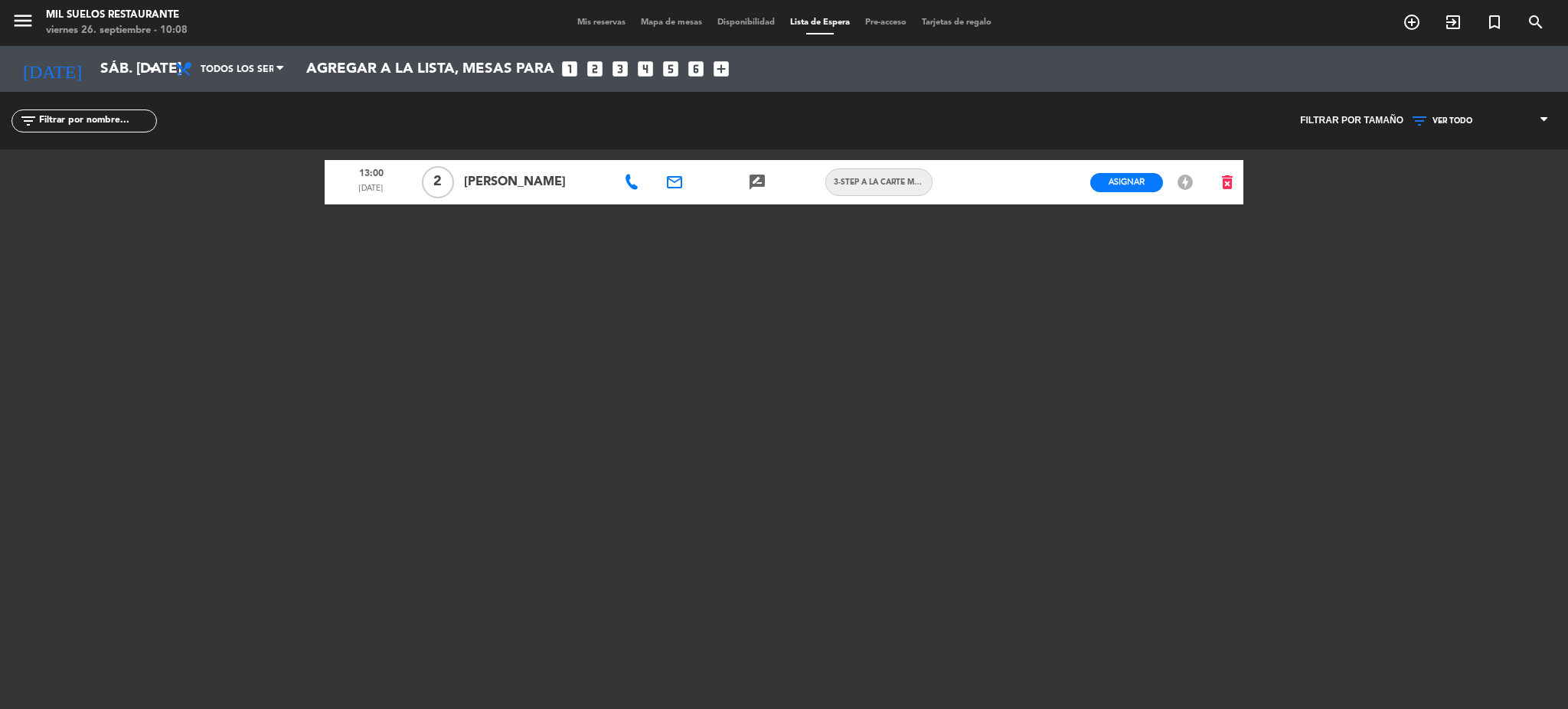
click at [506, 188] on span "[PERSON_NAME]" at bounding box center [535, 182] width 143 height 20
click at [673, 182] on icon "email" at bounding box center [674, 182] width 18 height 18
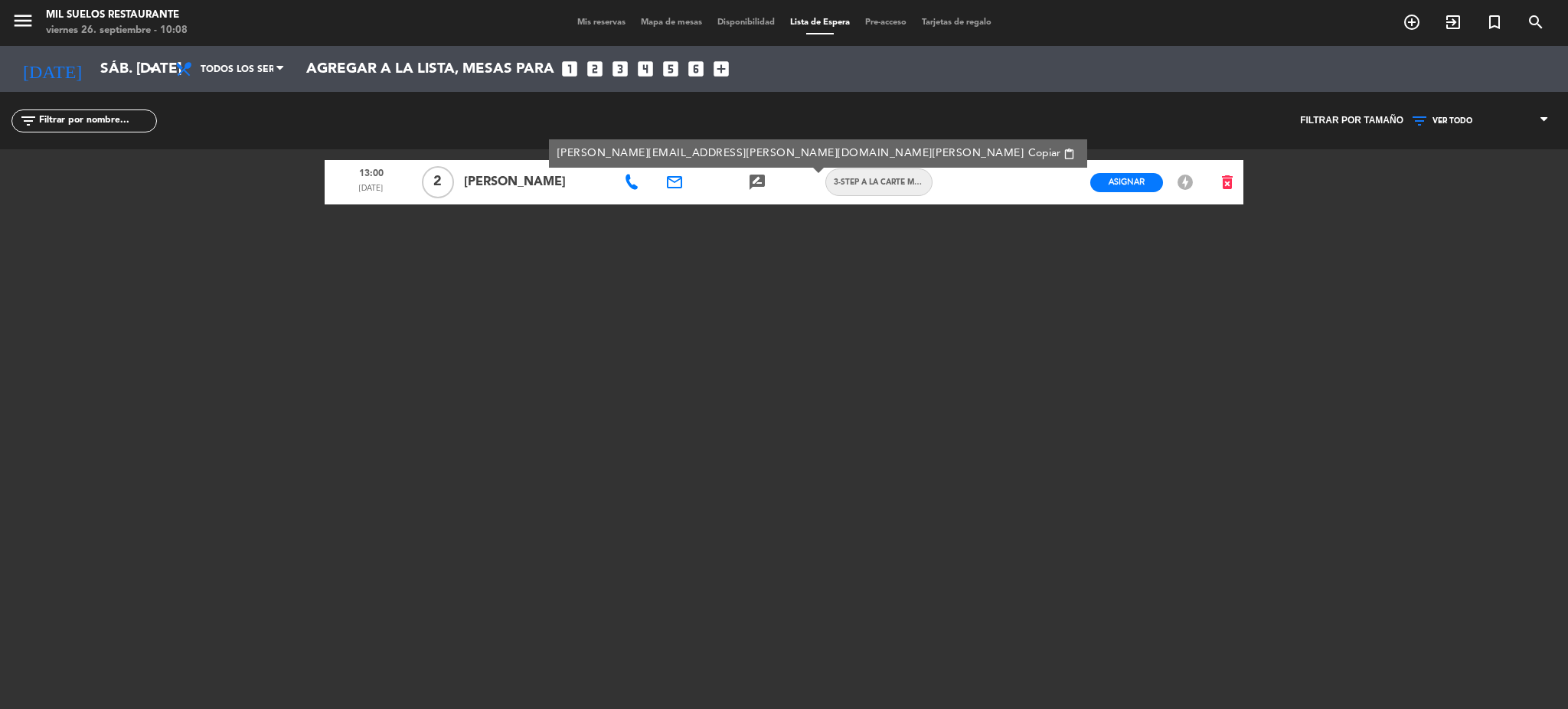
click at [630, 183] on icon at bounding box center [631, 182] width 16 height 16
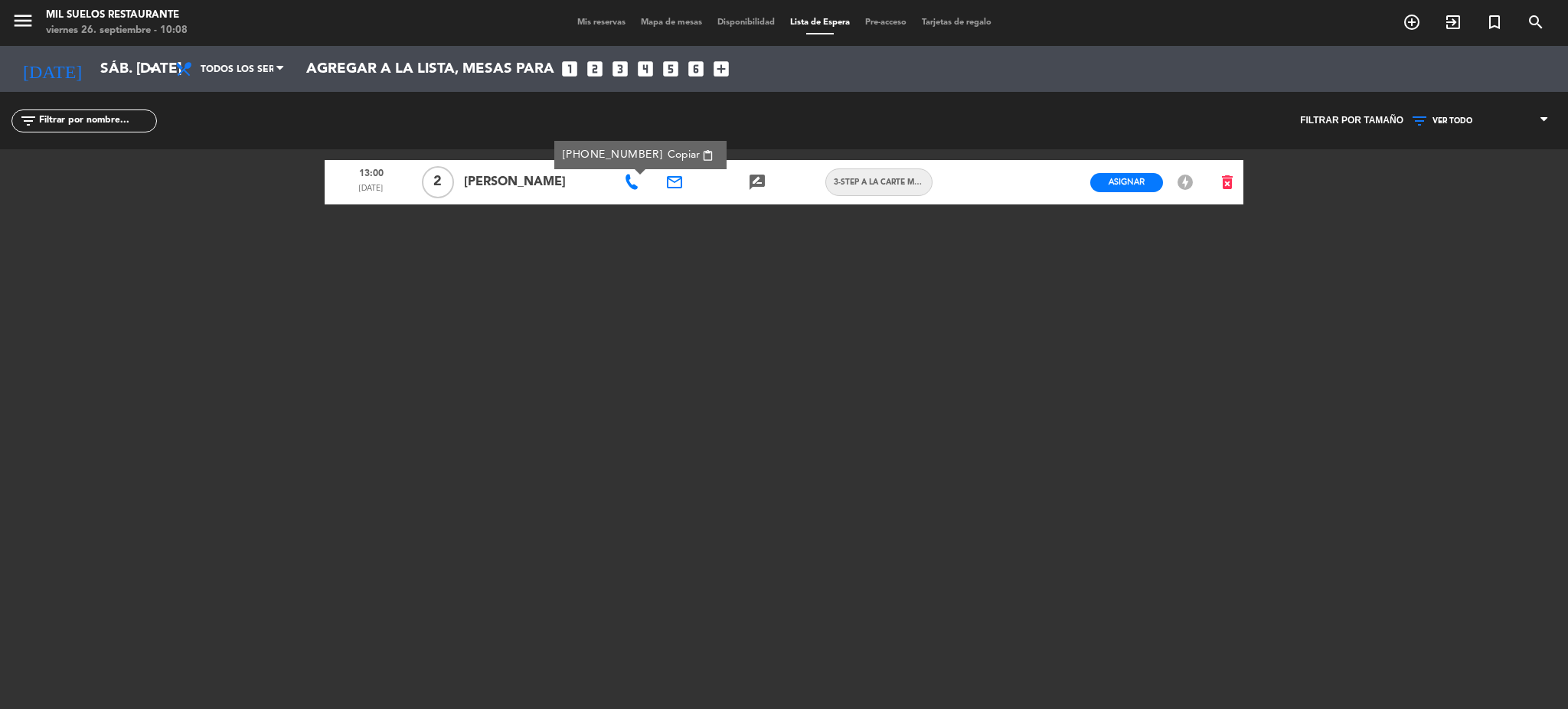
click at [614, 308] on div "13:00 [DATE] 2 [PERSON_NAME] [PHONE_NUMBER] Copiar content_paste email rate_rev…" at bounding box center [783, 341] width 919 height 383
click at [1231, 183] on icon "delete_forever" at bounding box center [1227, 182] width 18 height 18
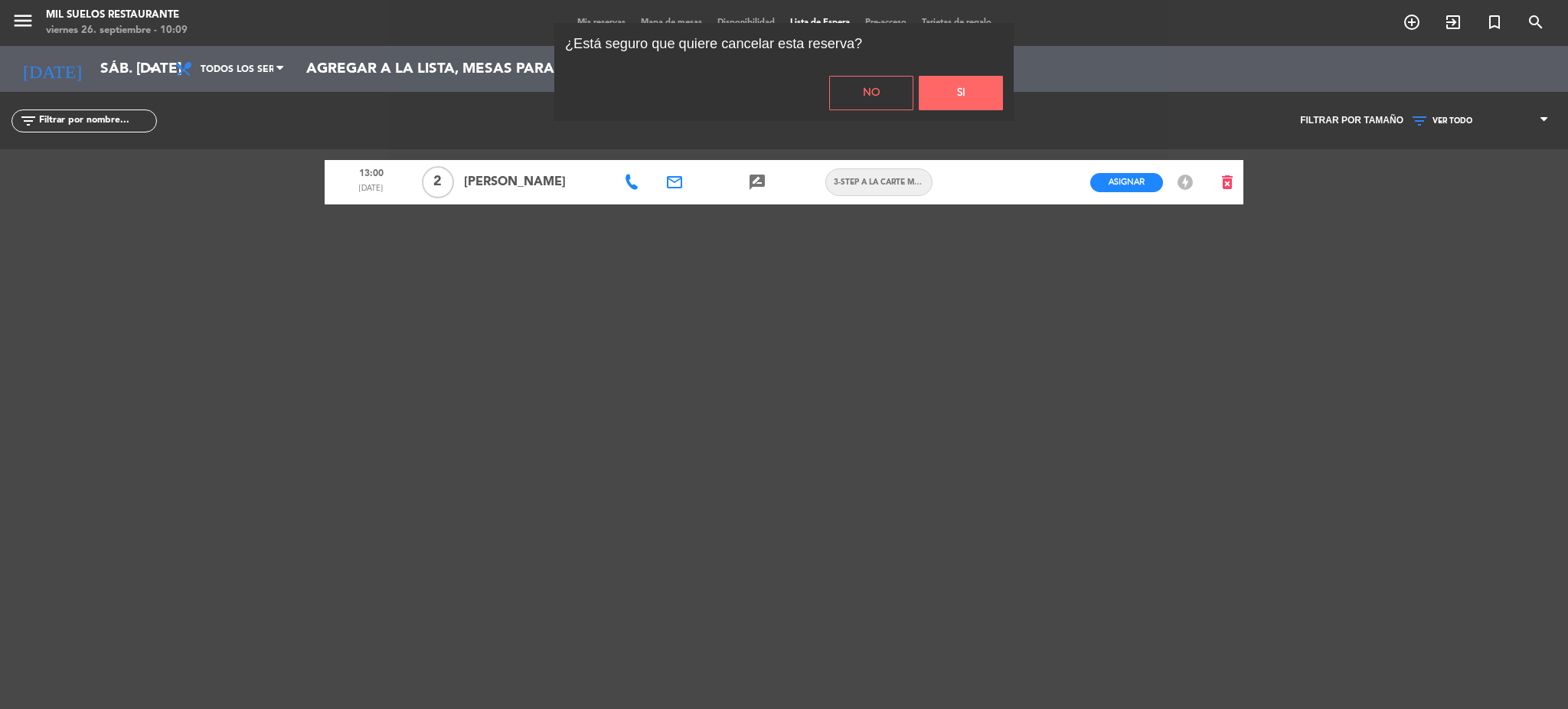
click at [964, 98] on button "Si" at bounding box center [960, 92] width 84 height 34
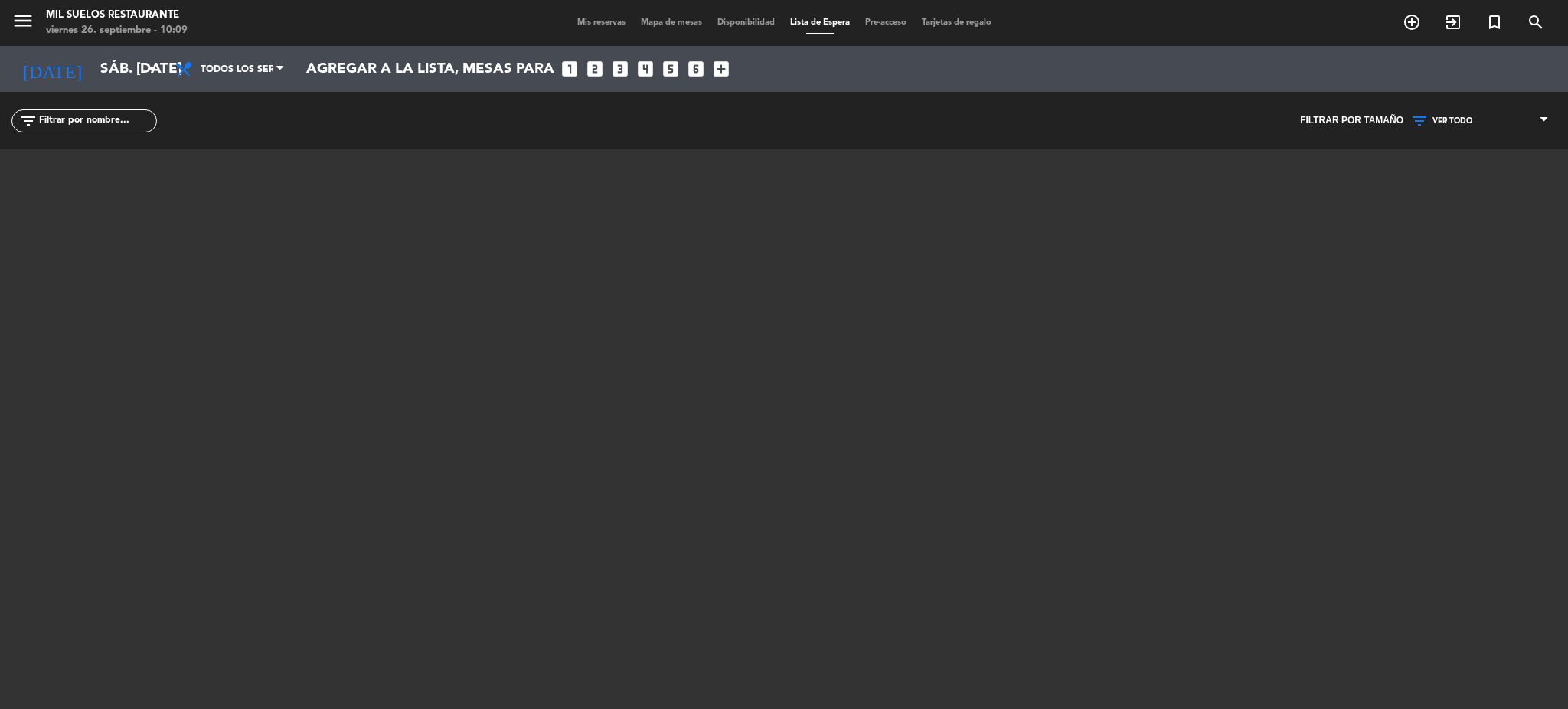
click at [580, 20] on span "Mis reservas" at bounding box center [601, 22] width 64 height 8
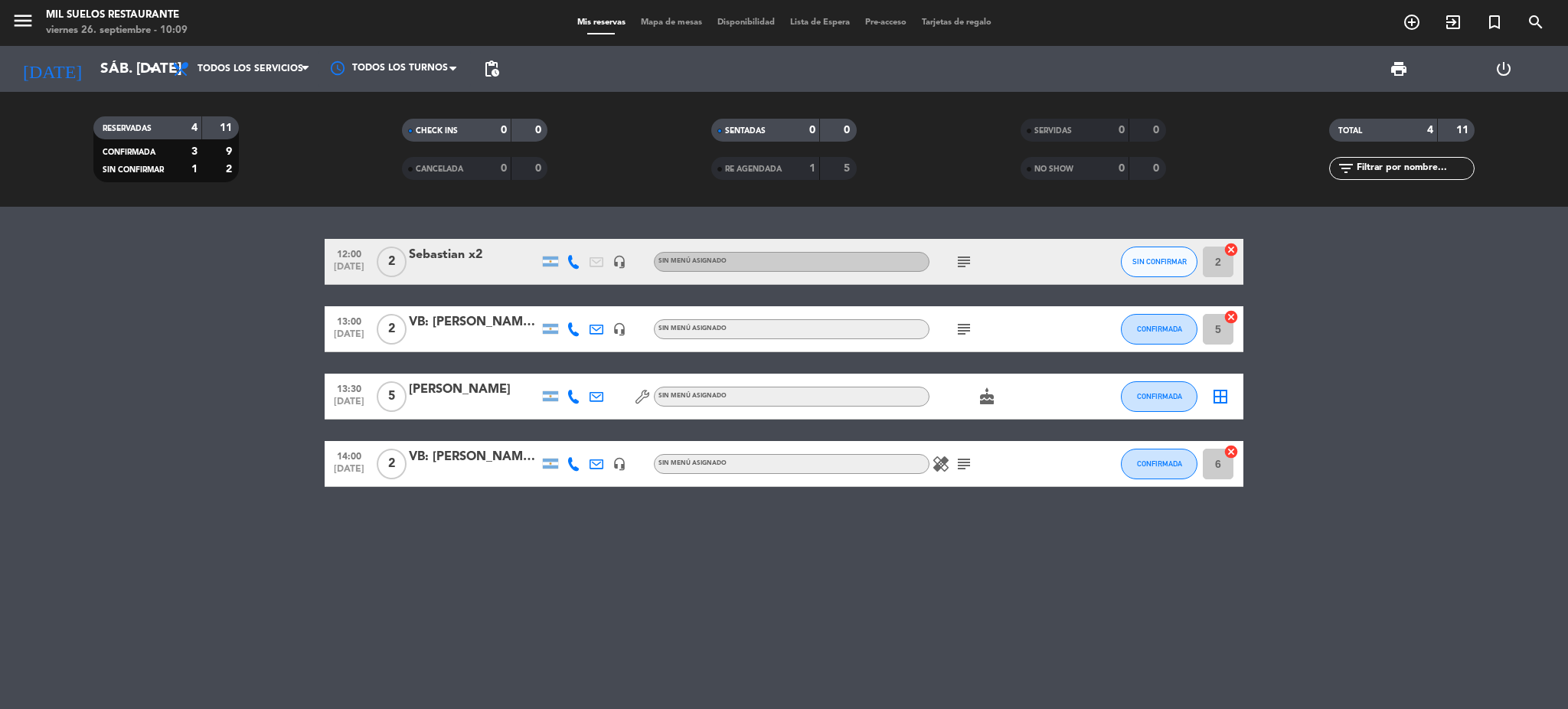
click at [572, 262] on icon at bounding box center [573, 262] width 14 height 14
click at [466, 264] on div "Sebastian x2" at bounding box center [474, 255] width 130 height 20
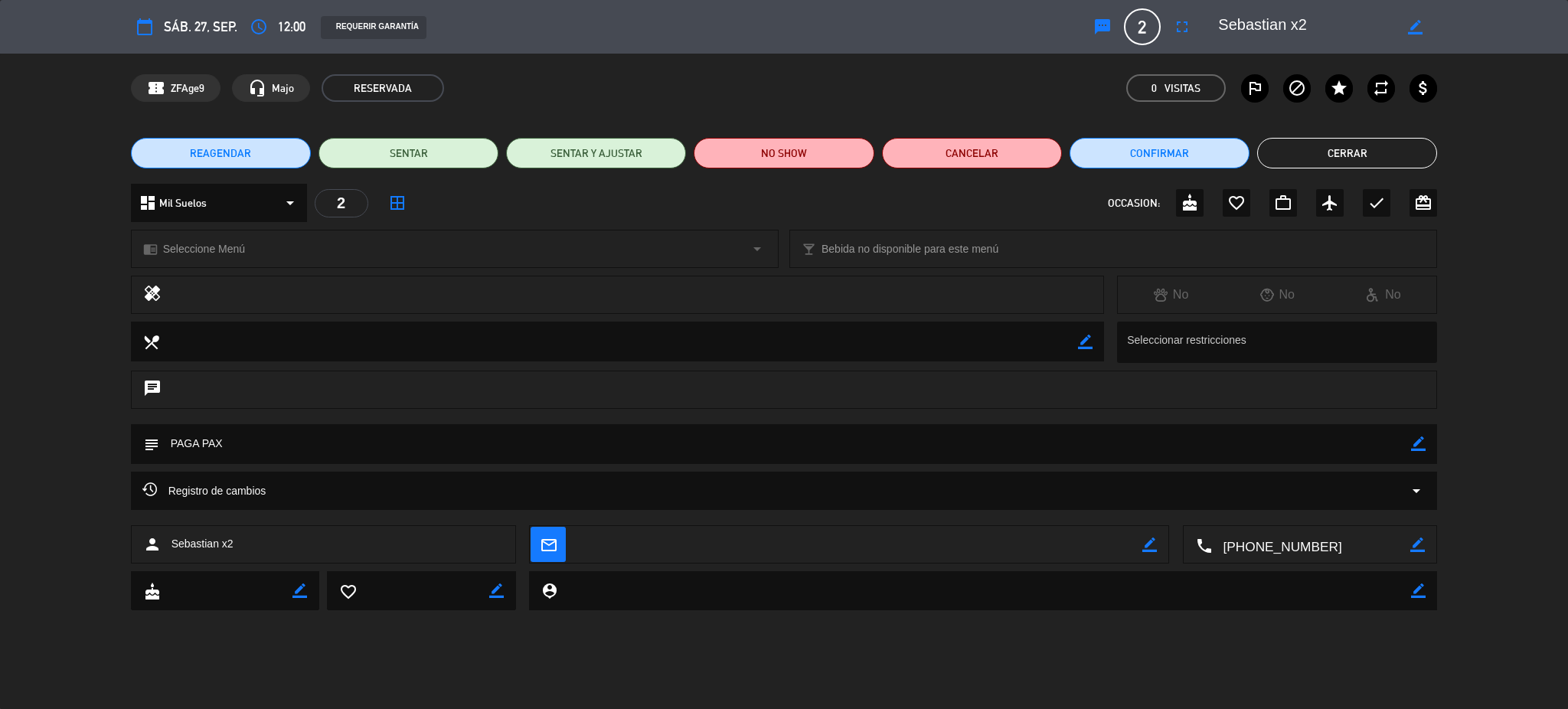
click at [1361, 157] on button "Cerrar" at bounding box center [1347, 153] width 180 height 30
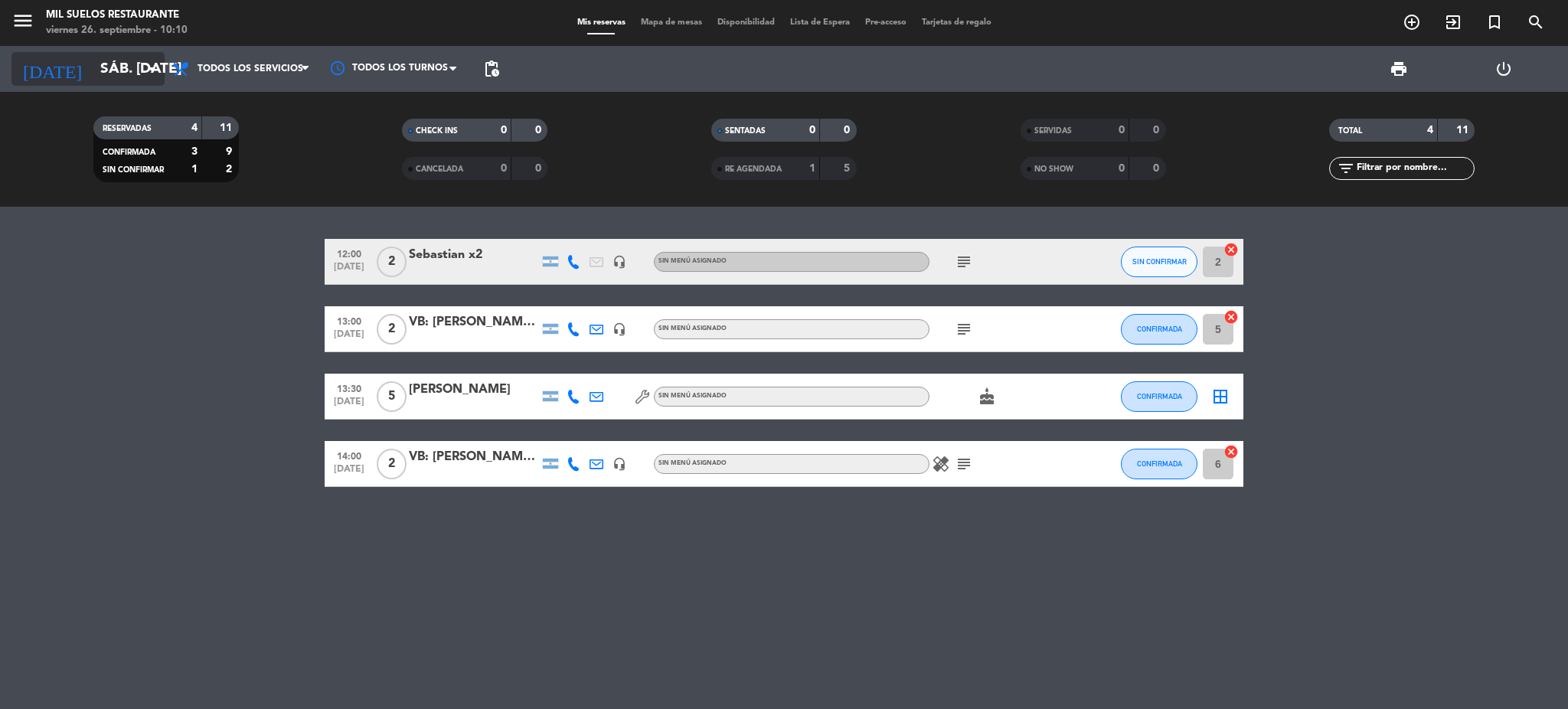
click at [104, 72] on input "sáb. [DATE]" at bounding box center [185, 68] width 184 height 32
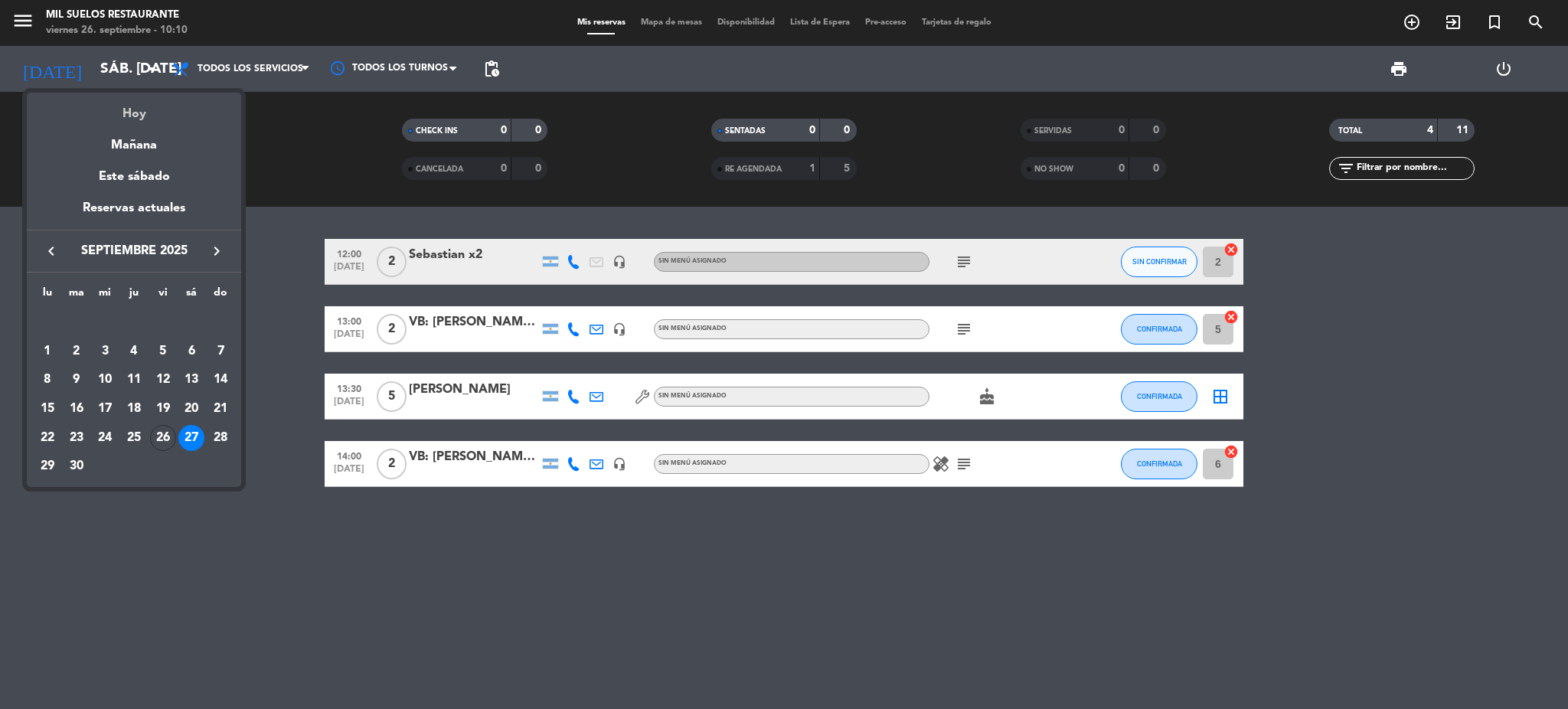
click at [151, 114] on div "Hoy" at bounding box center [134, 109] width 215 height 31
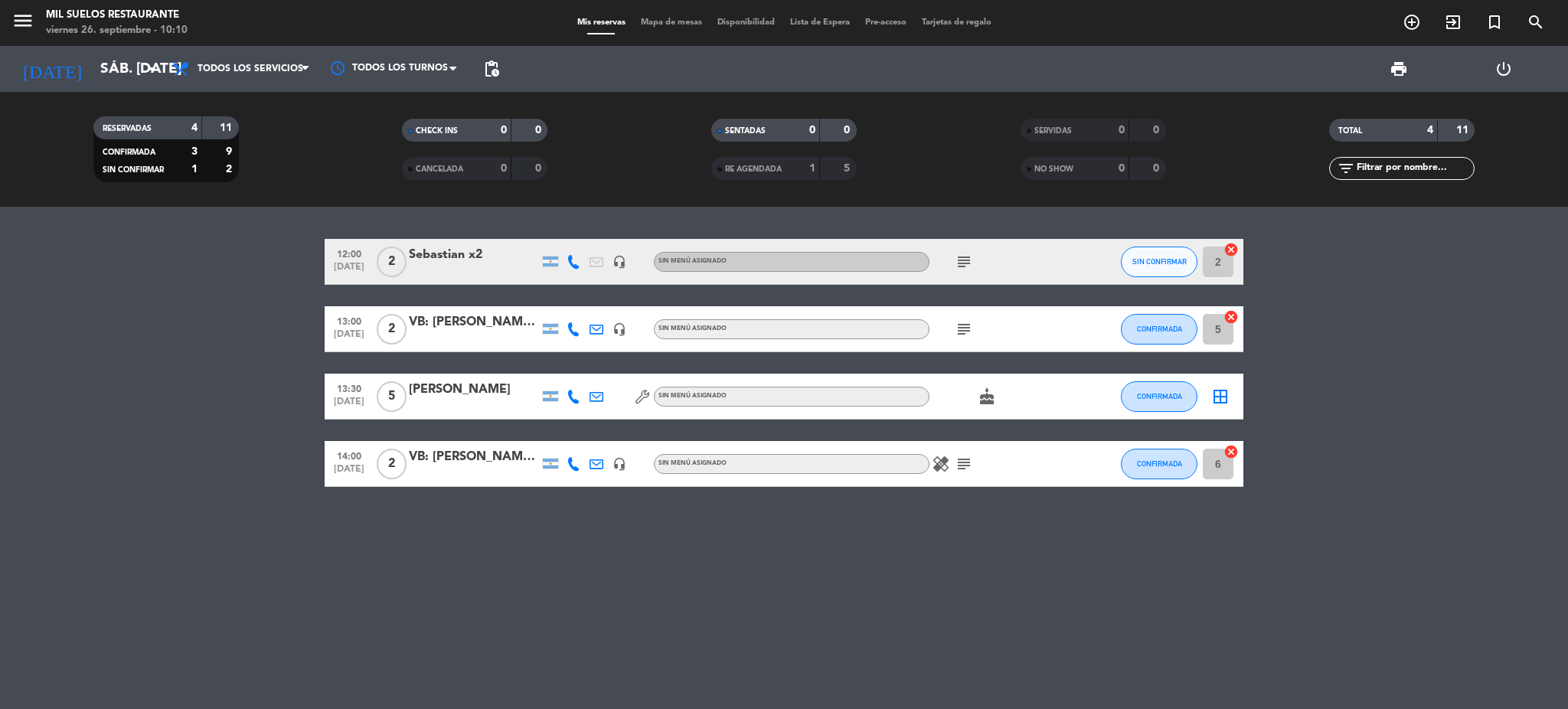
type input "vie. [DATE]"
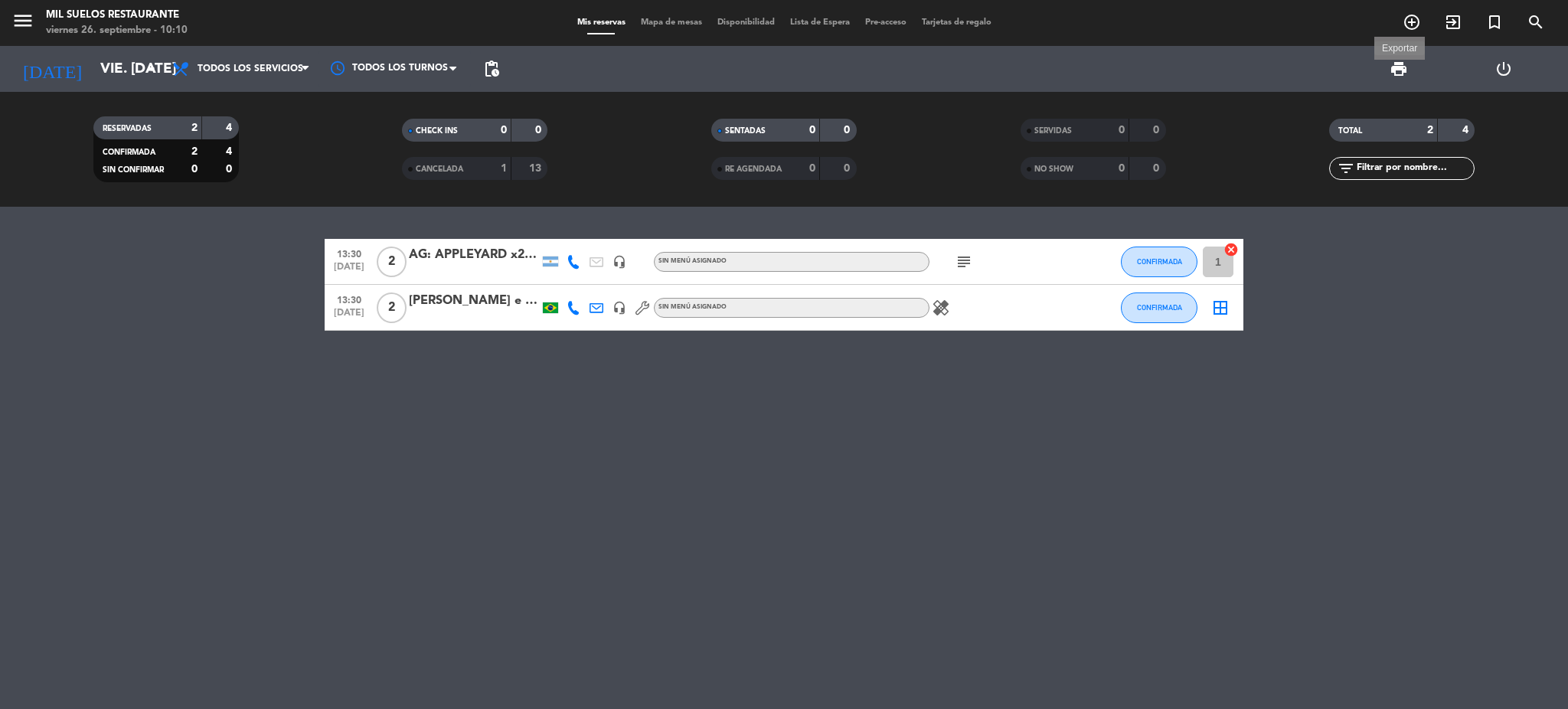
click at [1398, 74] on span "print" at bounding box center [1399, 69] width 18 height 18
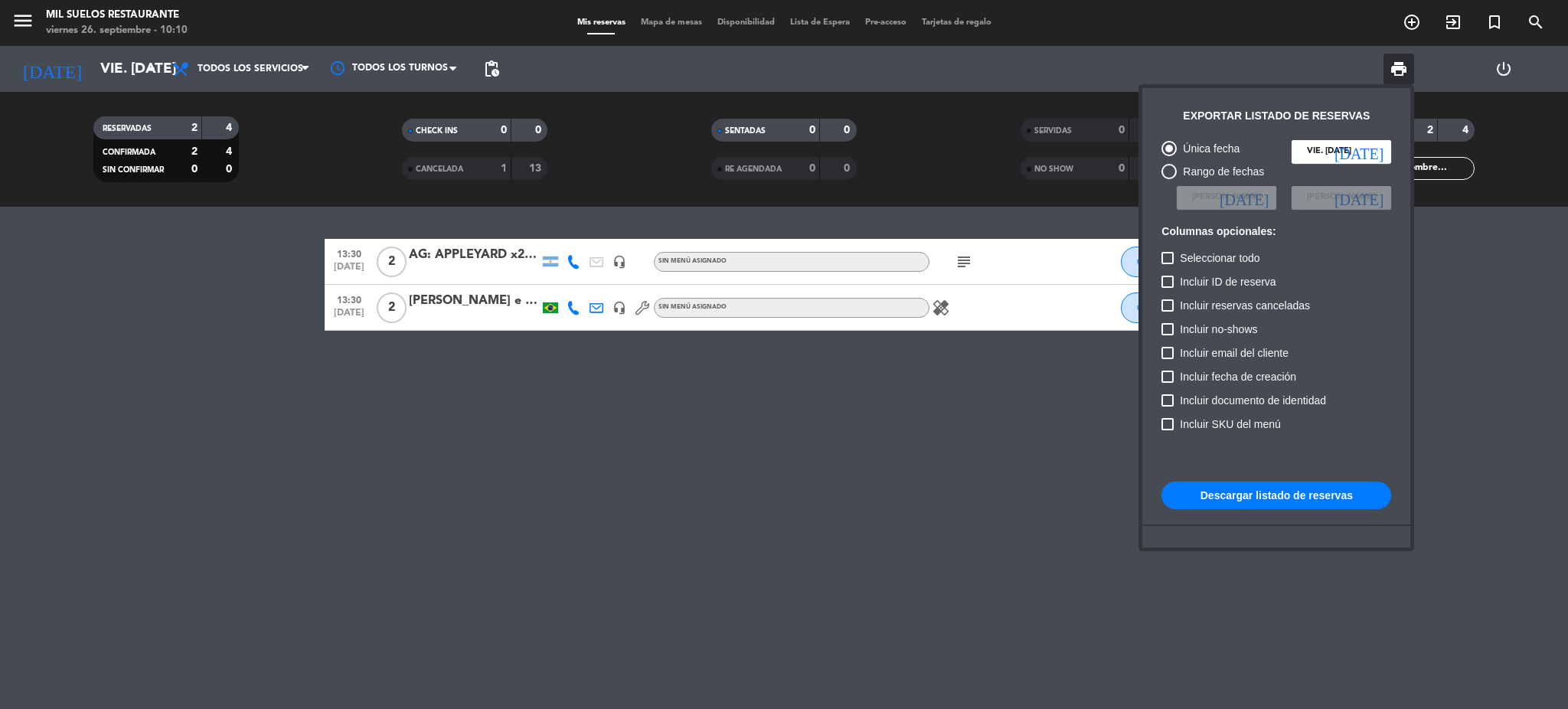
click at [1253, 493] on button "Descargar listado de reservas" at bounding box center [1276, 495] width 229 height 28
click at [939, 306] on div at bounding box center [784, 354] width 1568 height 709
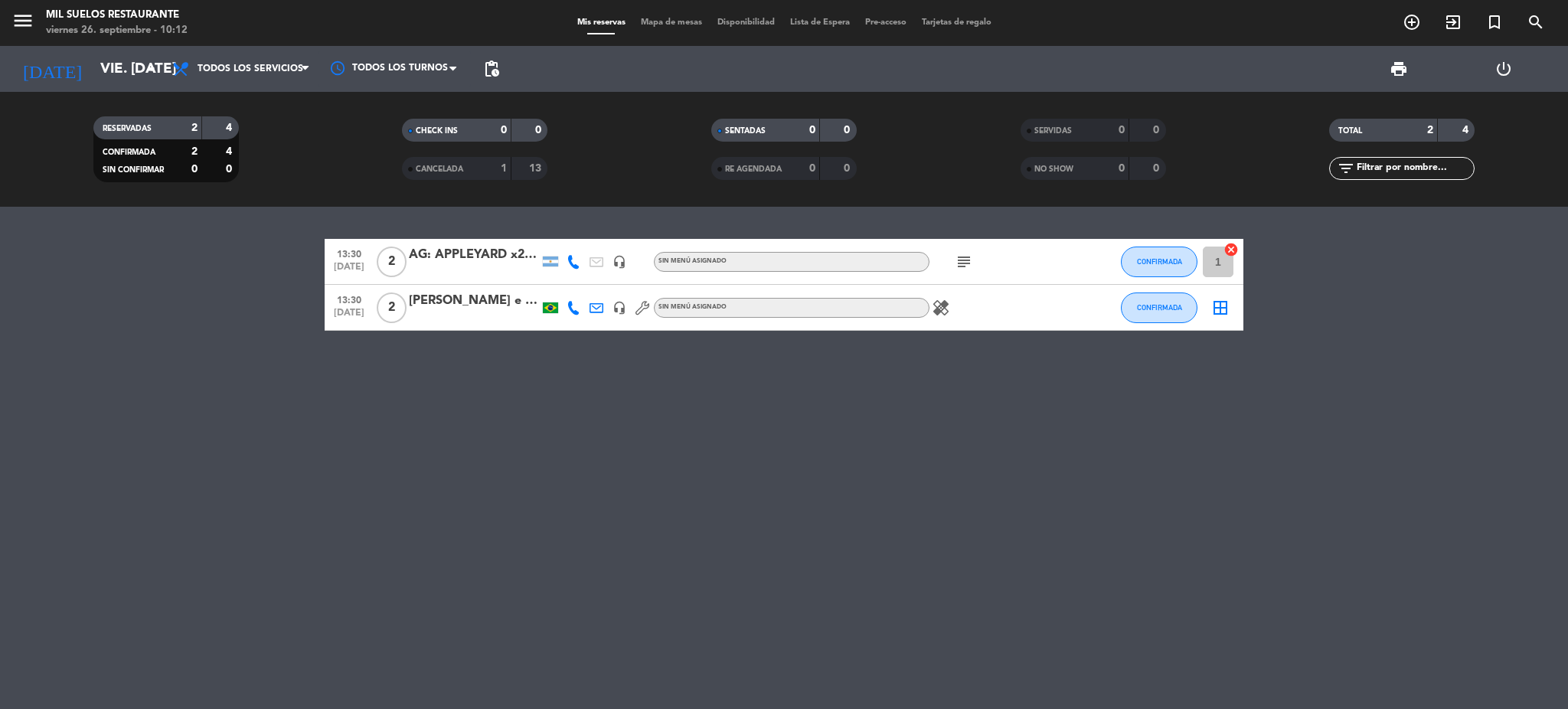
click at [939, 306] on icon "healing" at bounding box center [942, 308] width 18 height 18
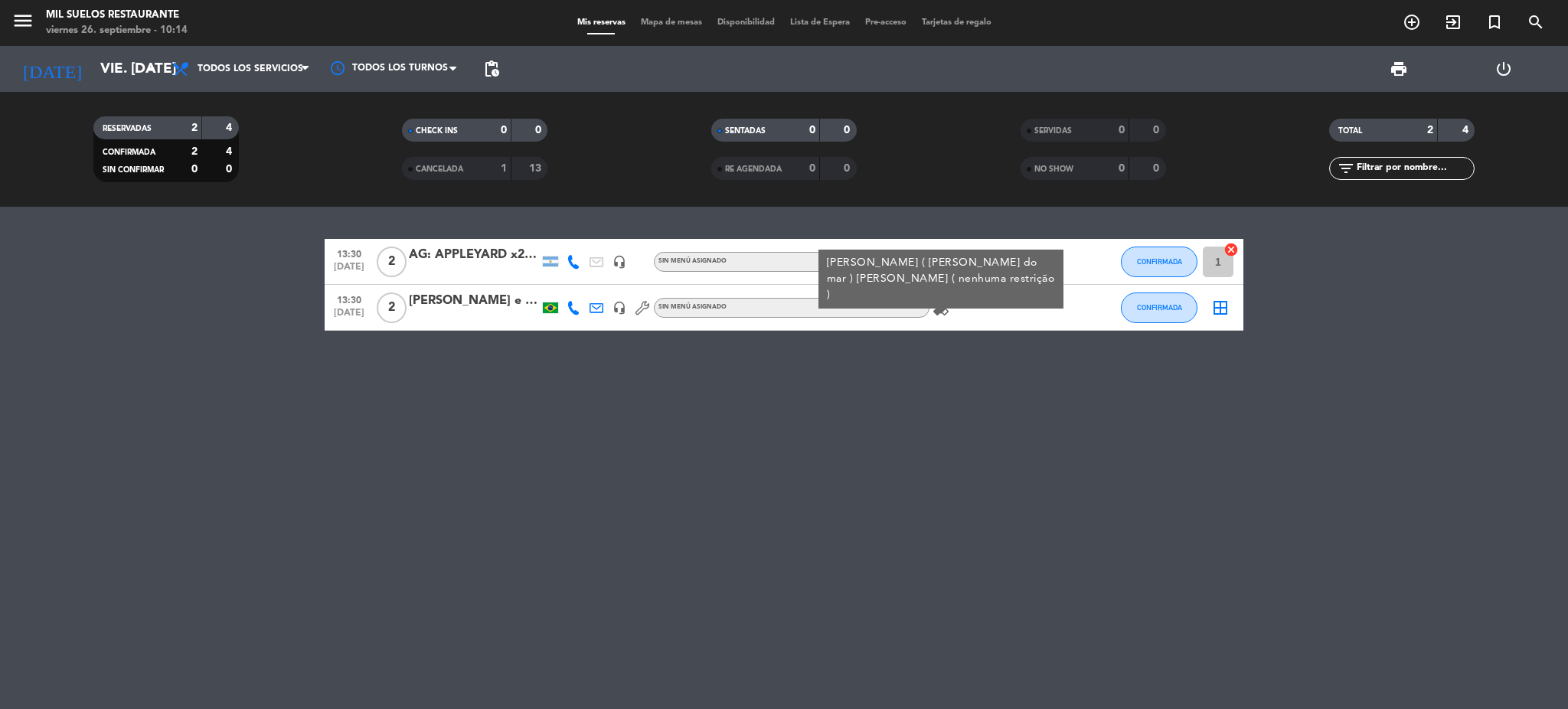
click at [636, 611] on div "13:30 [DATE] 2 AG: APPLEYARD x2 / VINTURA headset_mic Sin menú asignado subject…" at bounding box center [784, 457] width 1568 height 502
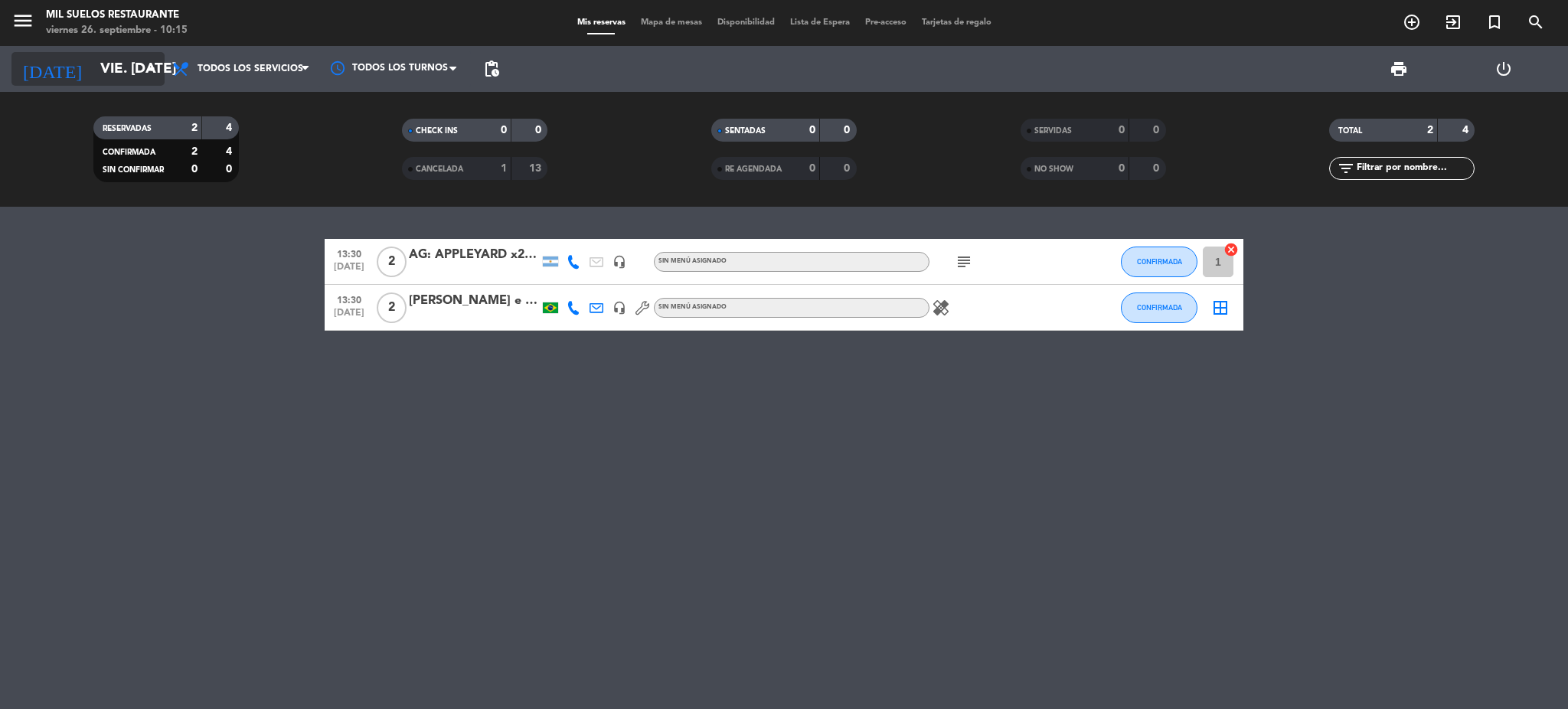
click at [119, 78] on input "vie. [DATE]" at bounding box center [185, 68] width 184 height 32
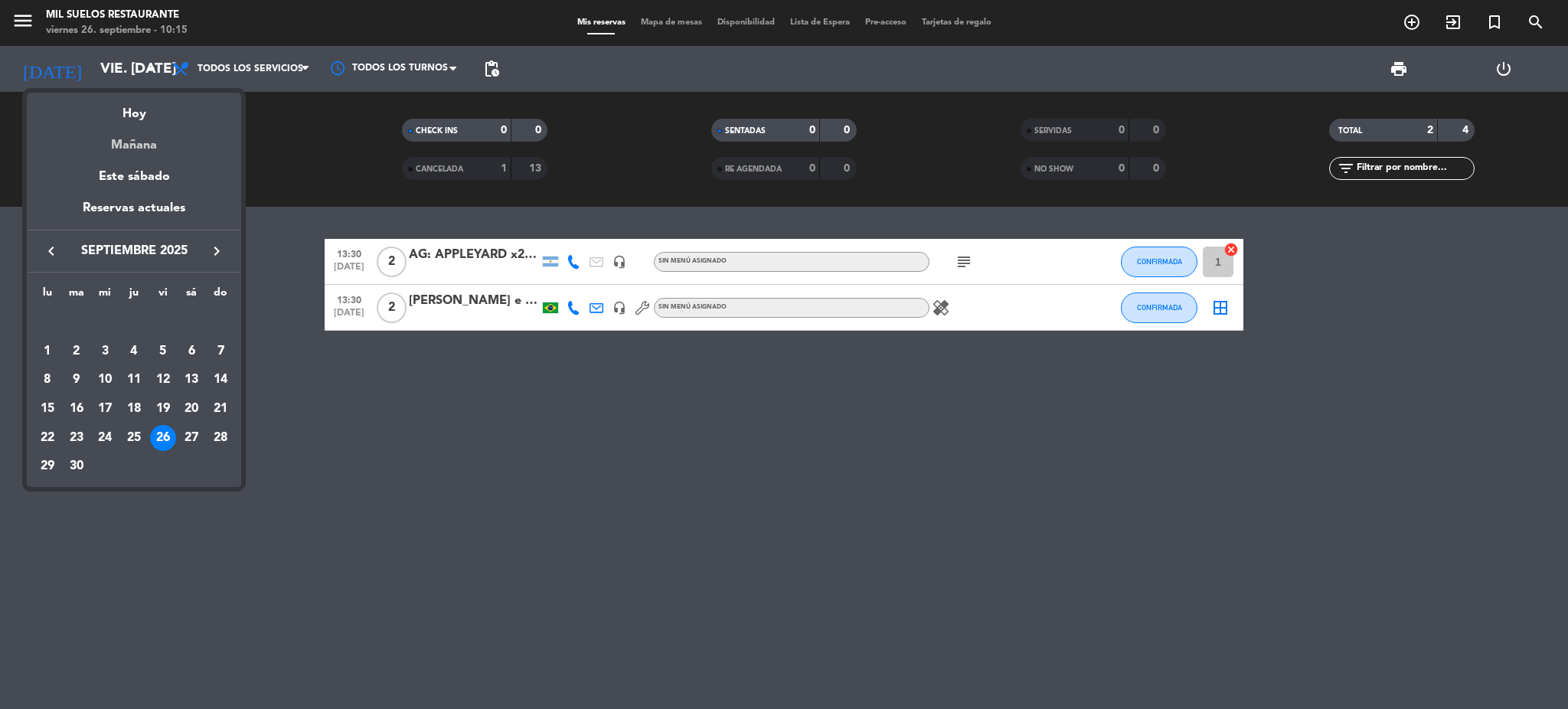
click at [147, 152] on div "Mañana" at bounding box center [134, 140] width 215 height 31
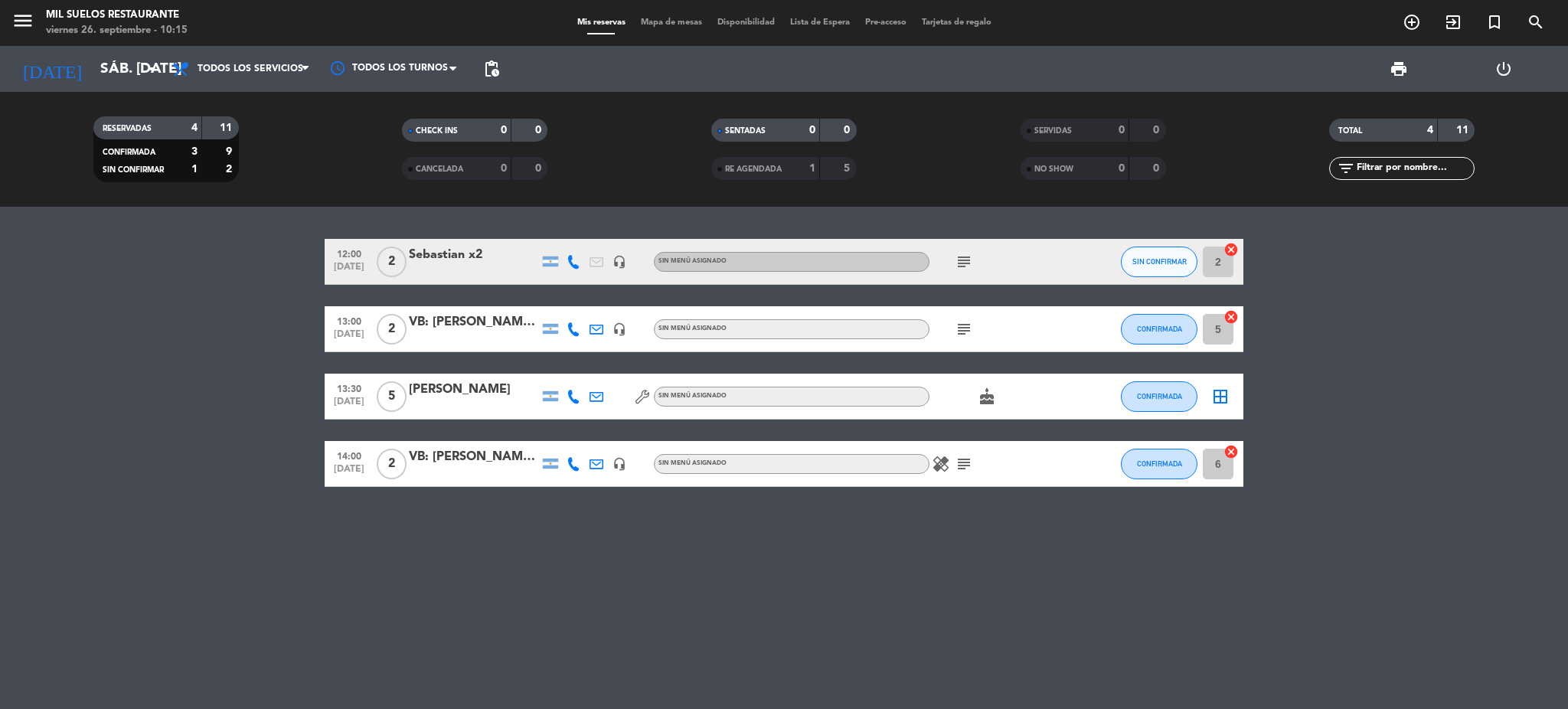
click at [622, 263] on icon "headset_mic" at bounding box center [619, 262] width 14 height 14
click at [965, 262] on icon "subject" at bounding box center [964, 262] width 18 height 18
click at [942, 470] on icon "healing" at bounding box center [942, 464] width 18 height 18
click at [99, 63] on input "sáb. [DATE]" at bounding box center [185, 68] width 184 height 32
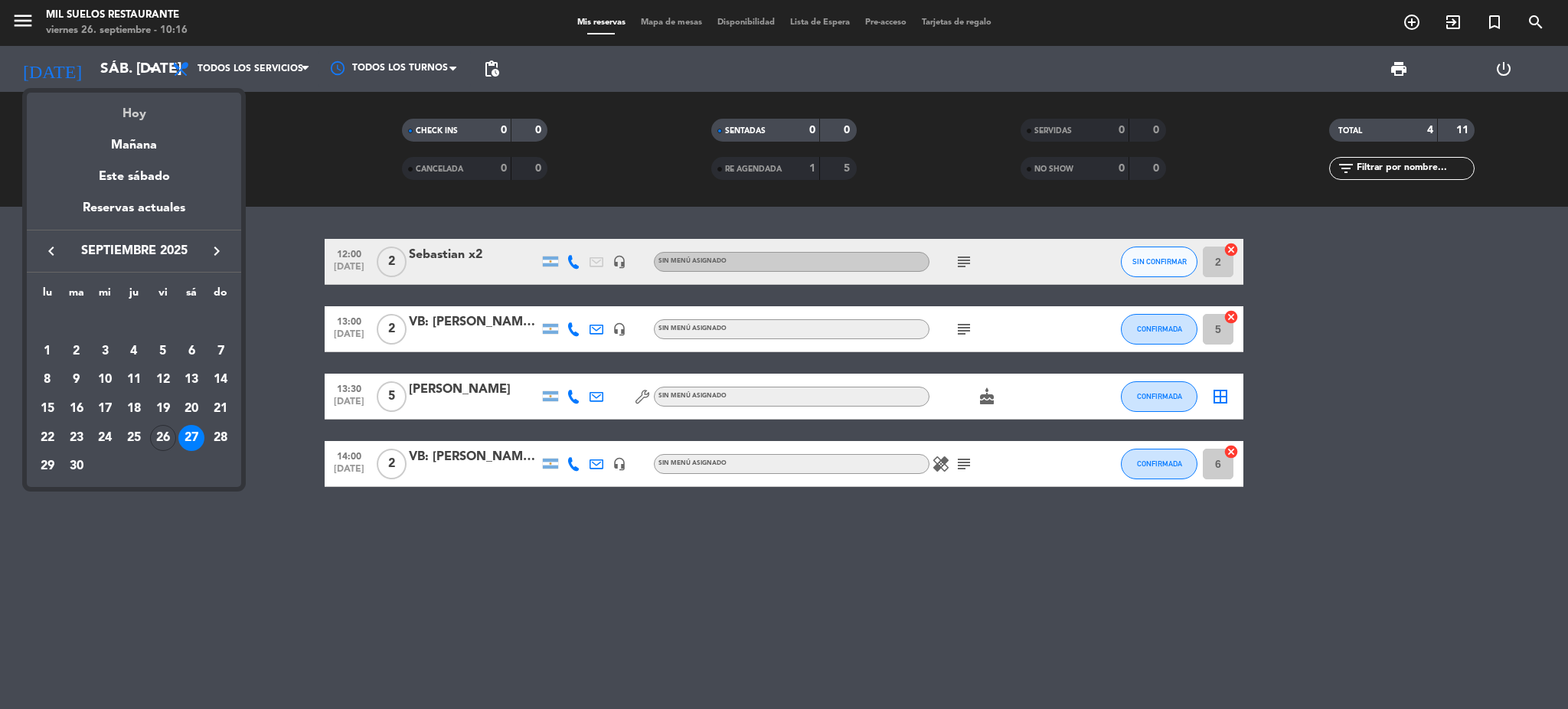
click at [156, 104] on div "Hoy" at bounding box center [134, 109] width 215 height 31
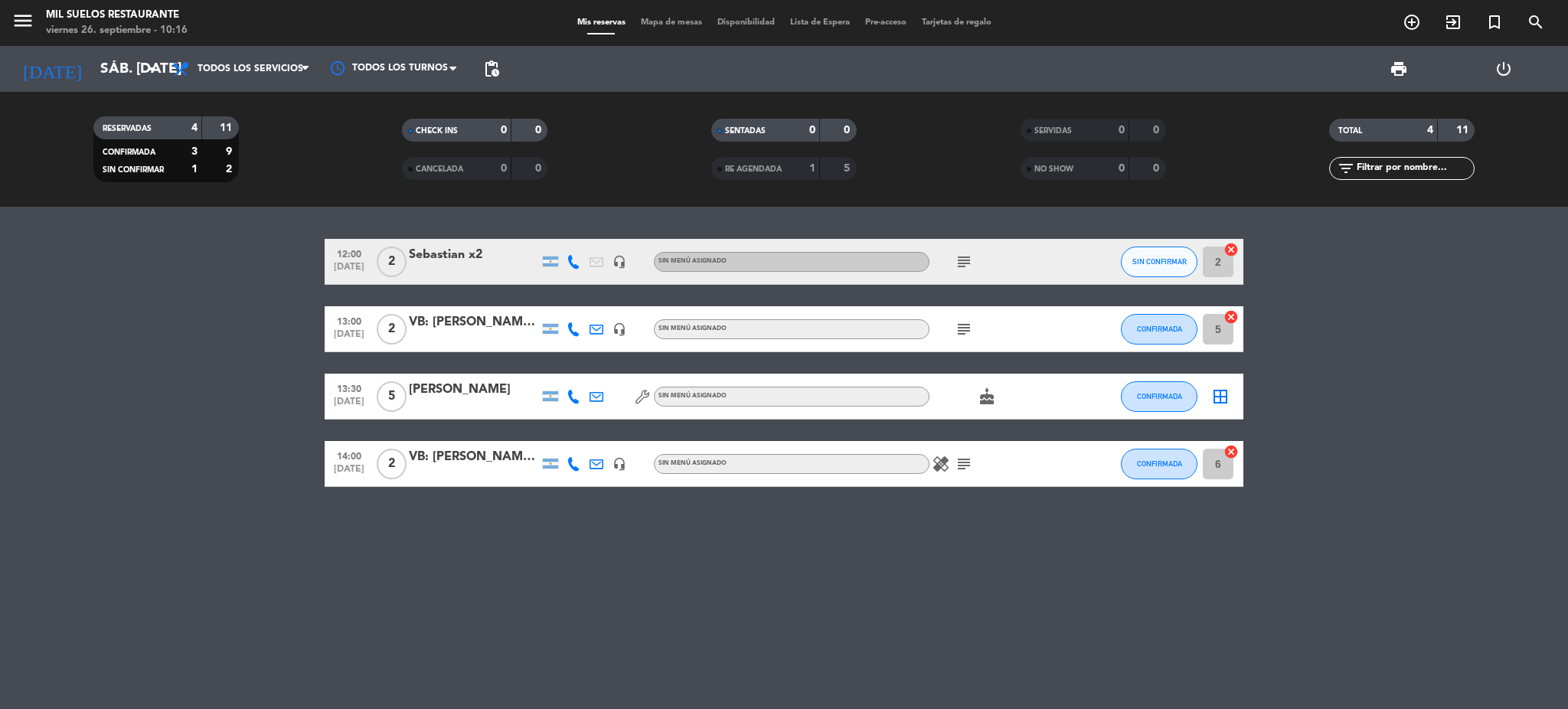
type input "vie. [DATE]"
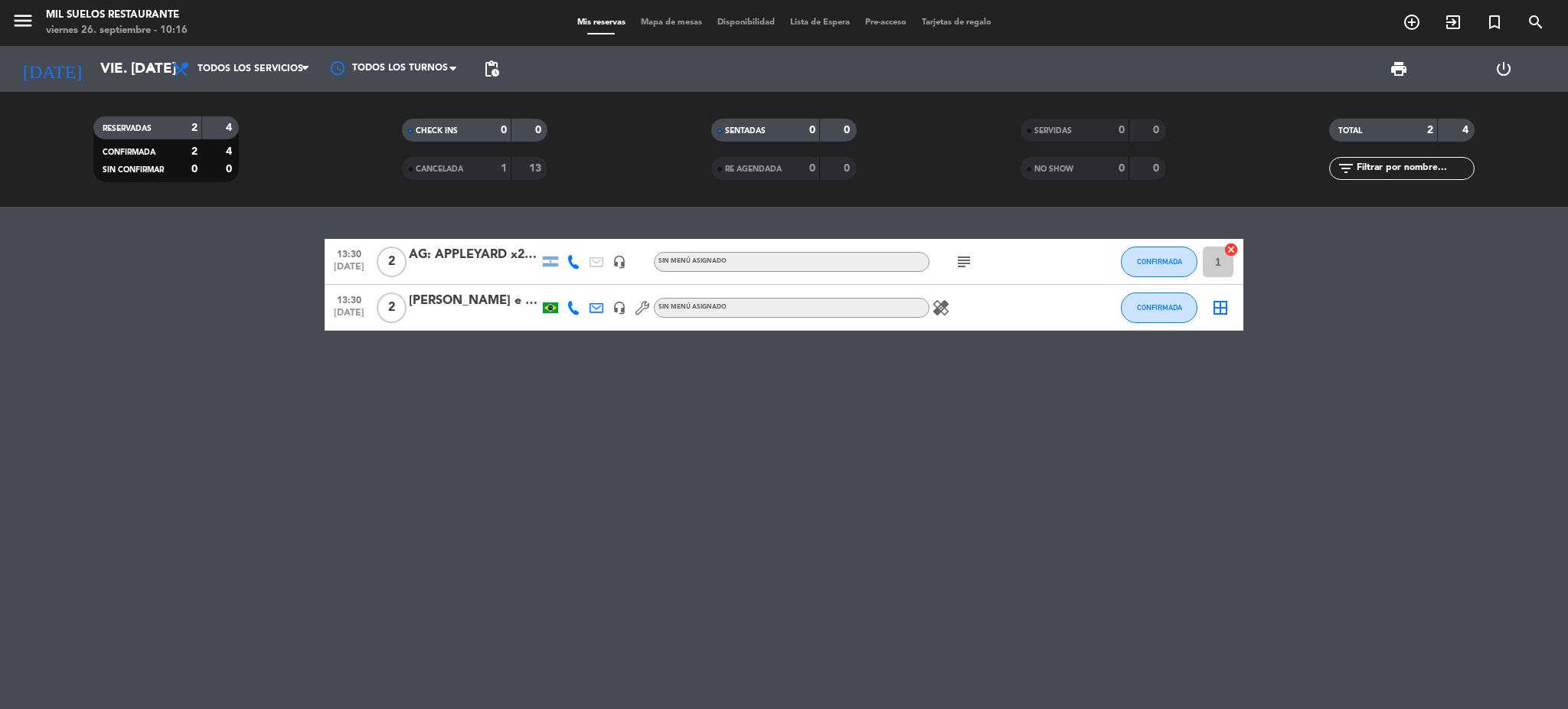
click at [971, 266] on icon "subject" at bounding box center [964, 262] width 18 height 18
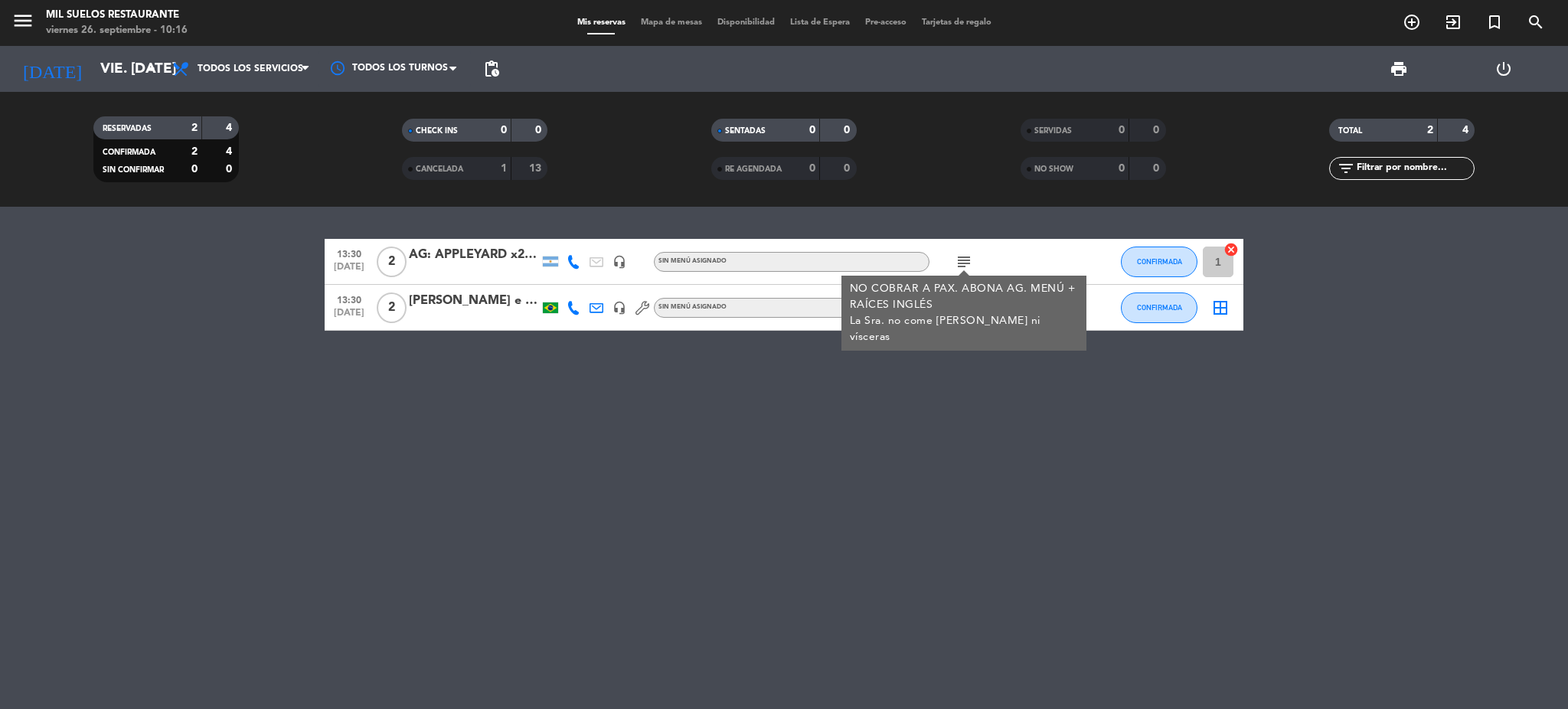
click at [971, 266] on icon "subject" at bounding box center [964, 262] width 18 height 18
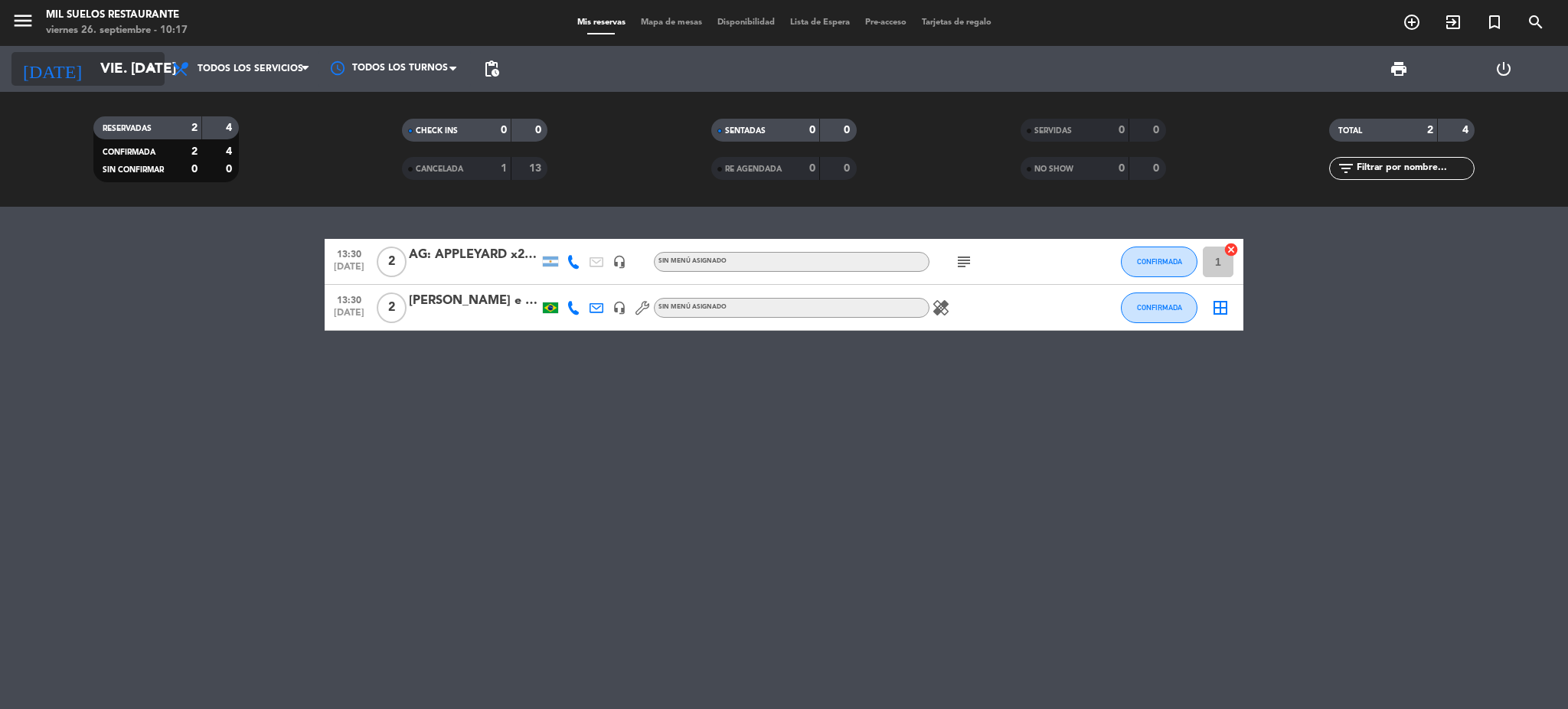
click at [111, 67] on input "vie. [DATE]" at bounding box center [185, 68] width 184 height 32
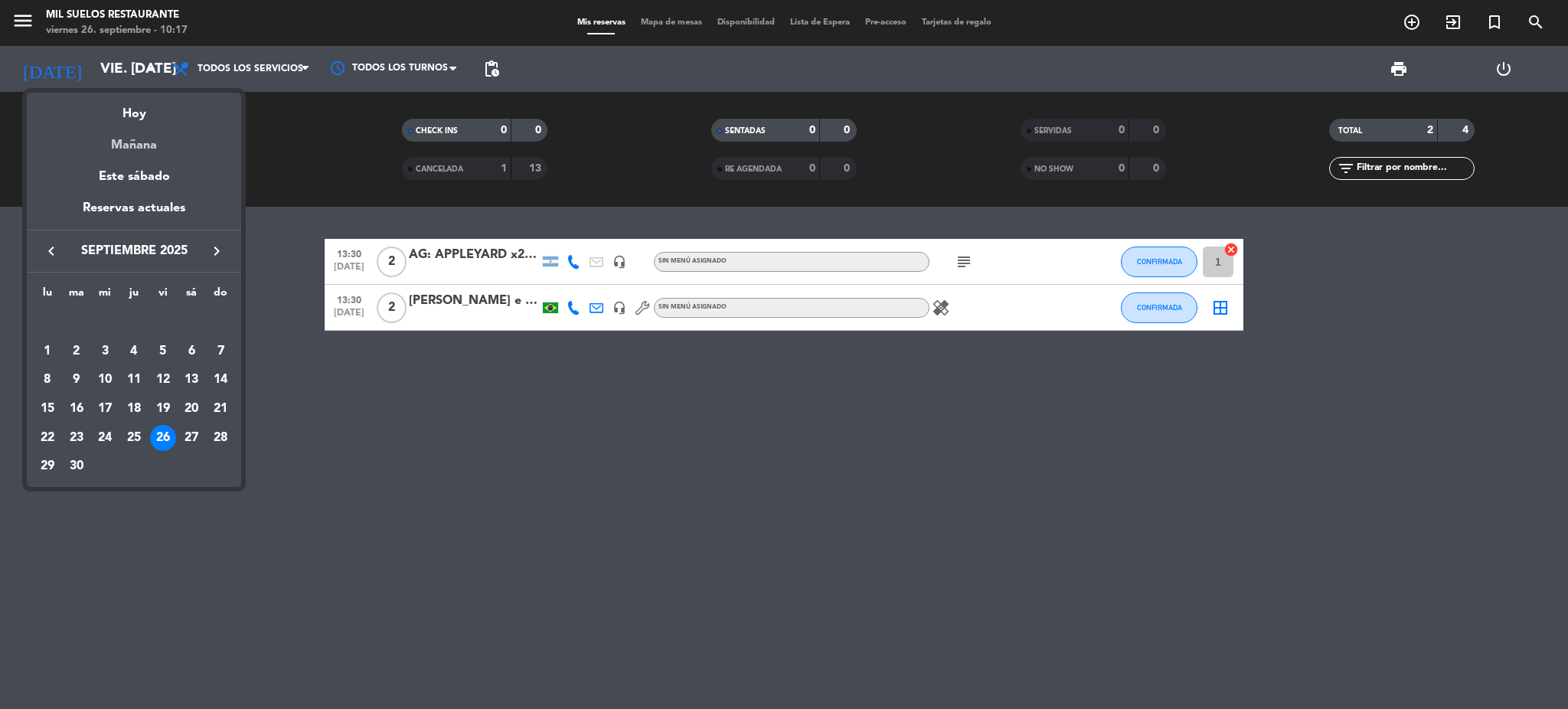
click at [166, 142] on div "Mañana" at bounding box center [134, 140] width 215 height 31
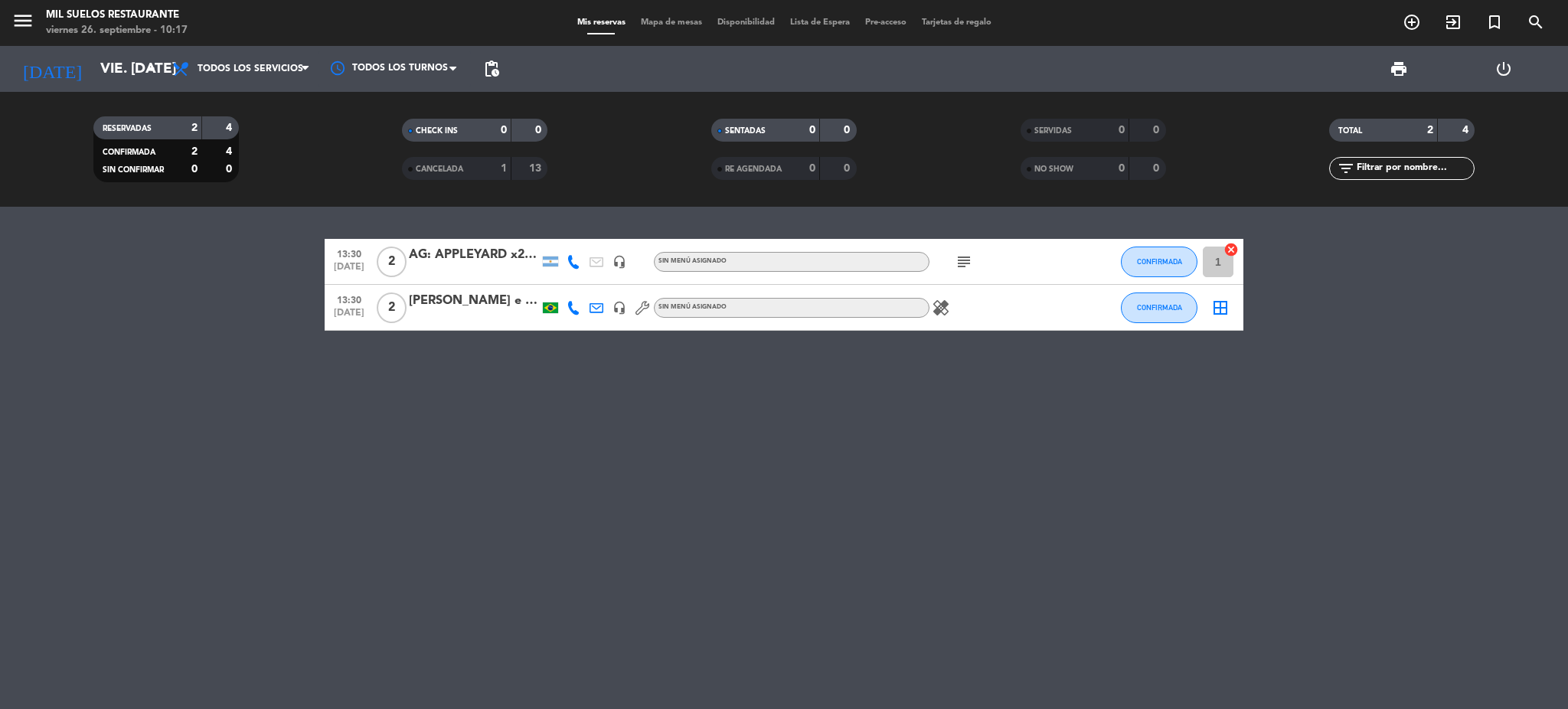
type input "sáb. [DATE]"
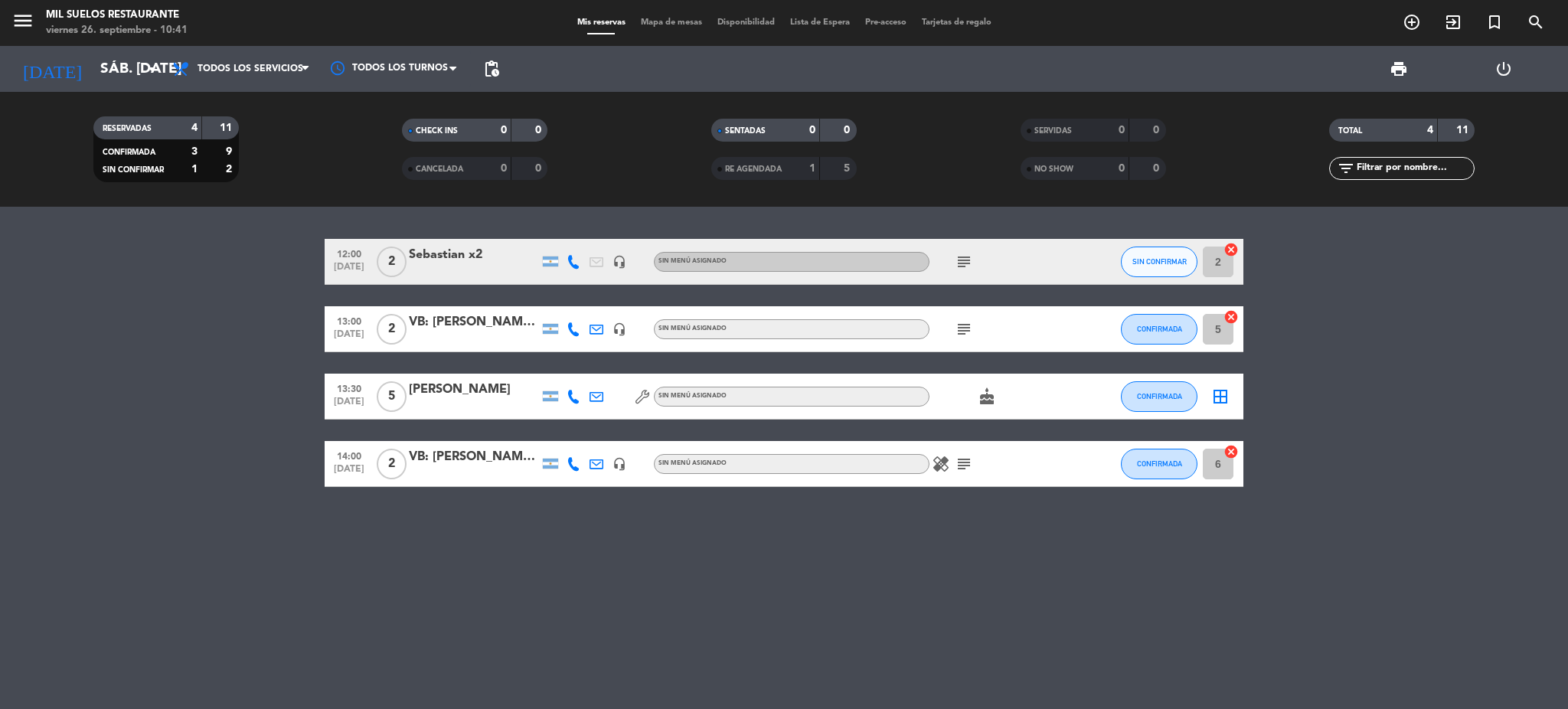
click at [149, 385] on bookings-row "12:00 [DATE] 2 [PERSON_NAME] x2 headset_mic Sin menú asignado subject SIN CONFI…" at bounding box center [784, 362] width 1568 height 248
click at [0, 14] on div "menu Mil Suelos Restaurante viernes 26. septiembre - 10:41" at bounding box center [196, 23] width 392 height 36
click at [14, 18] on icon "menu" at bounding box center [22, 20] width 23 height 23
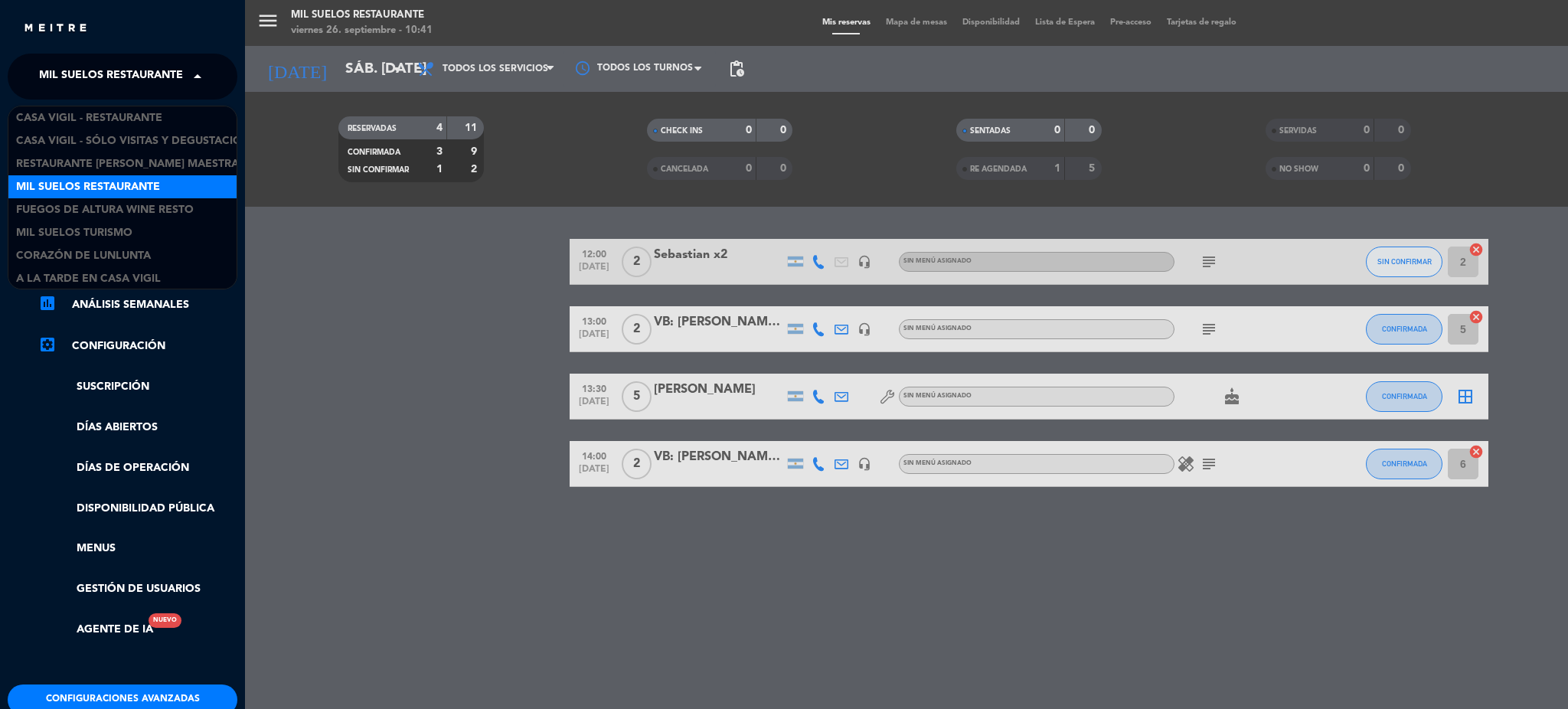
click at [91, 72] on span "Mil Suelos Restaurante" at bounding box center [111, 76] width 144 height 32
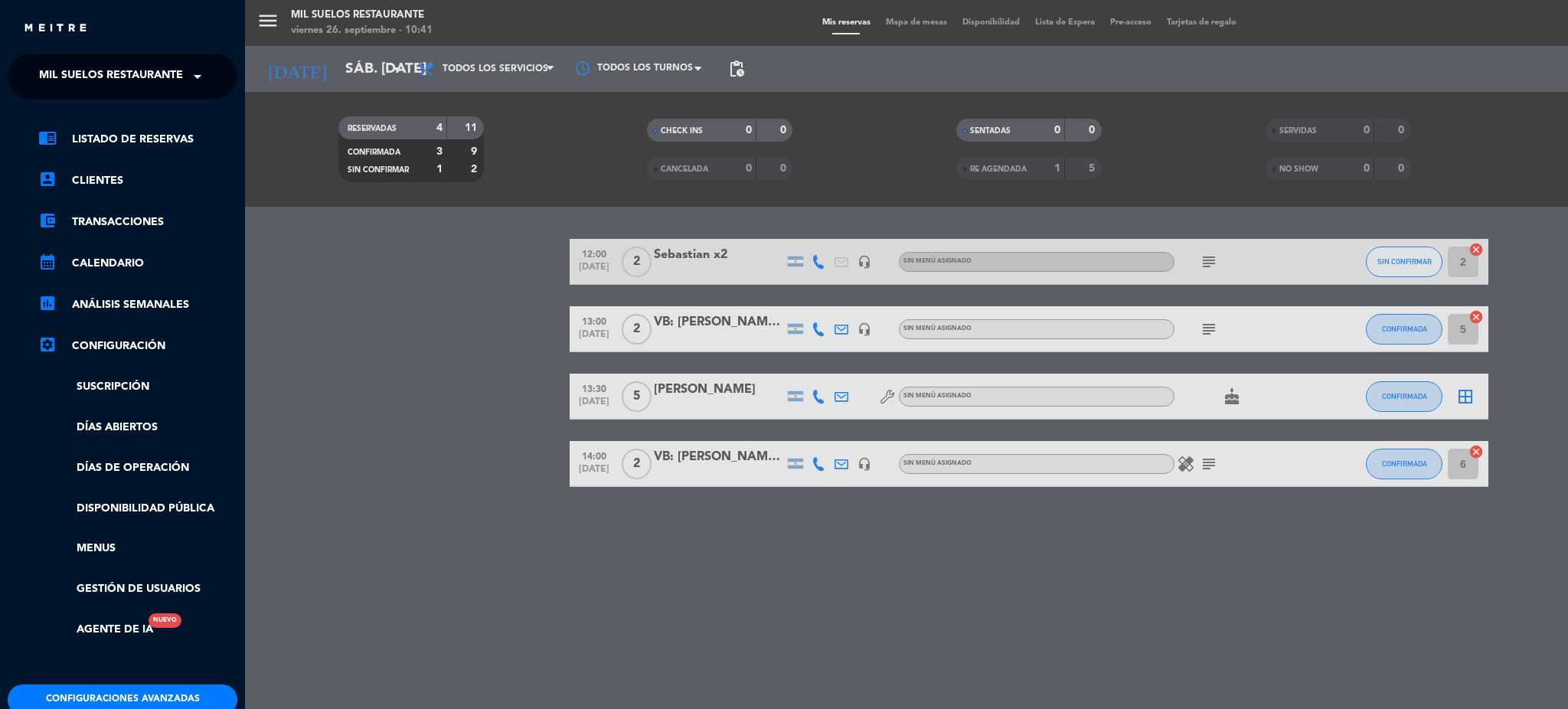
click at [198, 76] on span at bounding box center [201, 76] width 26 height 32
click at [127, 264] on link "calendar_month Calendario" at bounding box center [138, 263] width 199 height 18
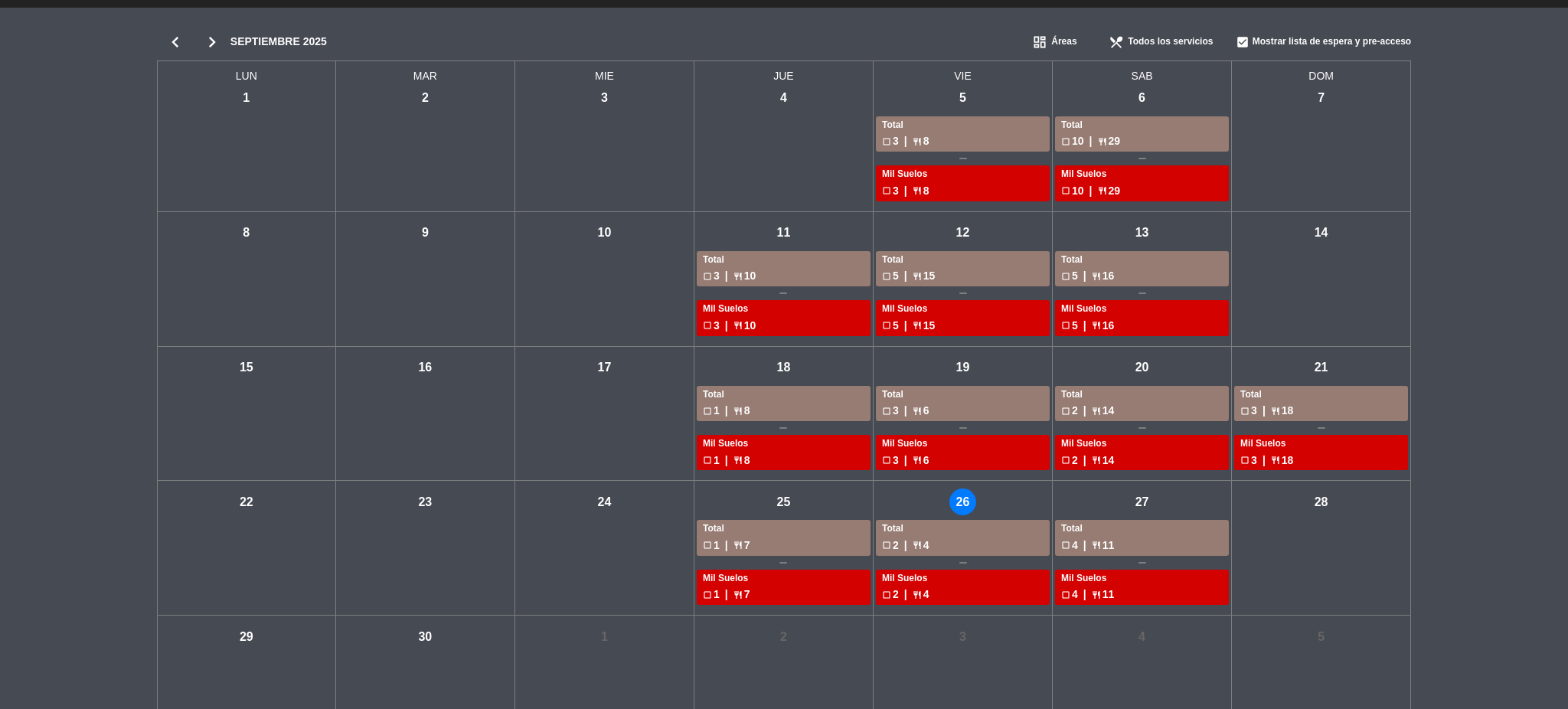
scroll to position [59, 0]
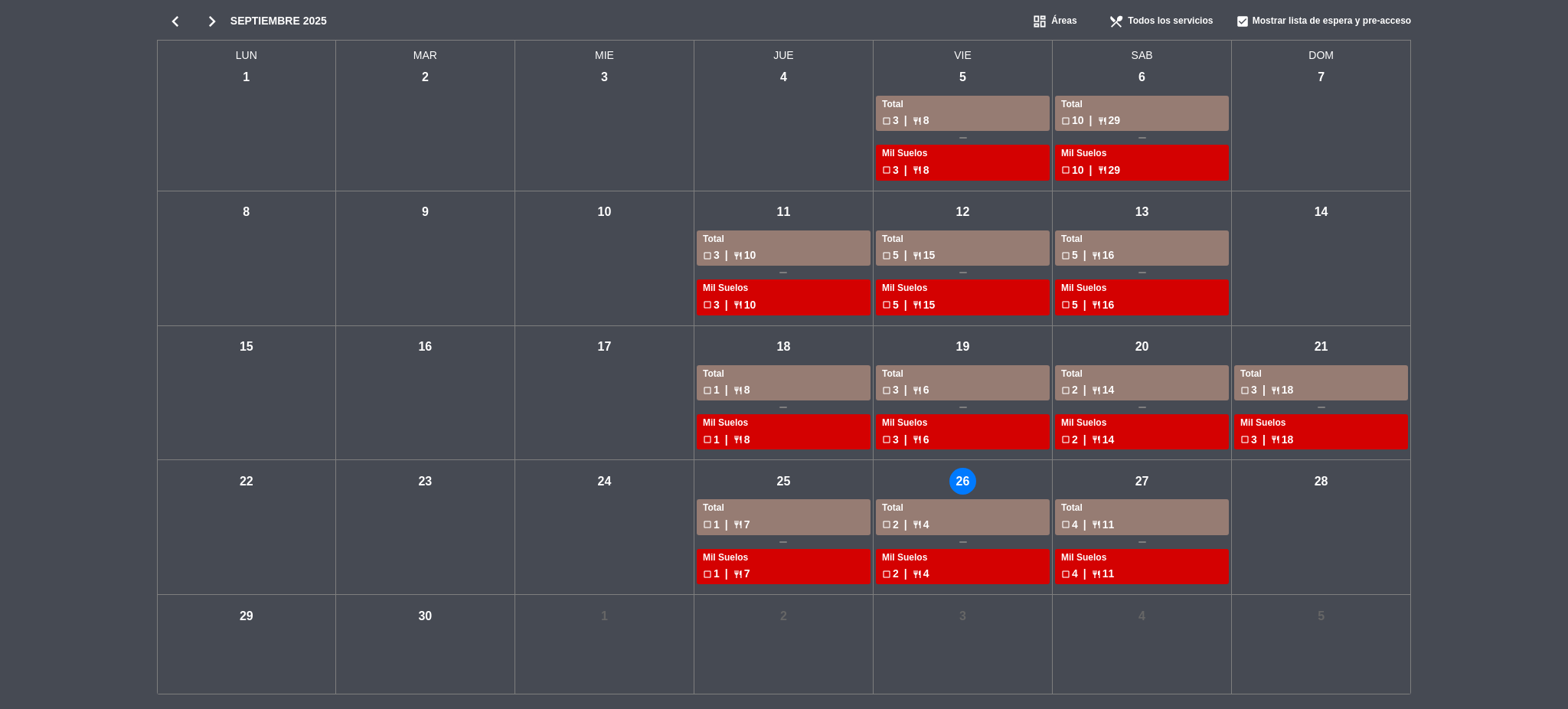
click at [213, 19] on icon "chevron_right" at bounding box center [212, 21] width 37 height 21
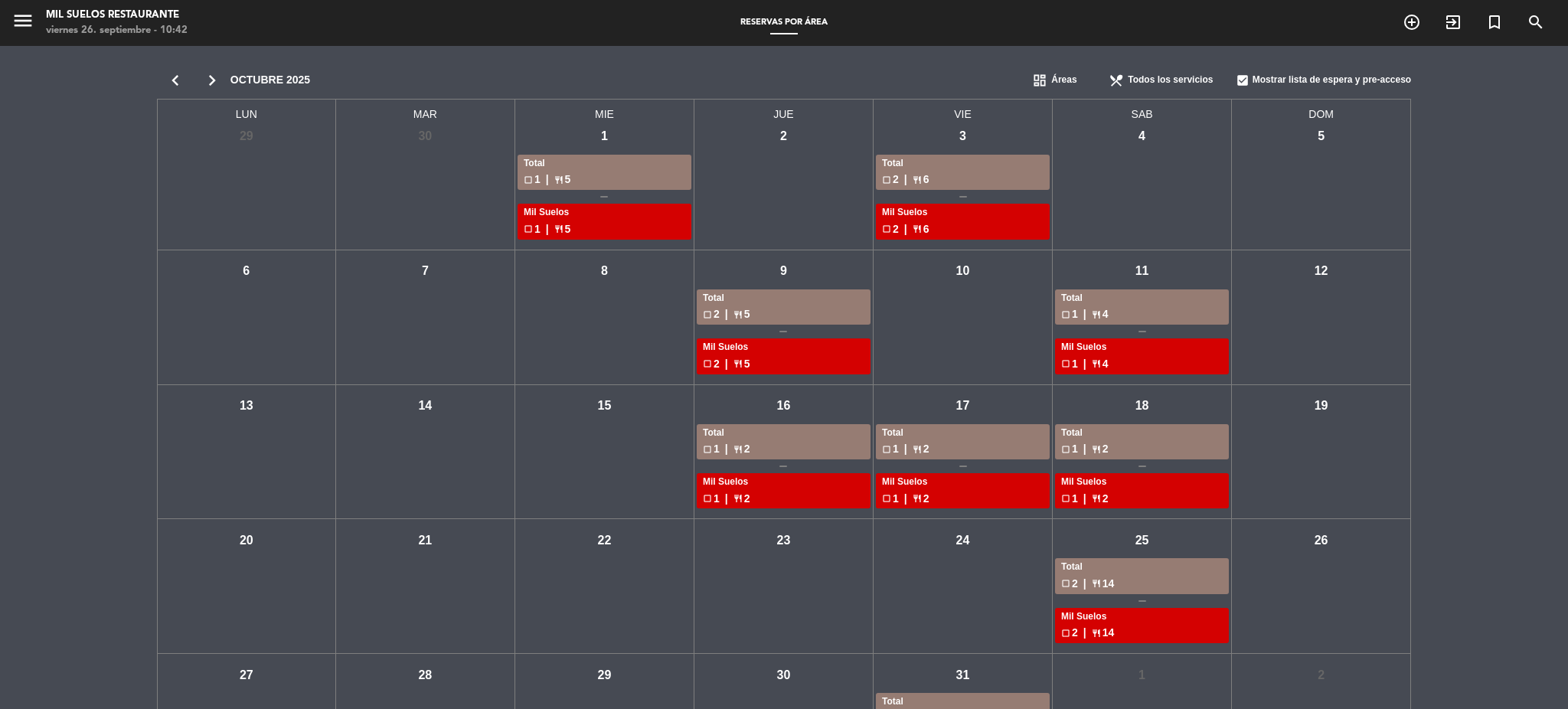
click at [565, 166] on div "Total" at bounding box center [604, 164] width 161 height 16
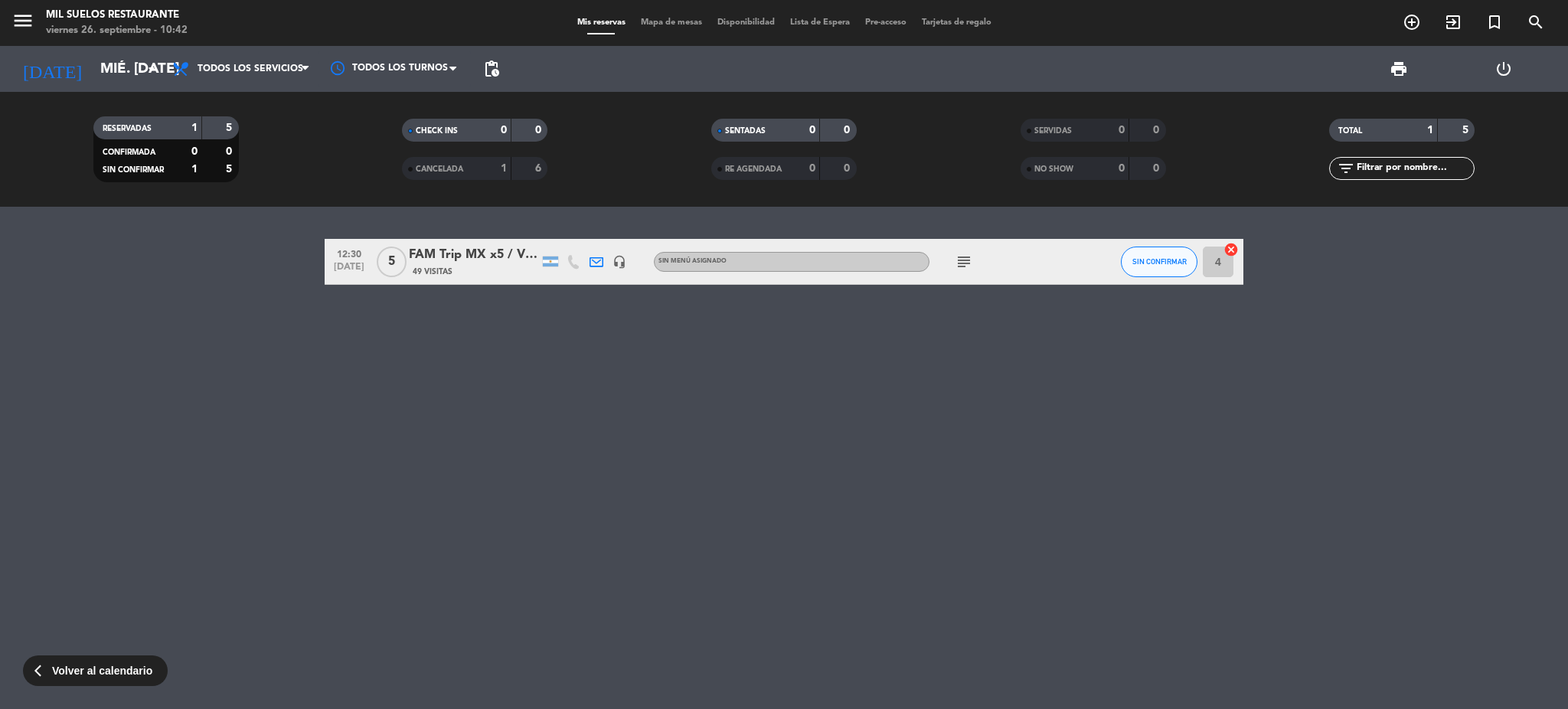
click at [93, 672] on span "Volver al calendario" at bounding box center [102, 670] width 100 height 17
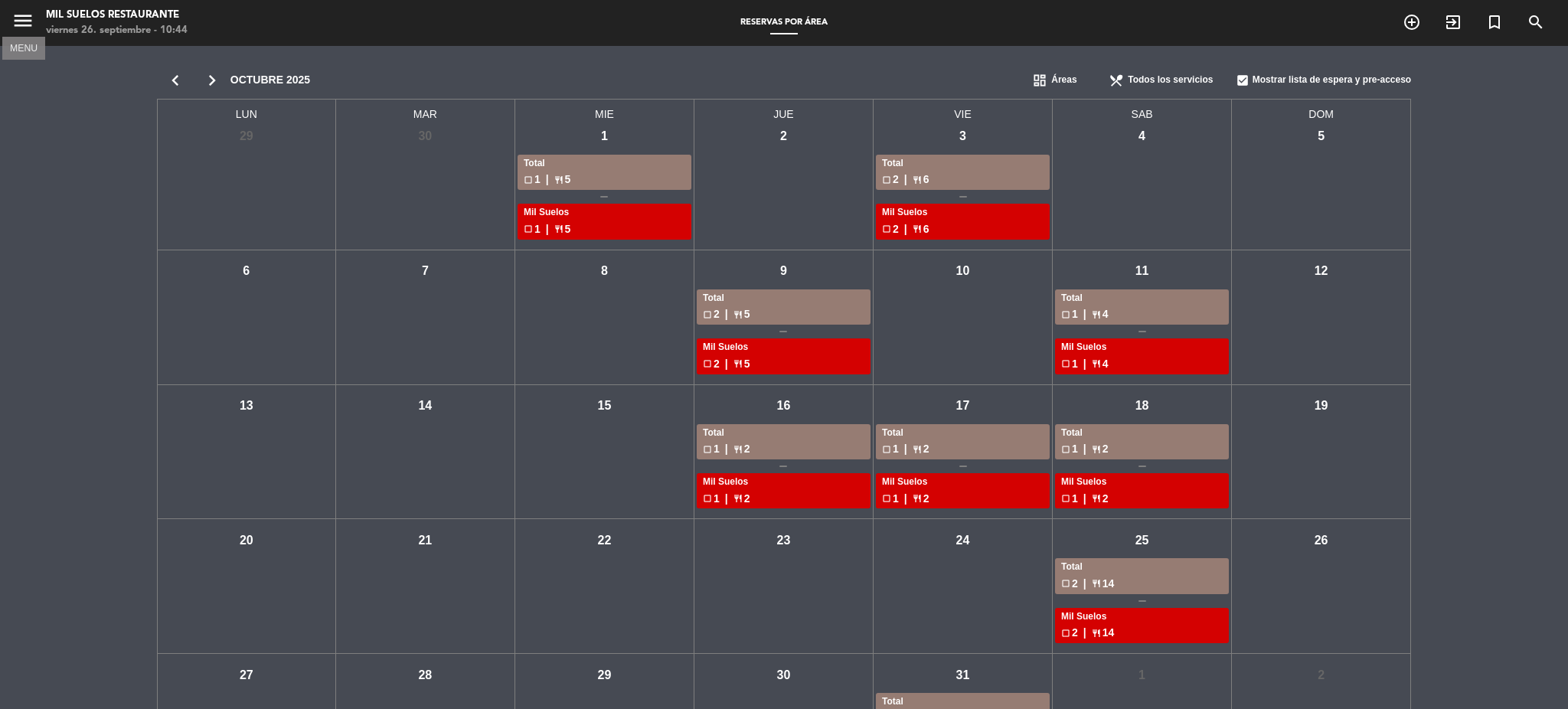
click at [25, 23] on icon "menu" at bounding box center [22, 20] width 23 height 23
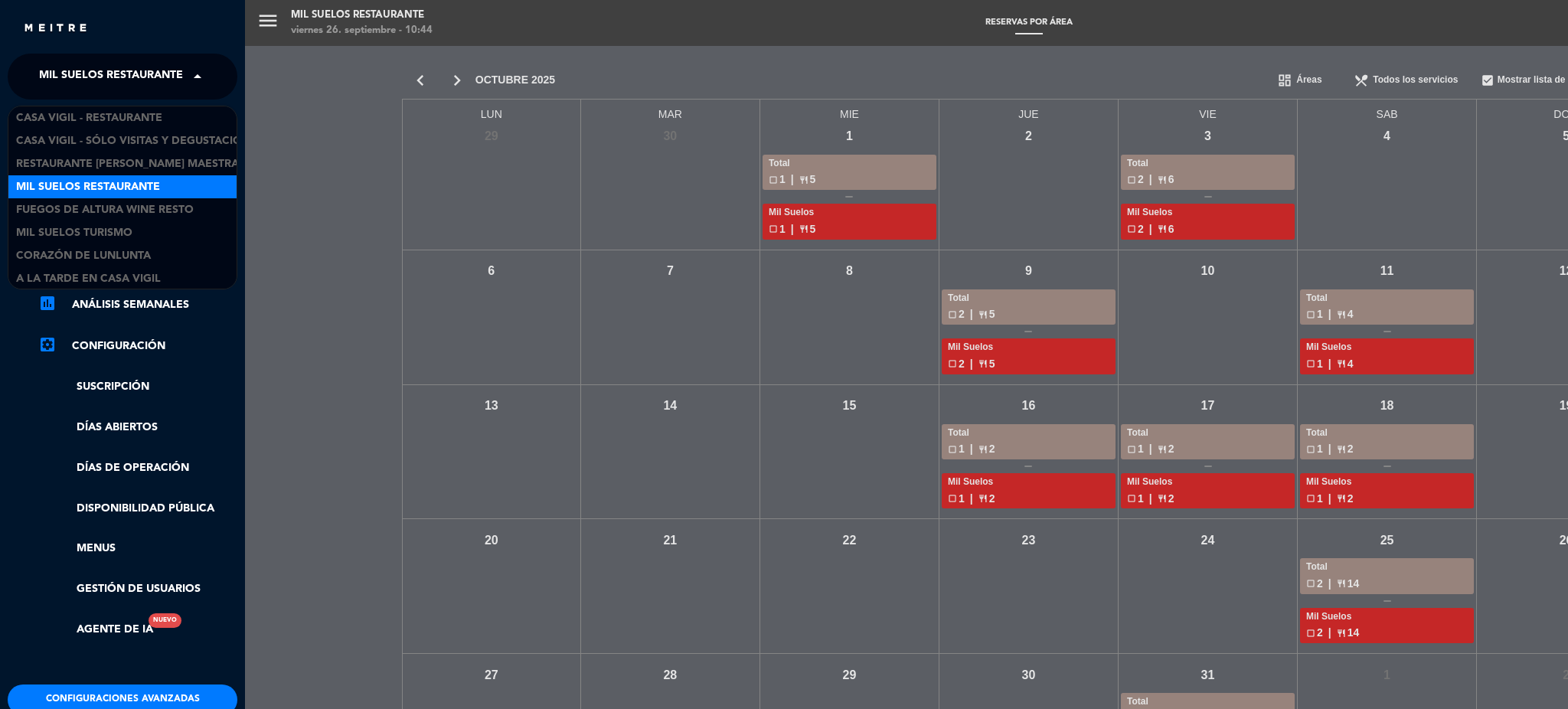
click at [99, 64] on span "Mil Suelos Restaurante" at bounding box center [111, 76] width 144 height 32
click at [99, 77] on span "Mil Suelos Restaurante" at bounding box center [111, 76] width 144 height 32
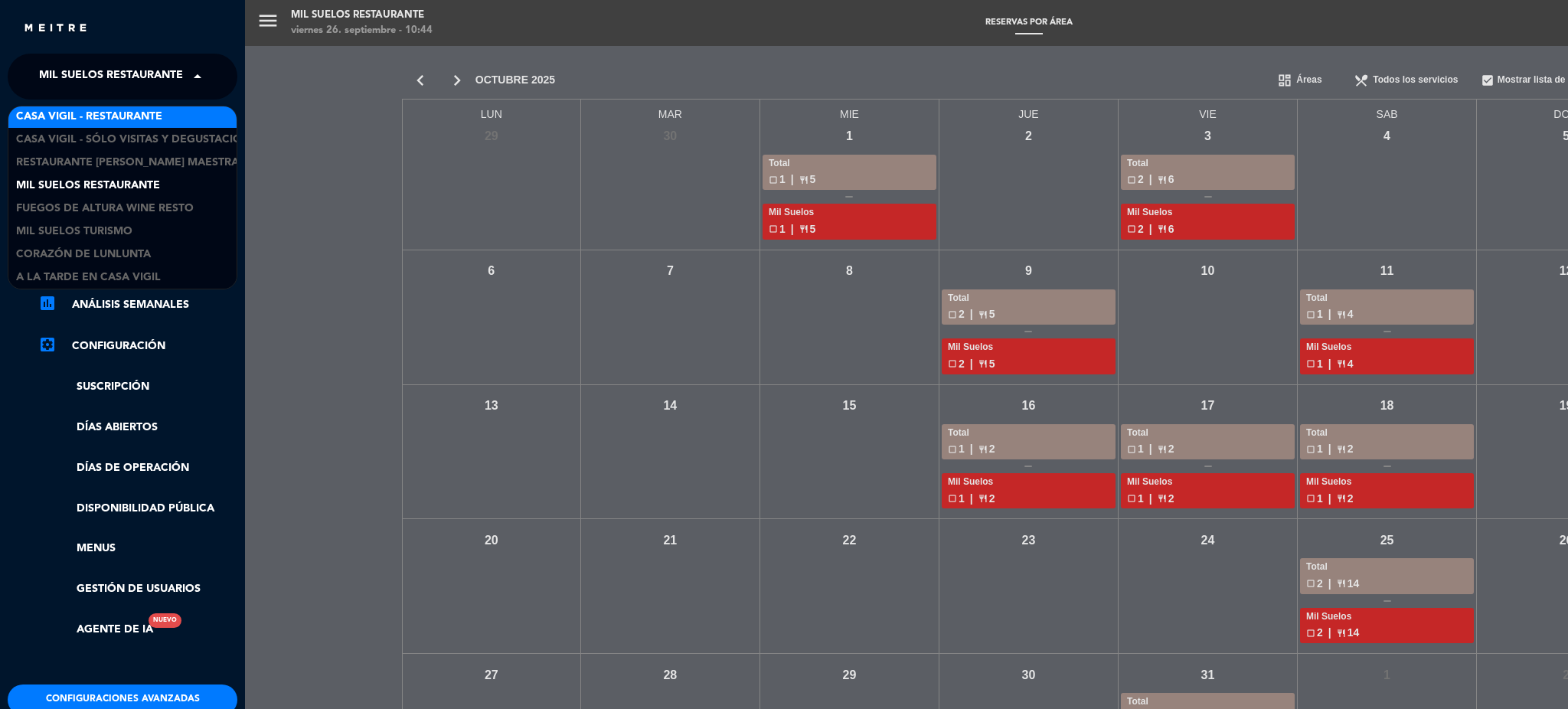
click at [197, 83] on span at bounding box center [201, 76] width 26 height 32
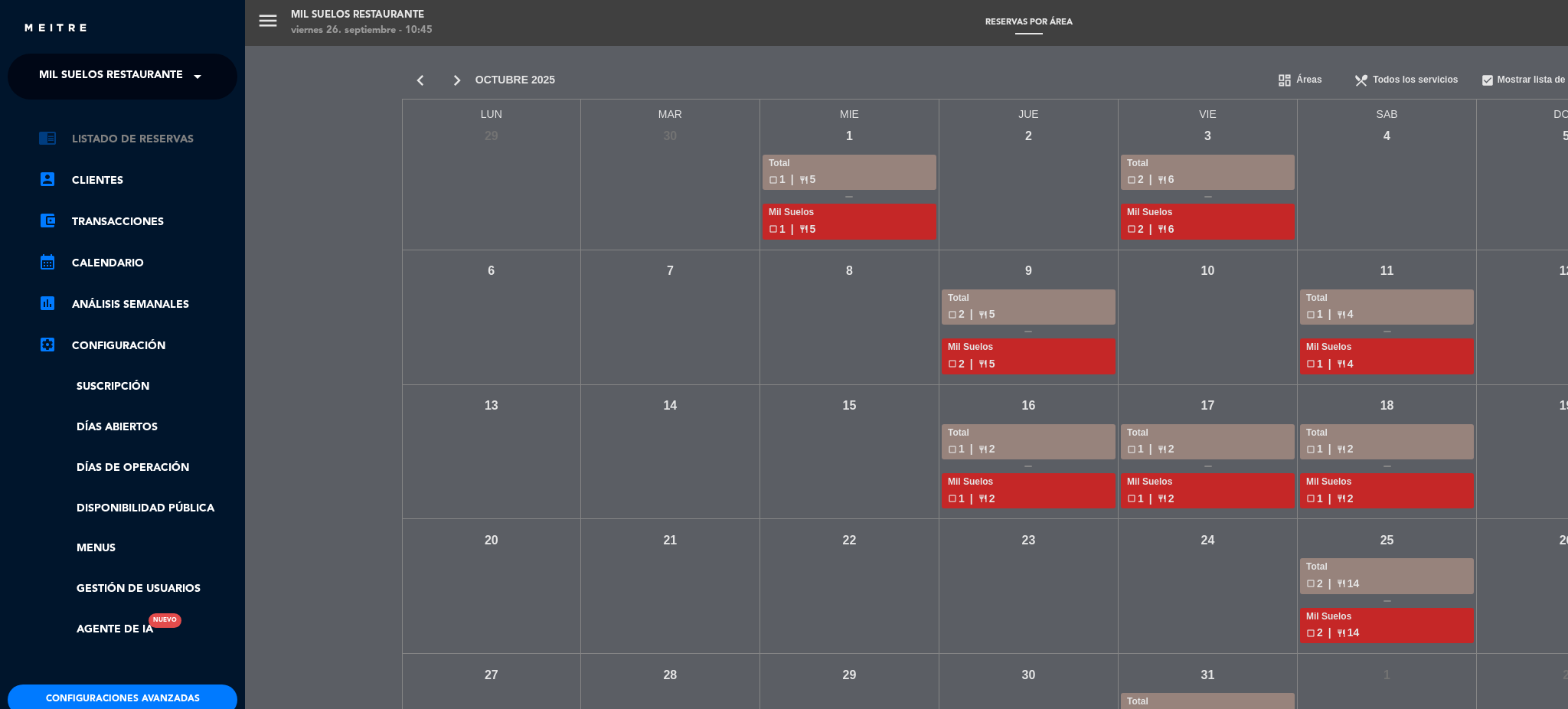
click at [117, 143] on link "chrome_reader_mode Listado de Reservas" at bounding box center [138, 139] width 199 height 18
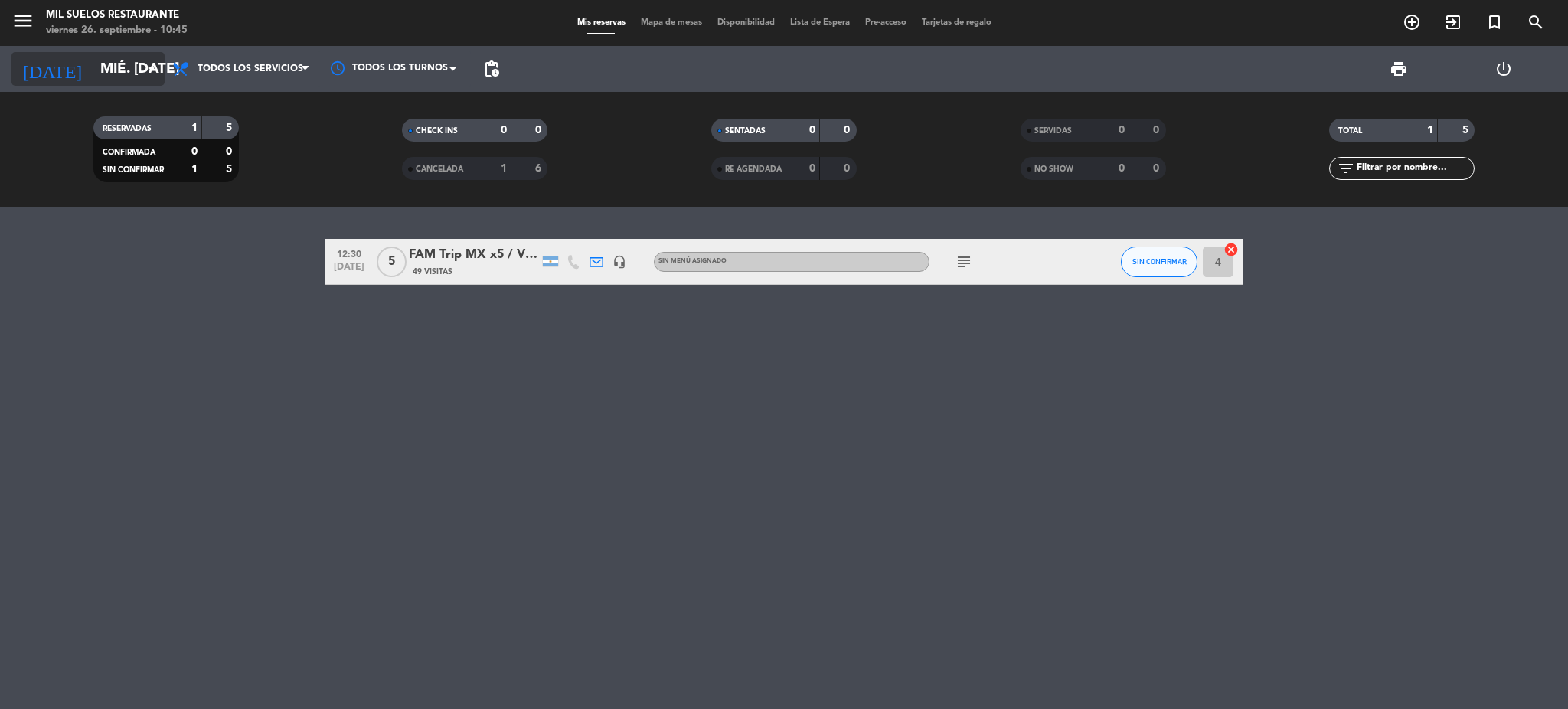
click at [99, 62] on input "mié. [DATE]" at bounding box center [185, 68] width 184 height 32
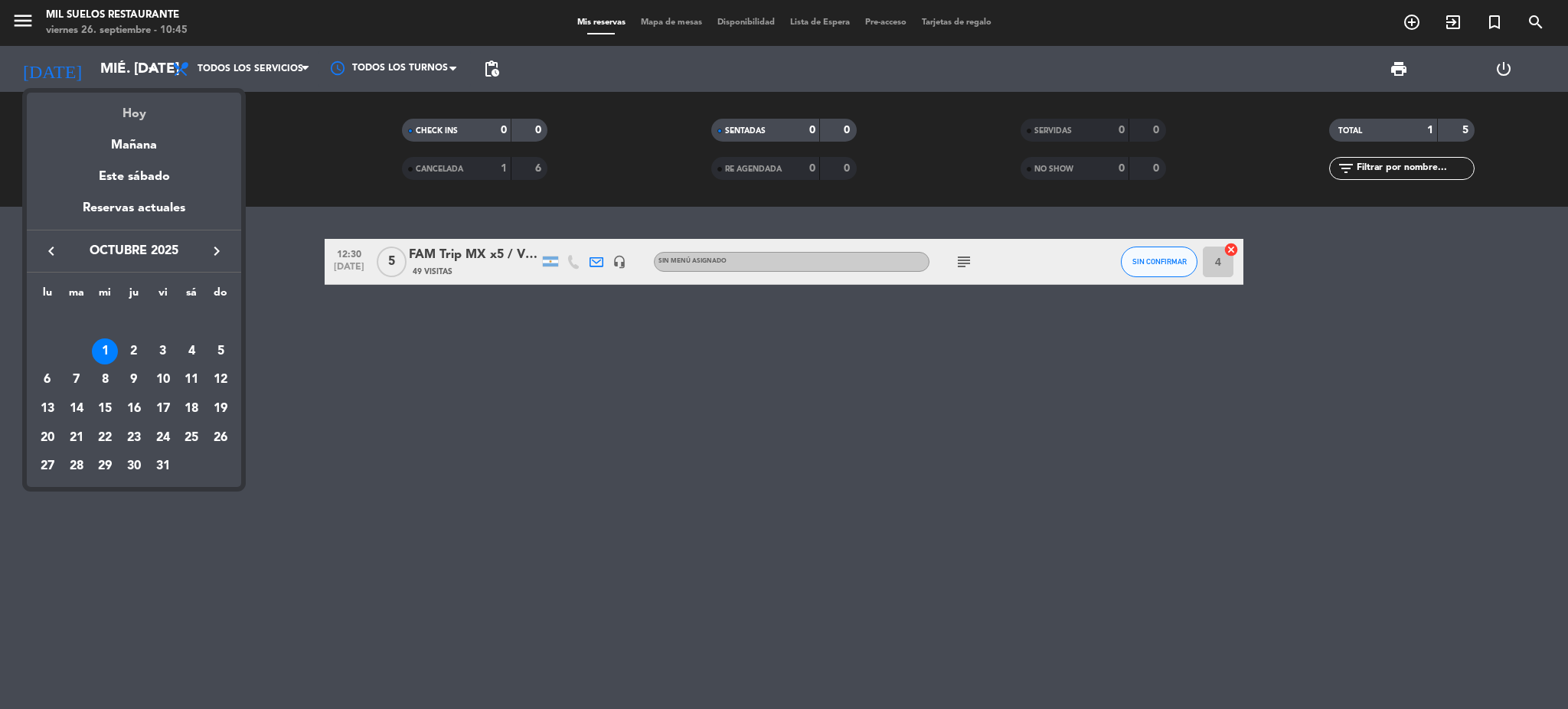
click at [142, 114] on div "Hoy" at bounding box center [134, 109] width 215 height 31
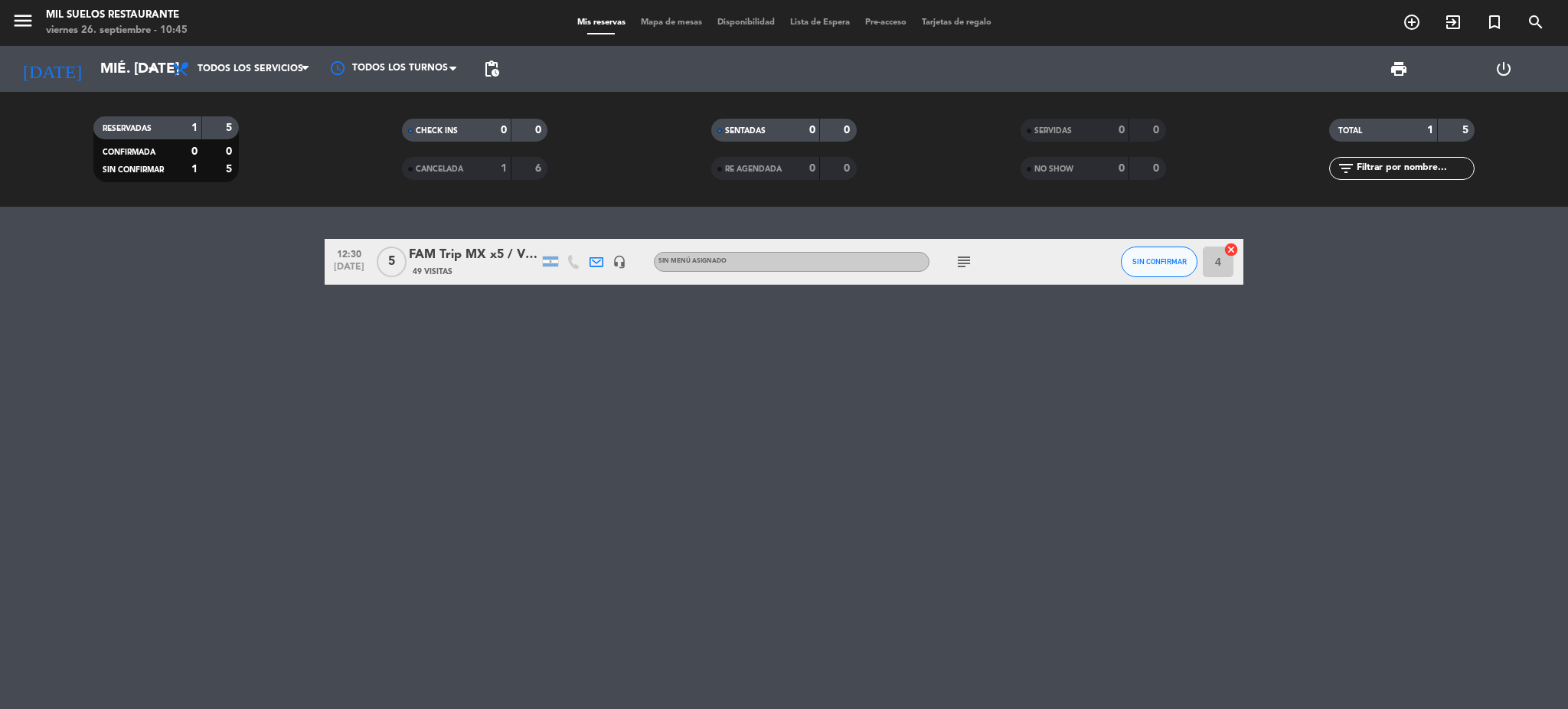
type input "vie. [DATE]"
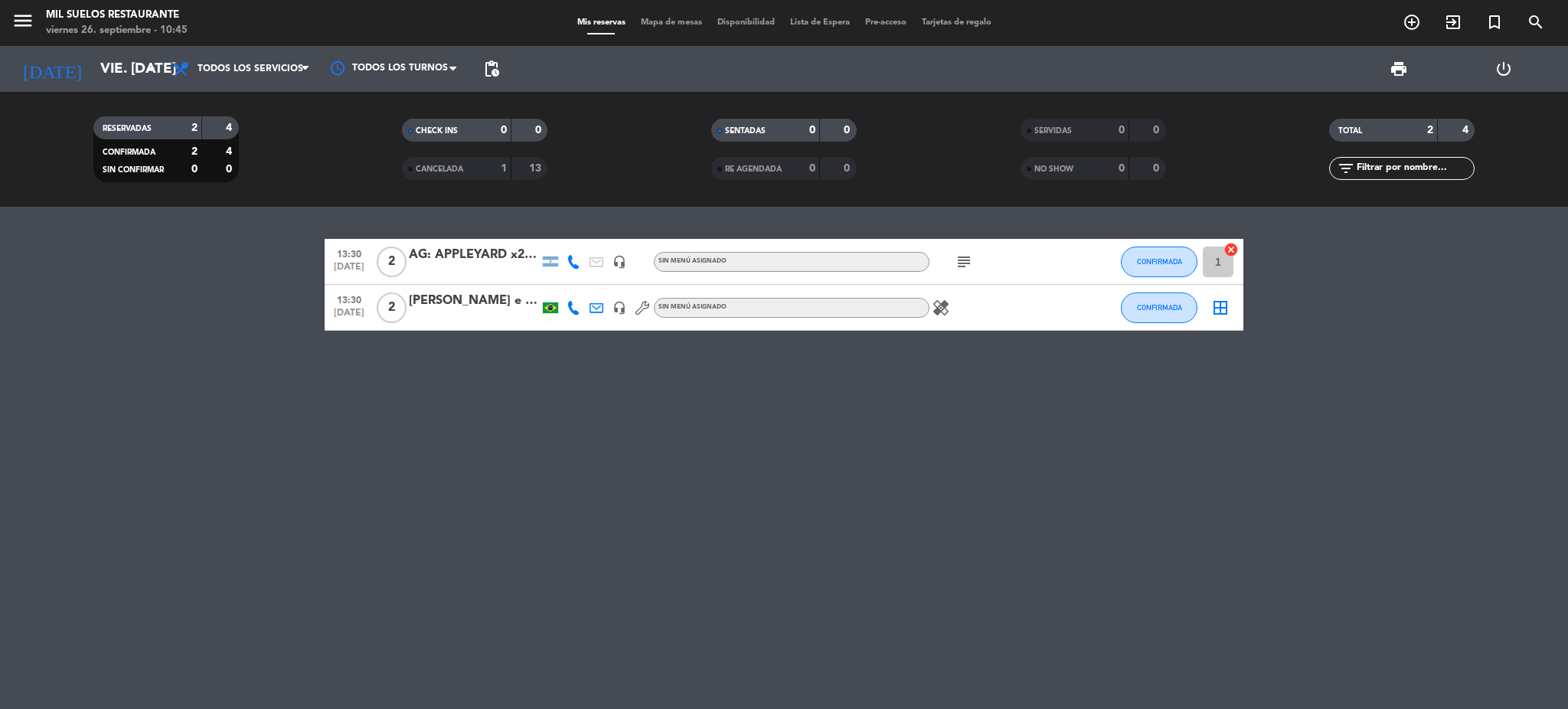
click at [958, 262] on icon "subject" at bounding box center [964, 262] width 18 height 18
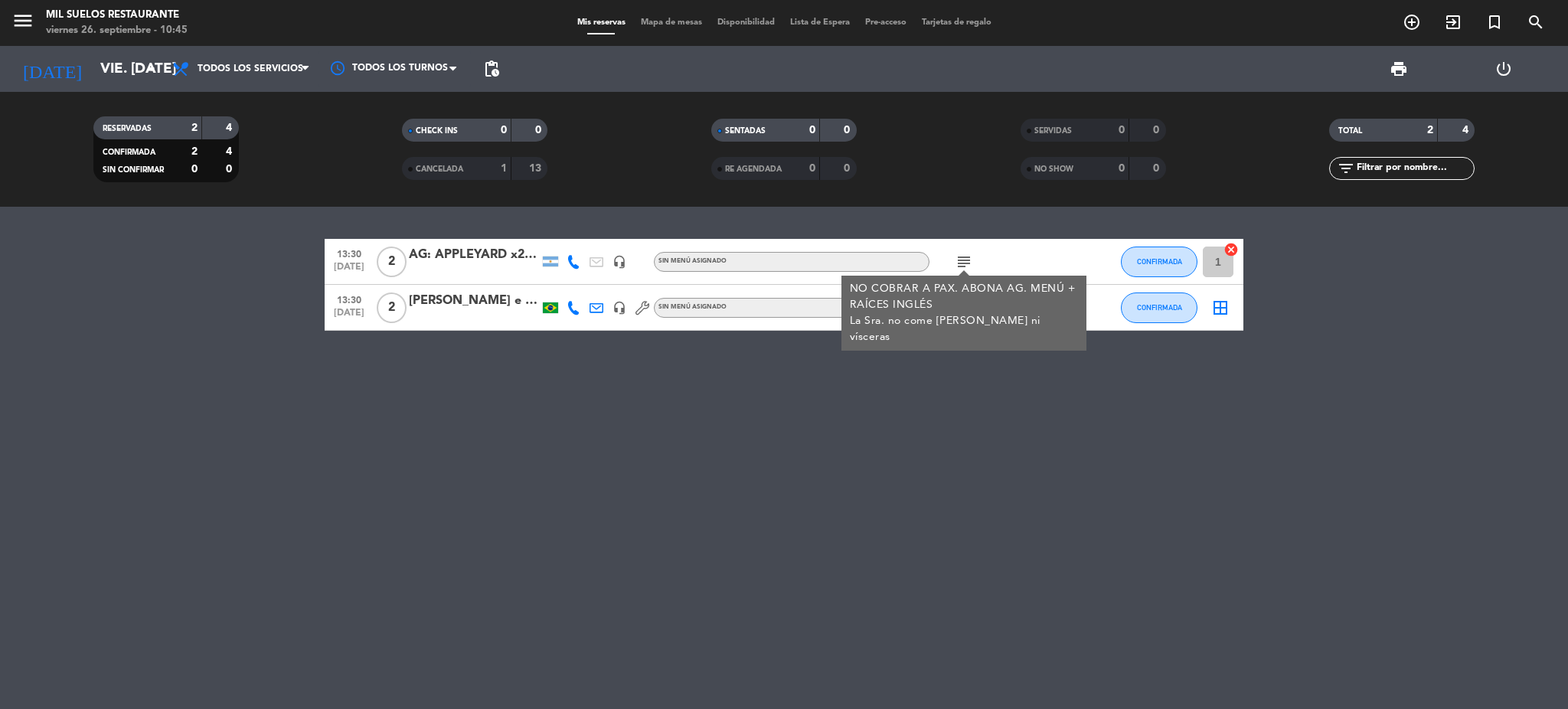
click at [959, 262] on icon "subject" at bounding box center [964, 262] width 18 height 18
